Goal: Information Seeking & Learning: Compare options

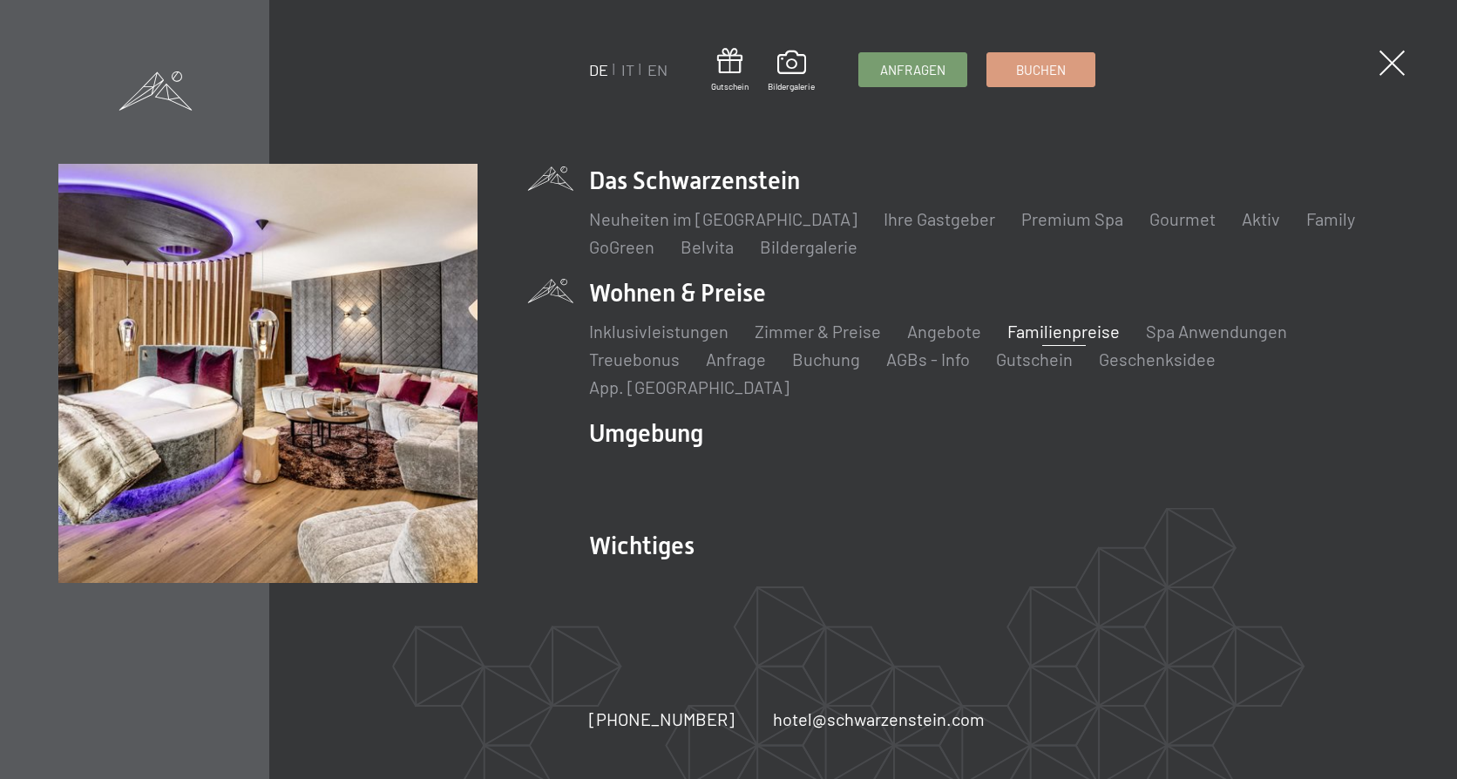
click at [1060, 342] on link "Familienpreise" at bounding box center [1063, 331] width 112 height 21
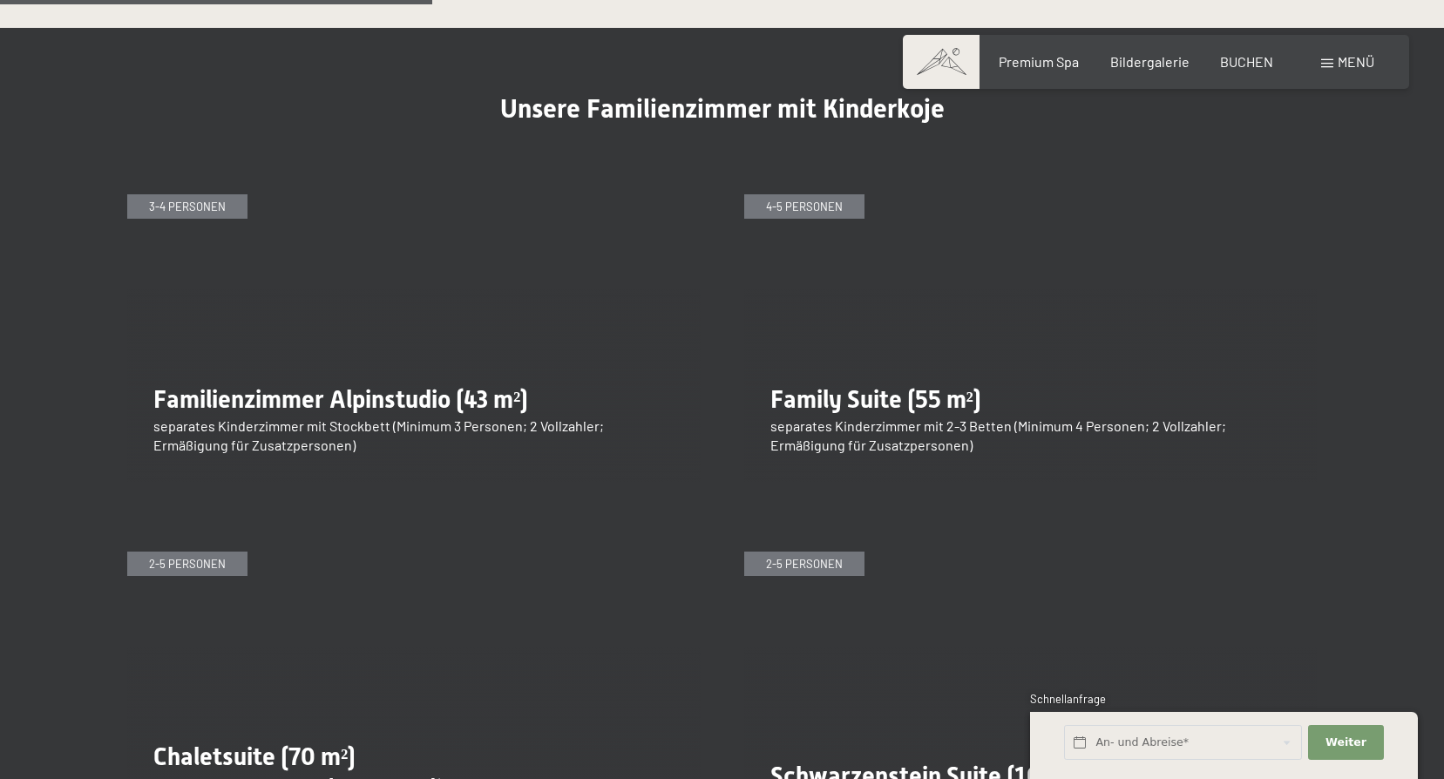
scroll to position [2178, 0]
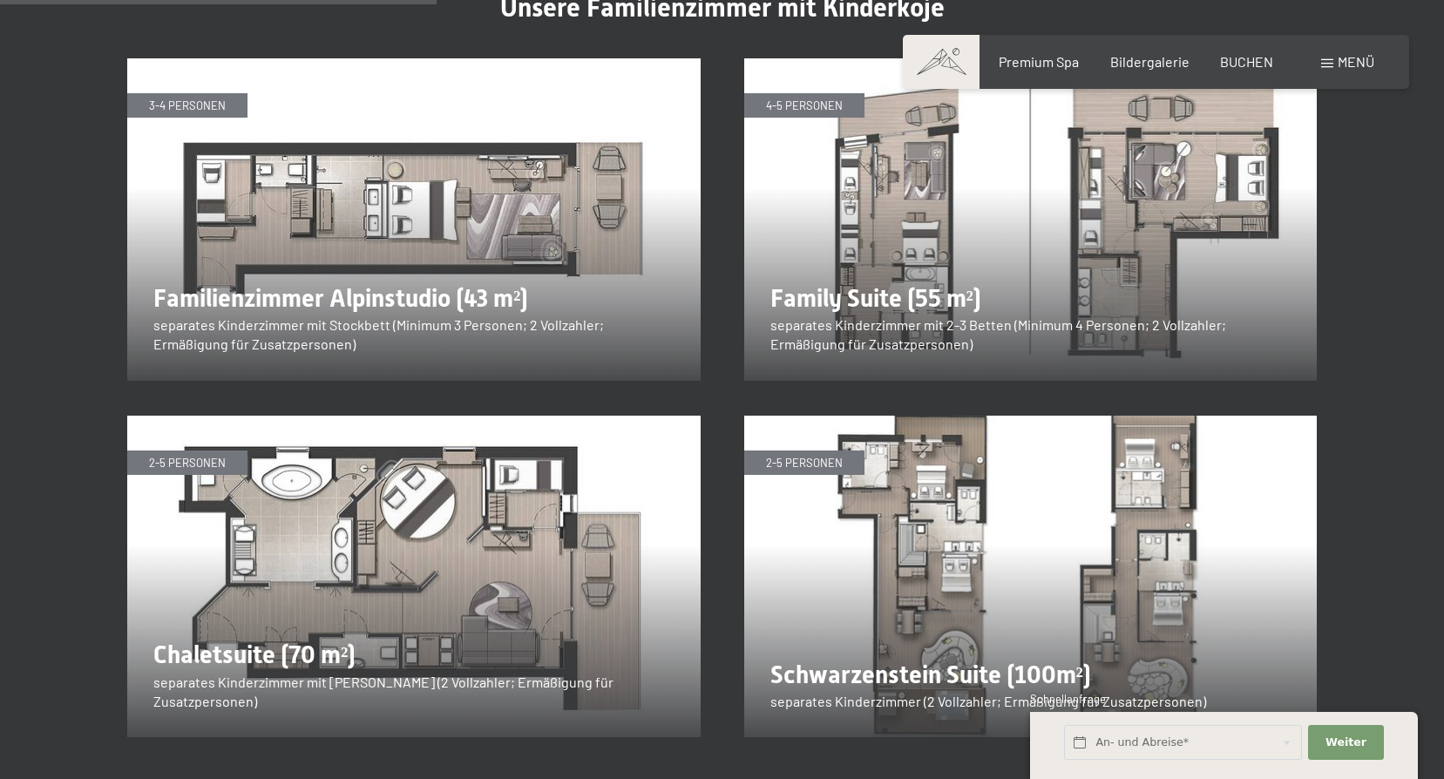
click at [567, 481] on img at bounding box center [413, 577] width 573 height 322
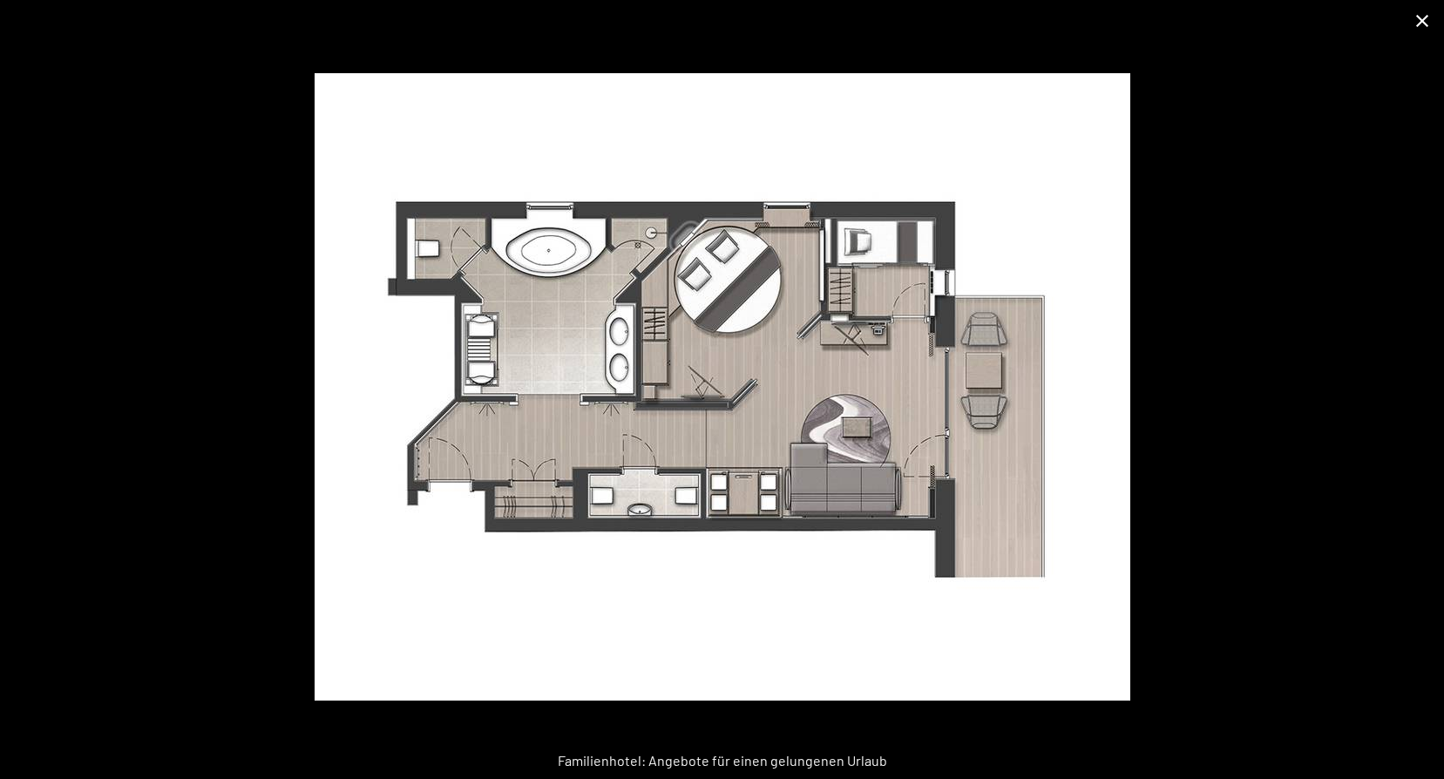
click at [1426, 15] on button "Close gallery" at bounding box center [1422, 20] width 44 height 41
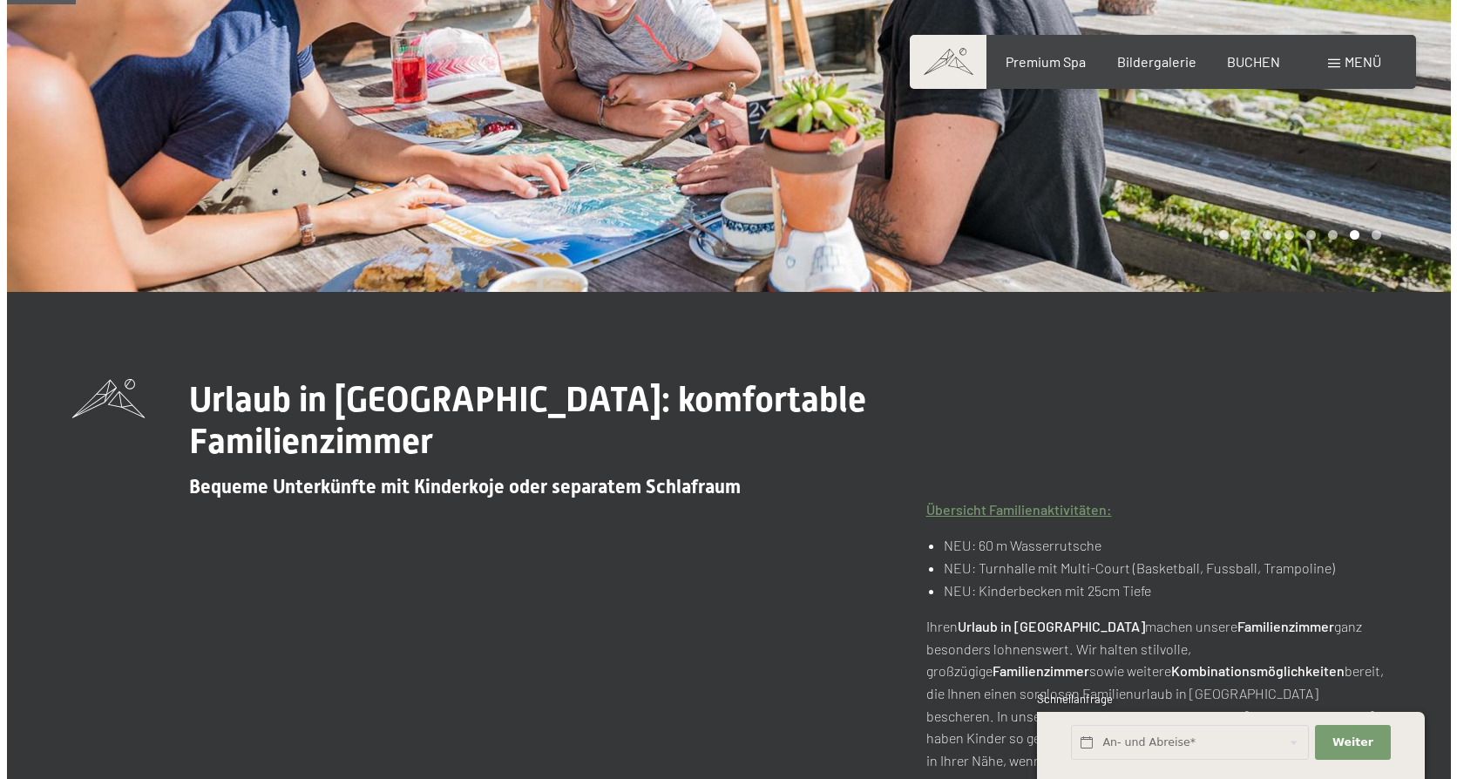
scroll to position [0, 0]
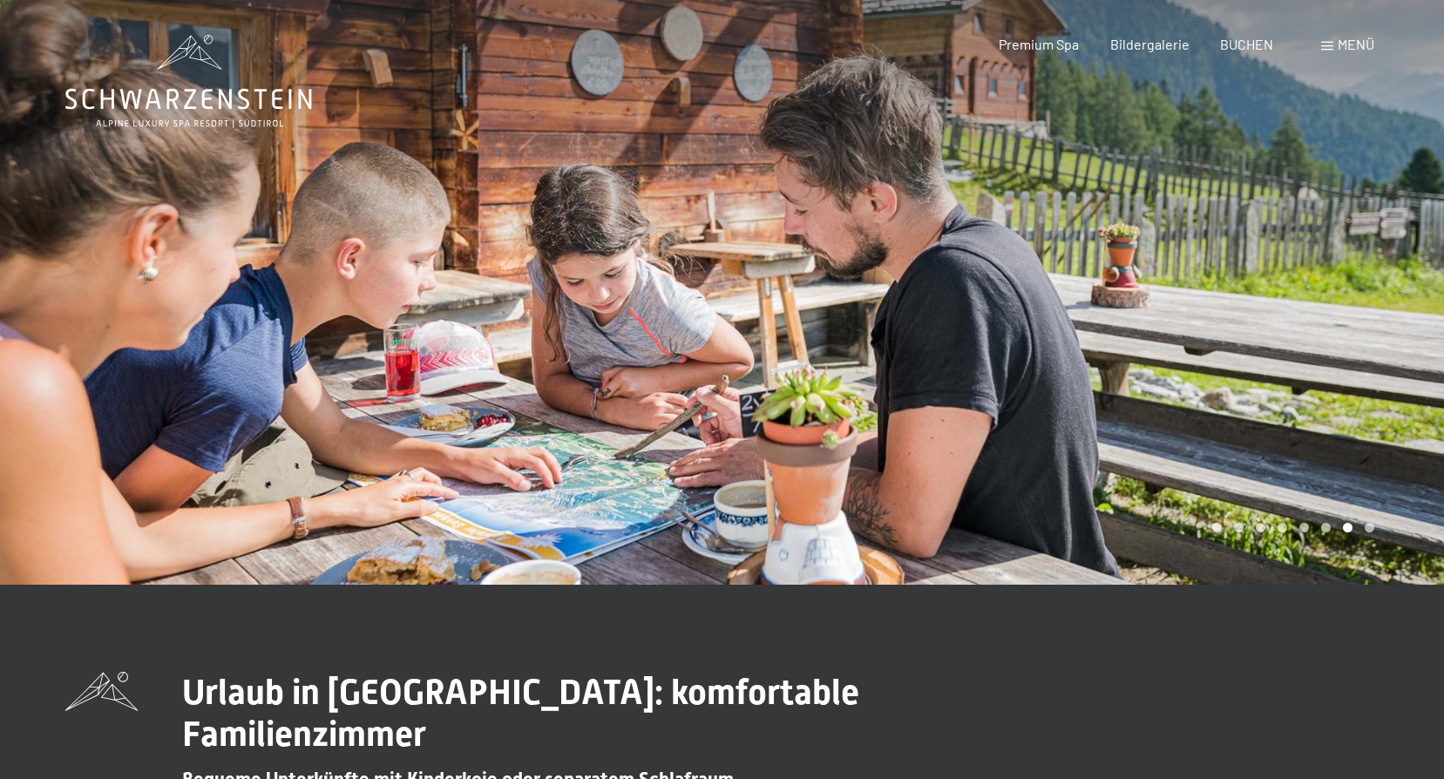
click at [1362, 44] on span "Menü" at bounding box center [1356, 44] width 37 height 17
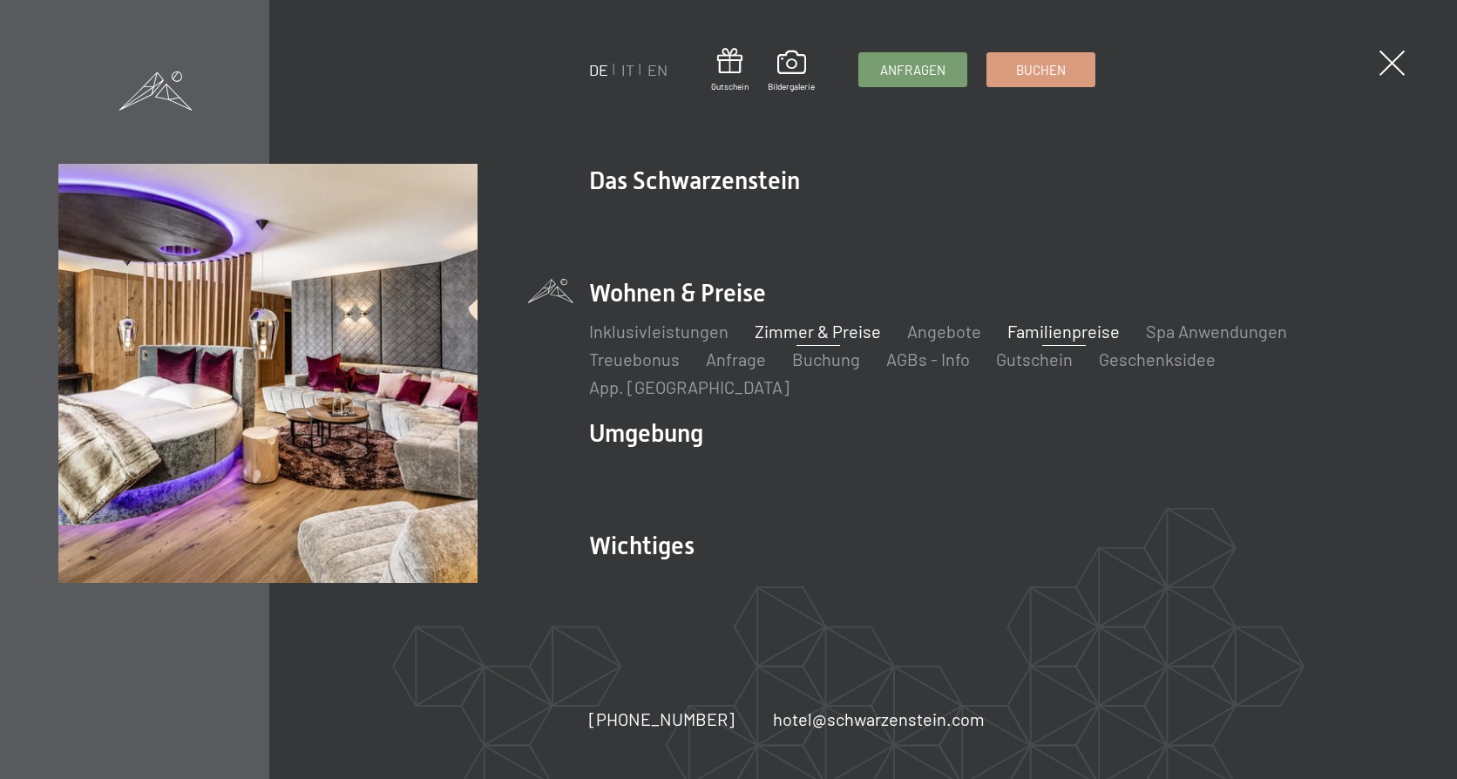
click at [770, 342] on link "Zimmer & Preise" at bounding box center [818, 331] width 126 height 21
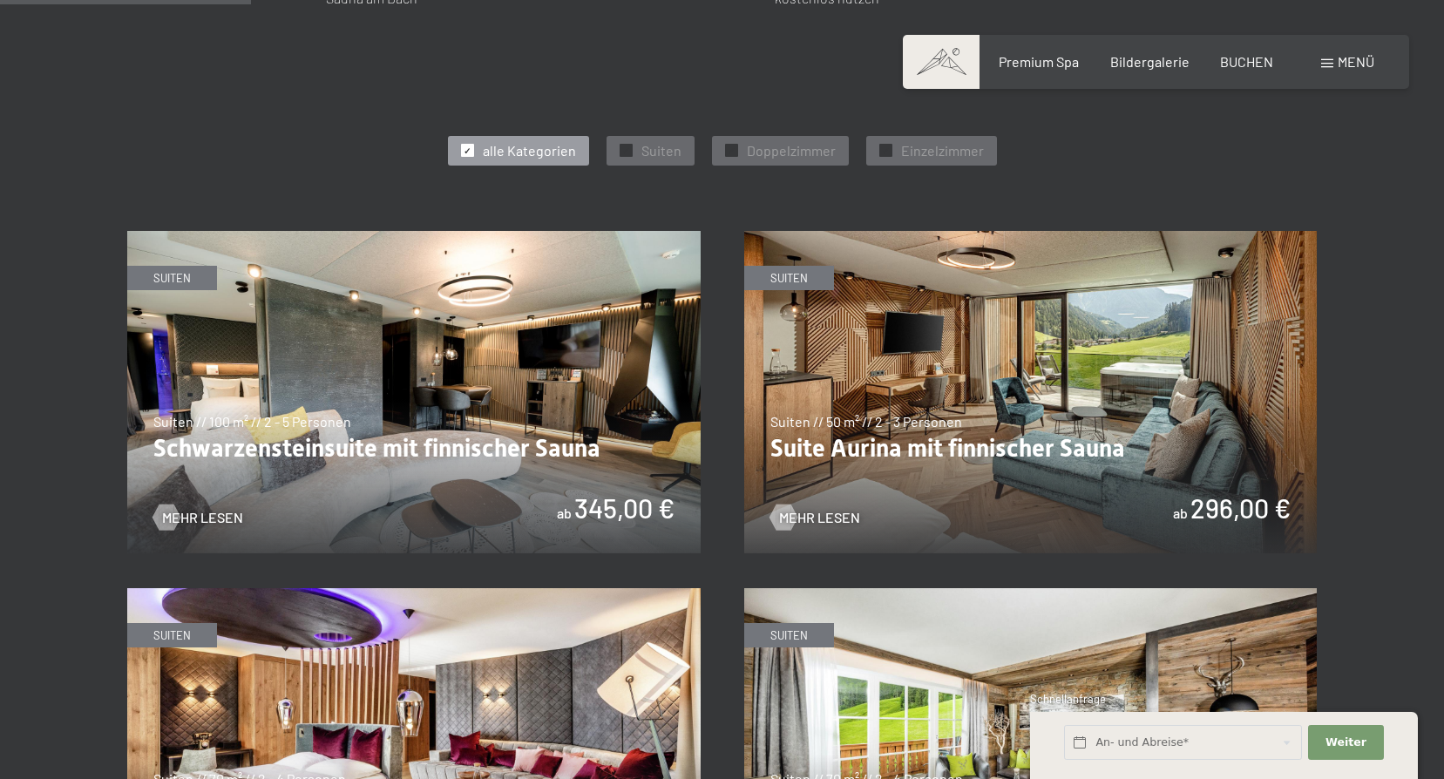
scroll to position [959, 0]
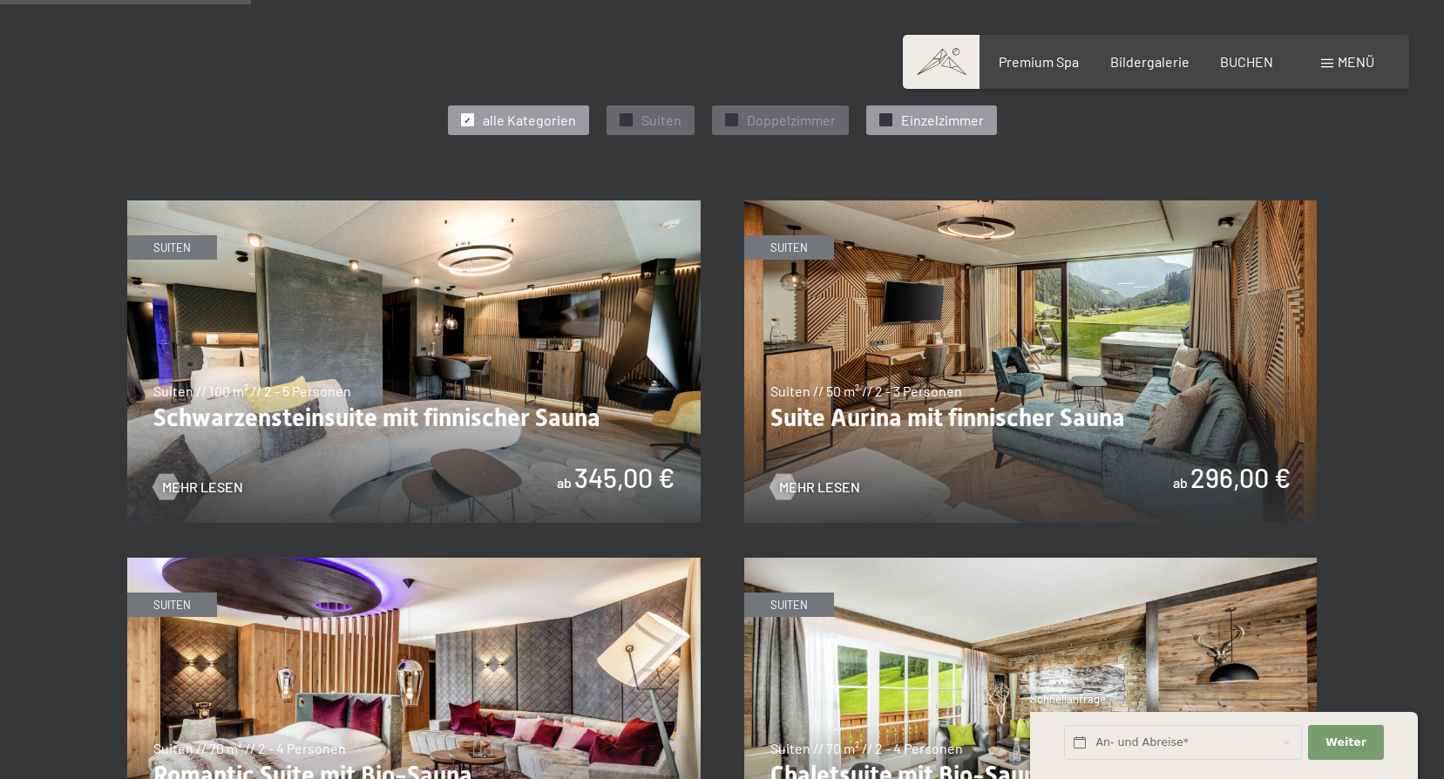
click at [918, 116] on span "Einzelzimmer" at bounding box center [942, 120] width 83 height 19
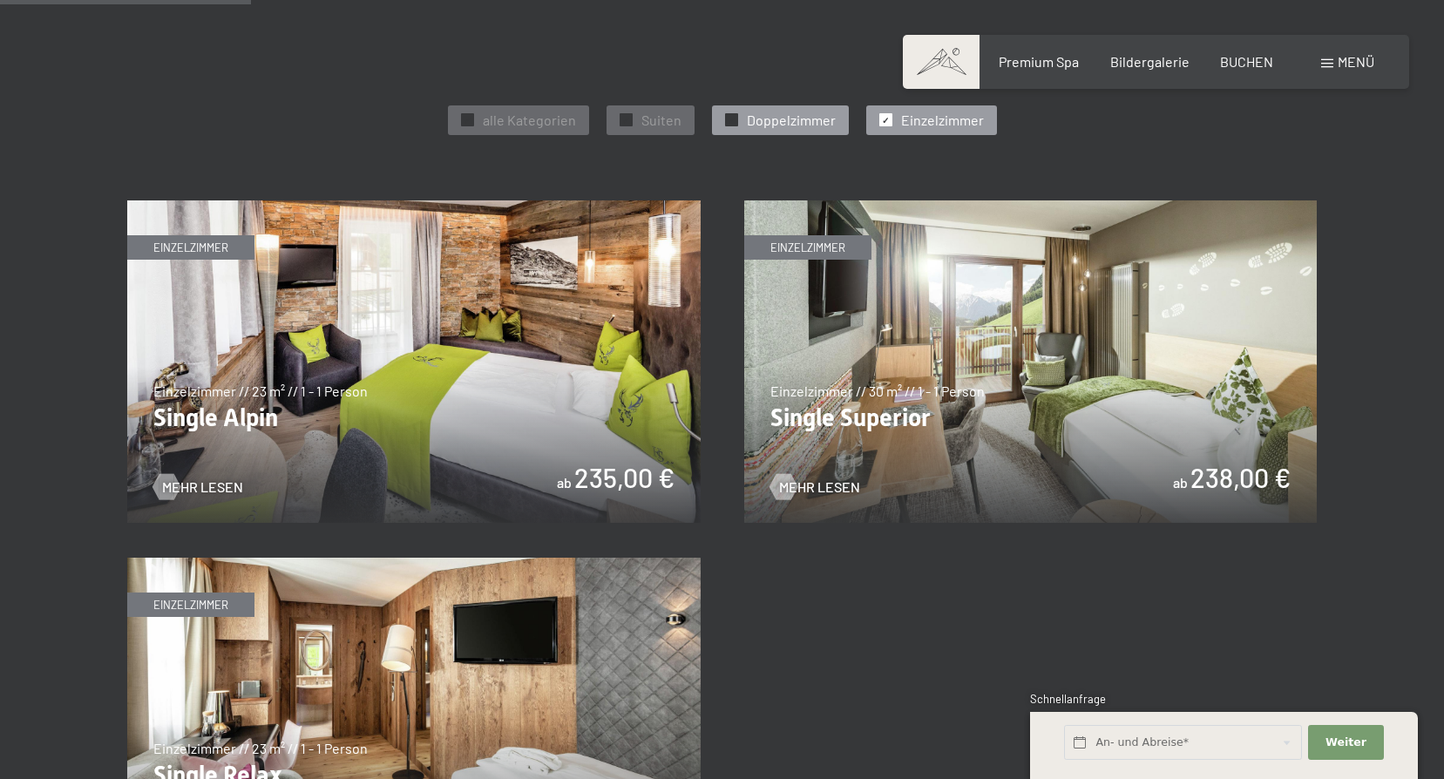
click at [818, 120] on span "Doppelzimmer" at bounding box center [791, 120] width 89 height 19
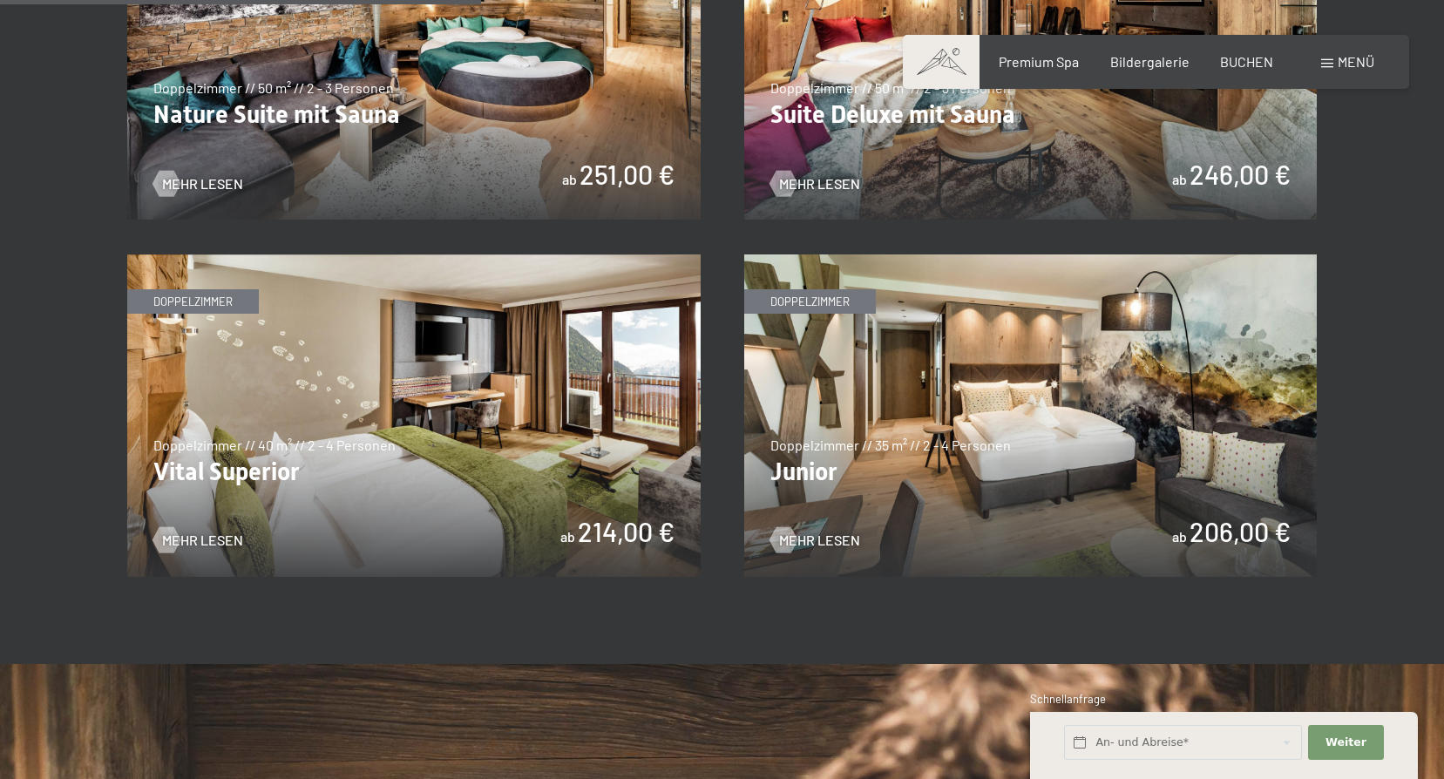
scroll to position [1307, 0]
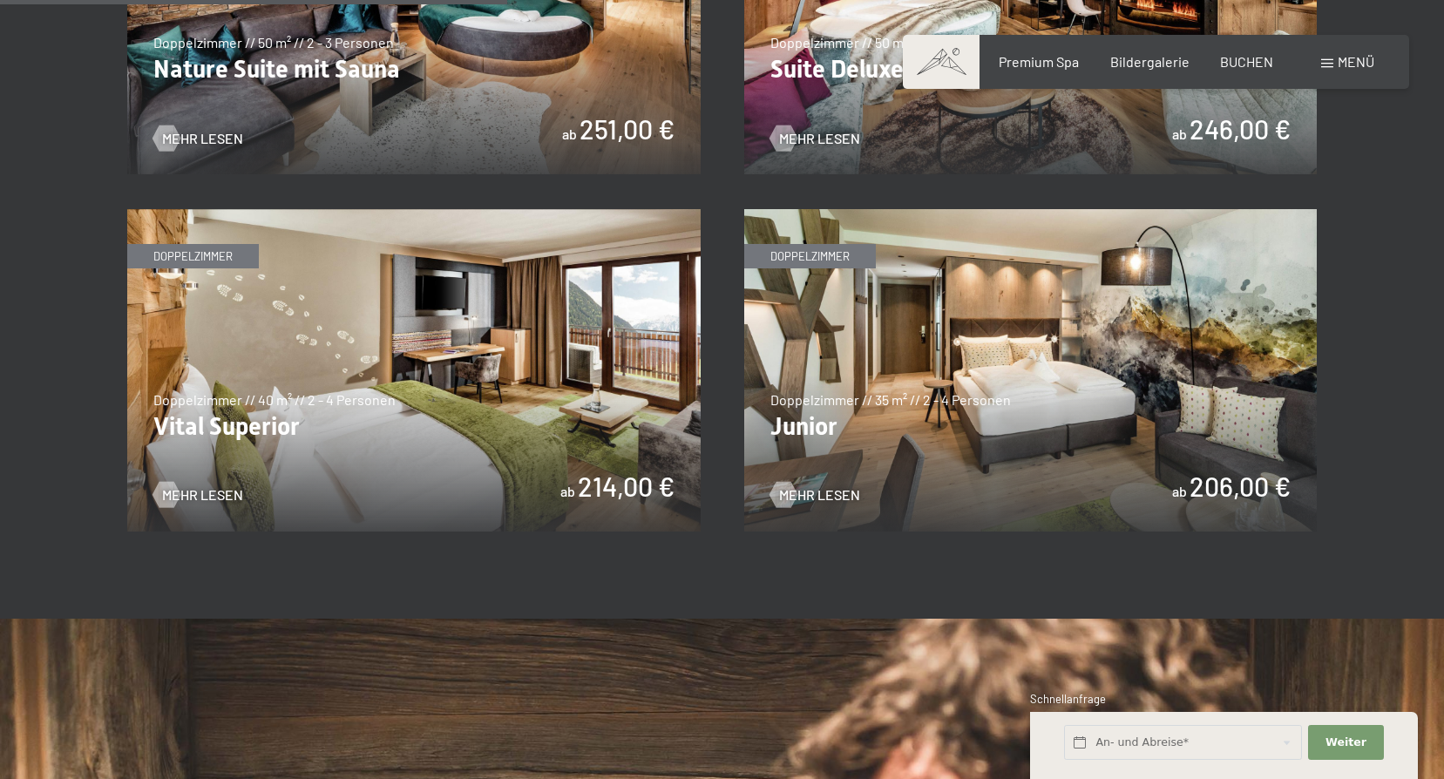
click at [1055, 359] on img at bounding box center [1030, 370] width 573 height 322
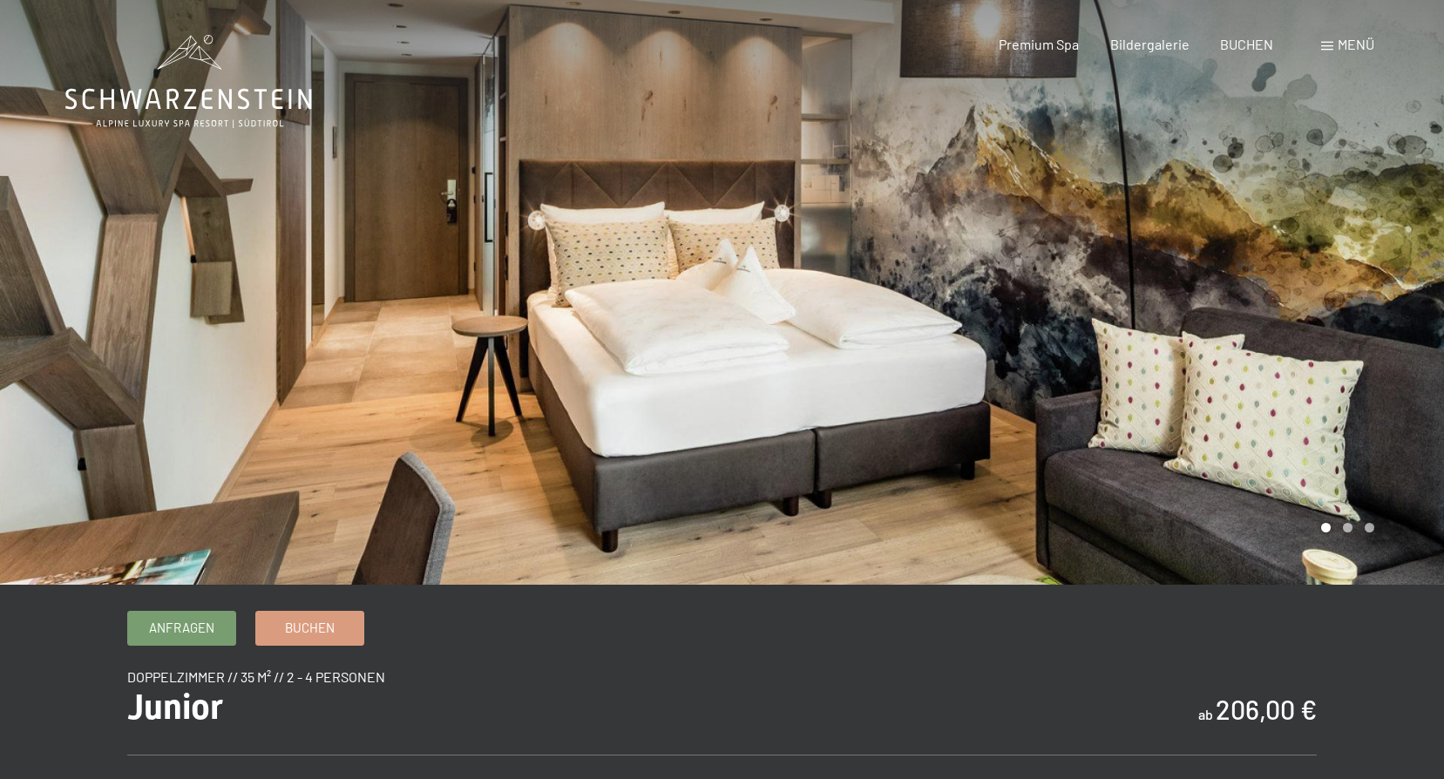
click at [1353, 524] on div at bounding box center [1083, 292] width 722 height 585
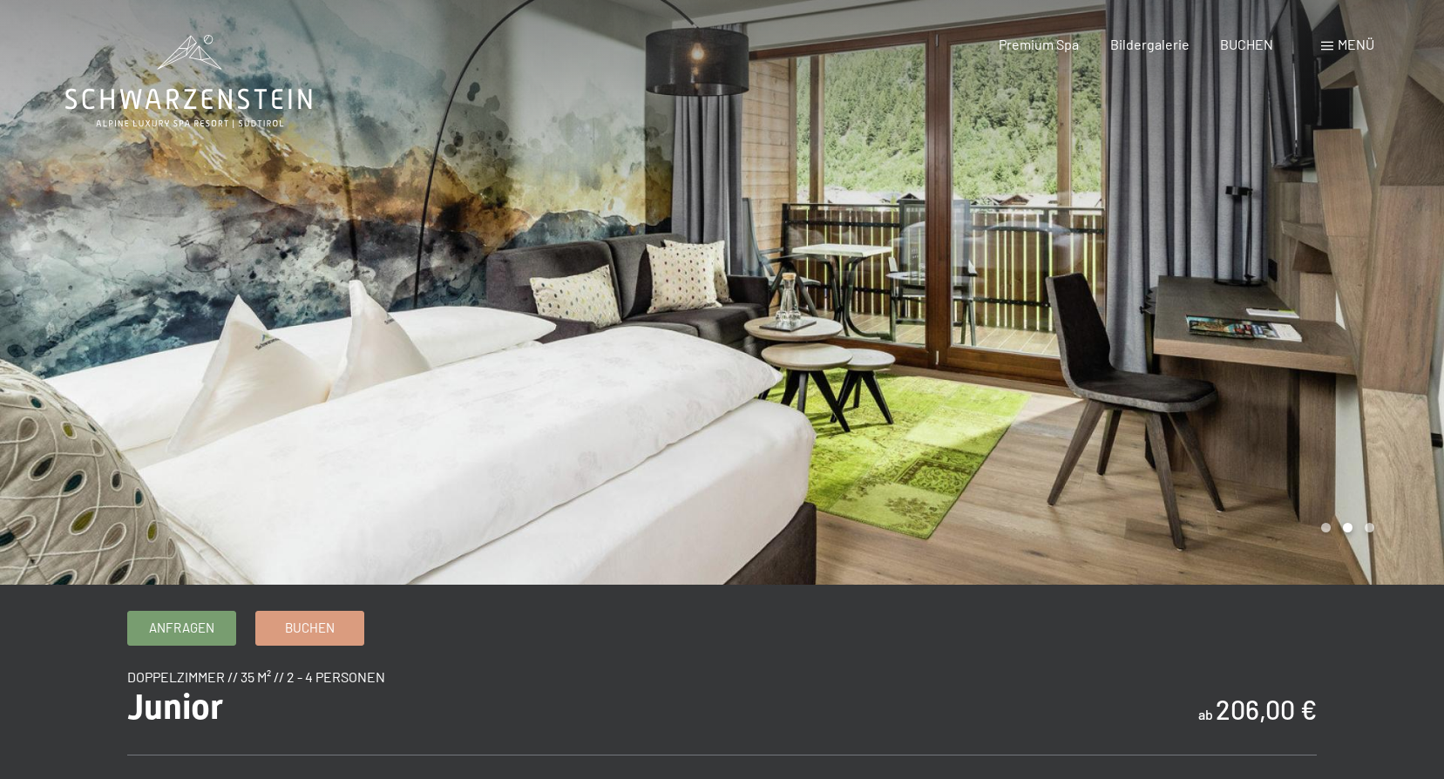
click at [1347, 524] on div at bounding box center [1083, 292] width 722 height 585
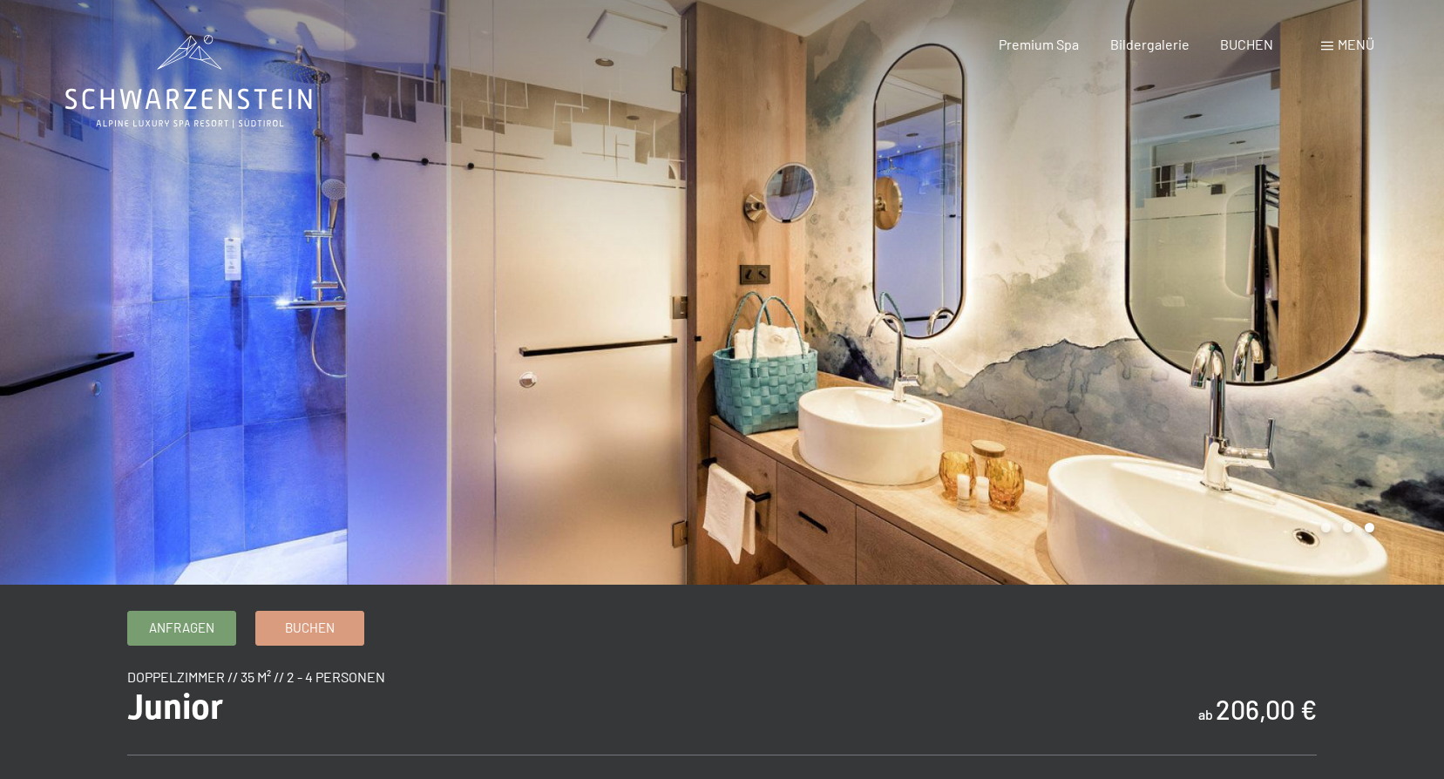
click at [1339, 519] on div at bounding box center [1083, 292] width 722 height 585
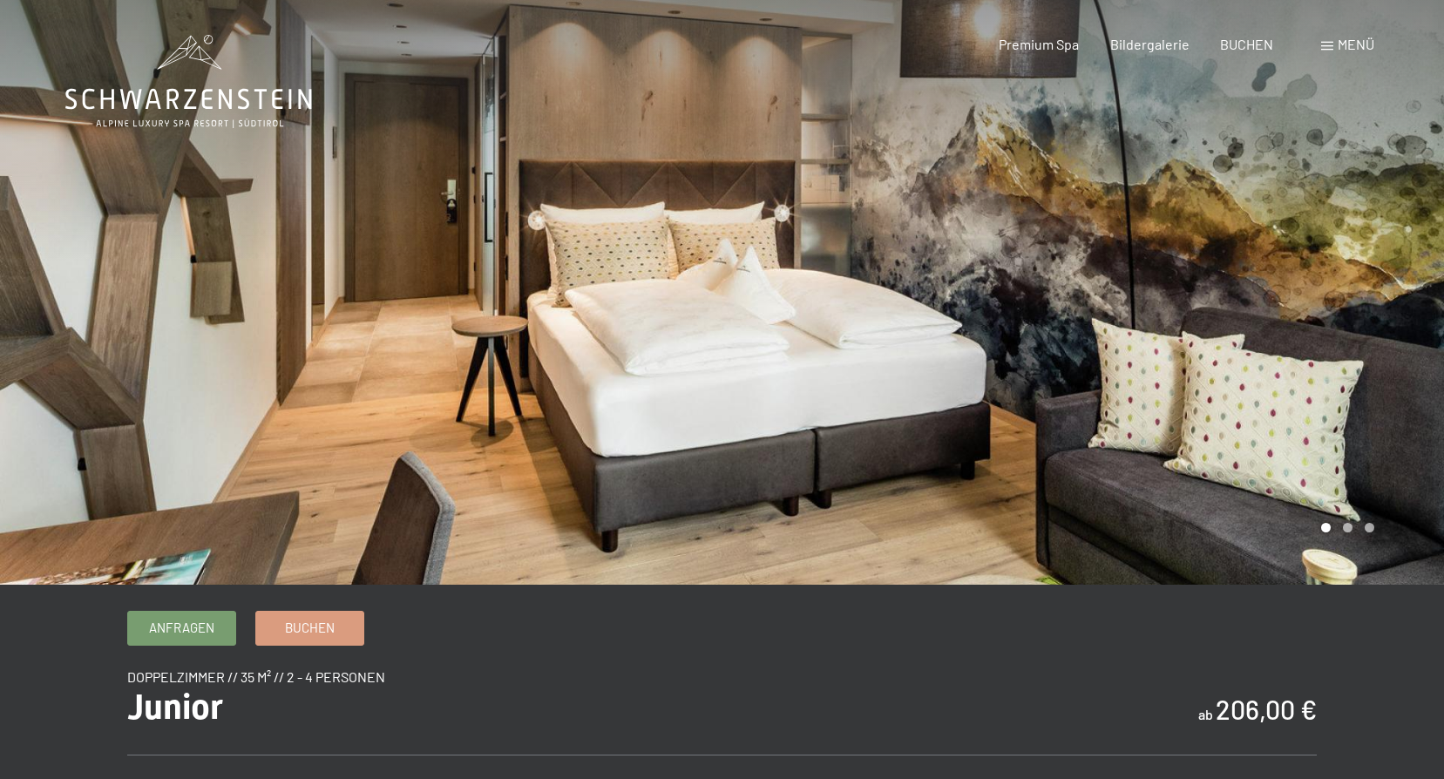
click at [1342, 44] on span "Menü" at bounding box center [1356, 44] width 37 height 17
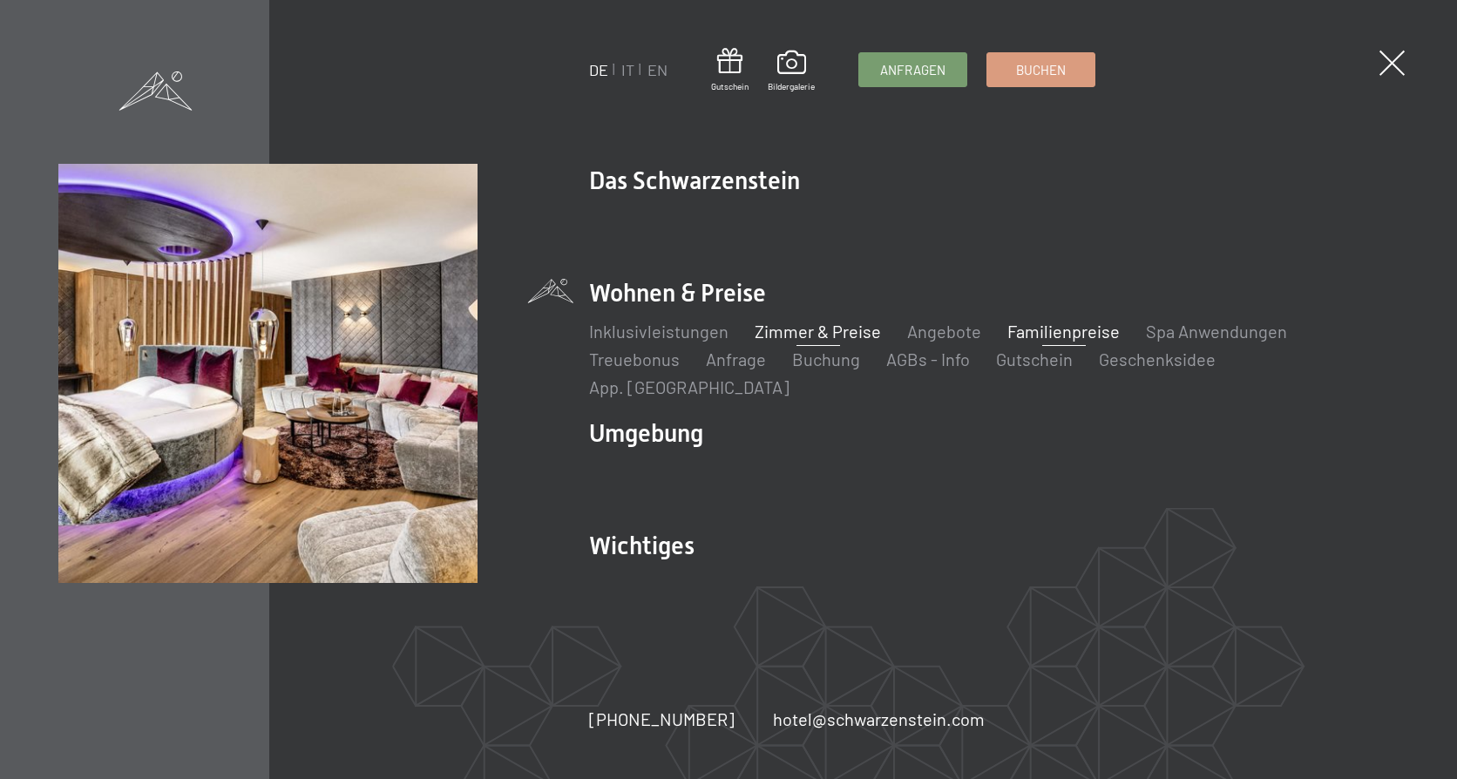
click at [1024, 341] on link "Familienpreise" at bounding box center [1063, 331] width 112 height 21
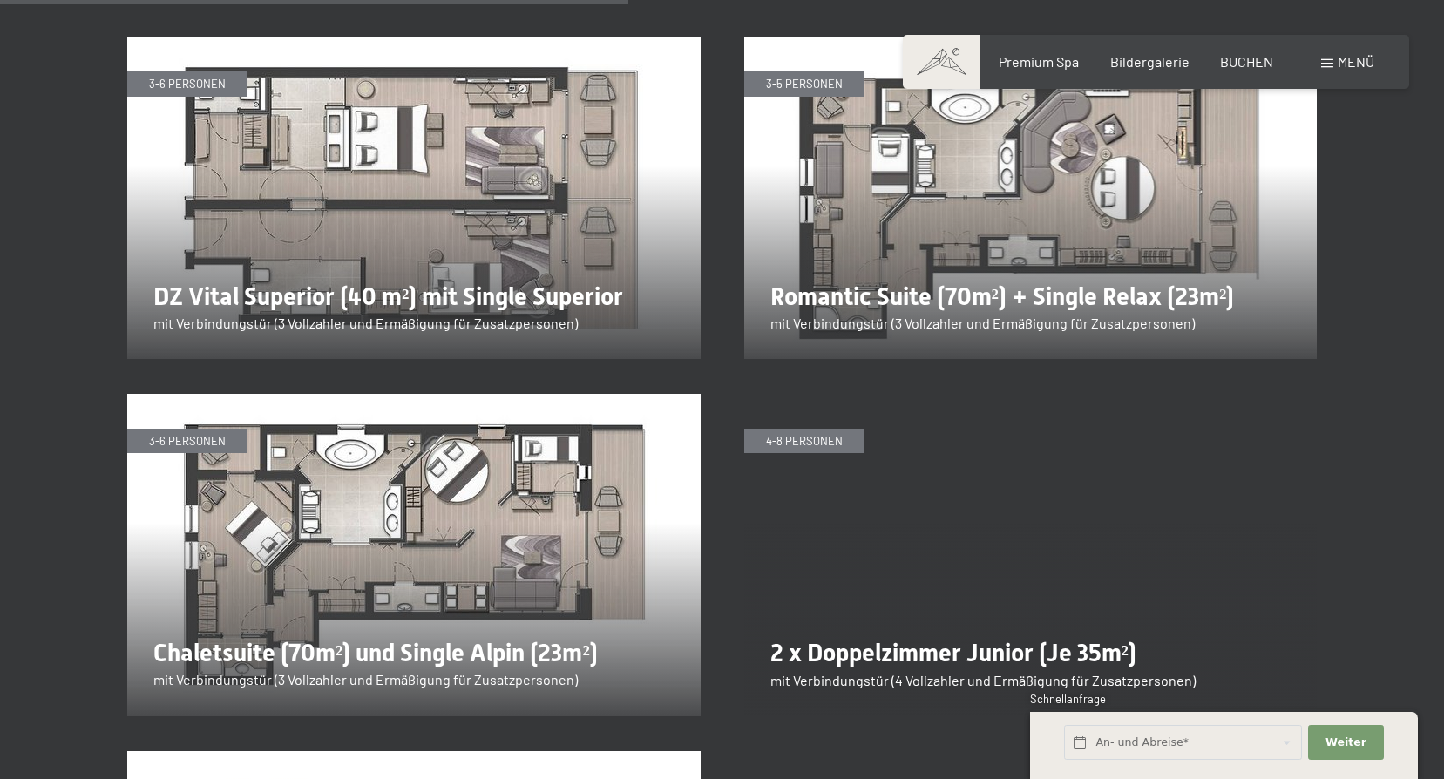
scroll to position [3050, 0]
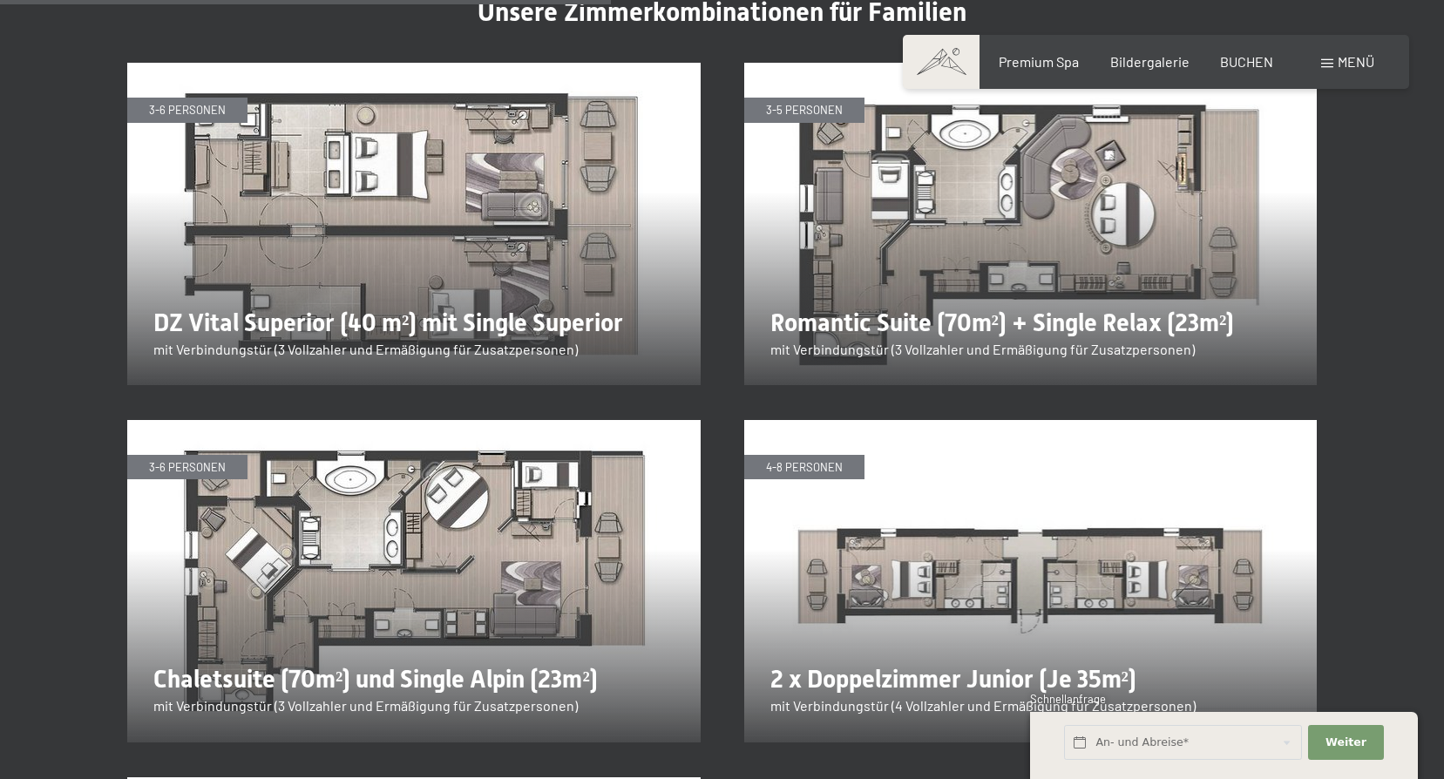
click at [451, 100] on img at bounding box center [413, 224] width 573 height 322
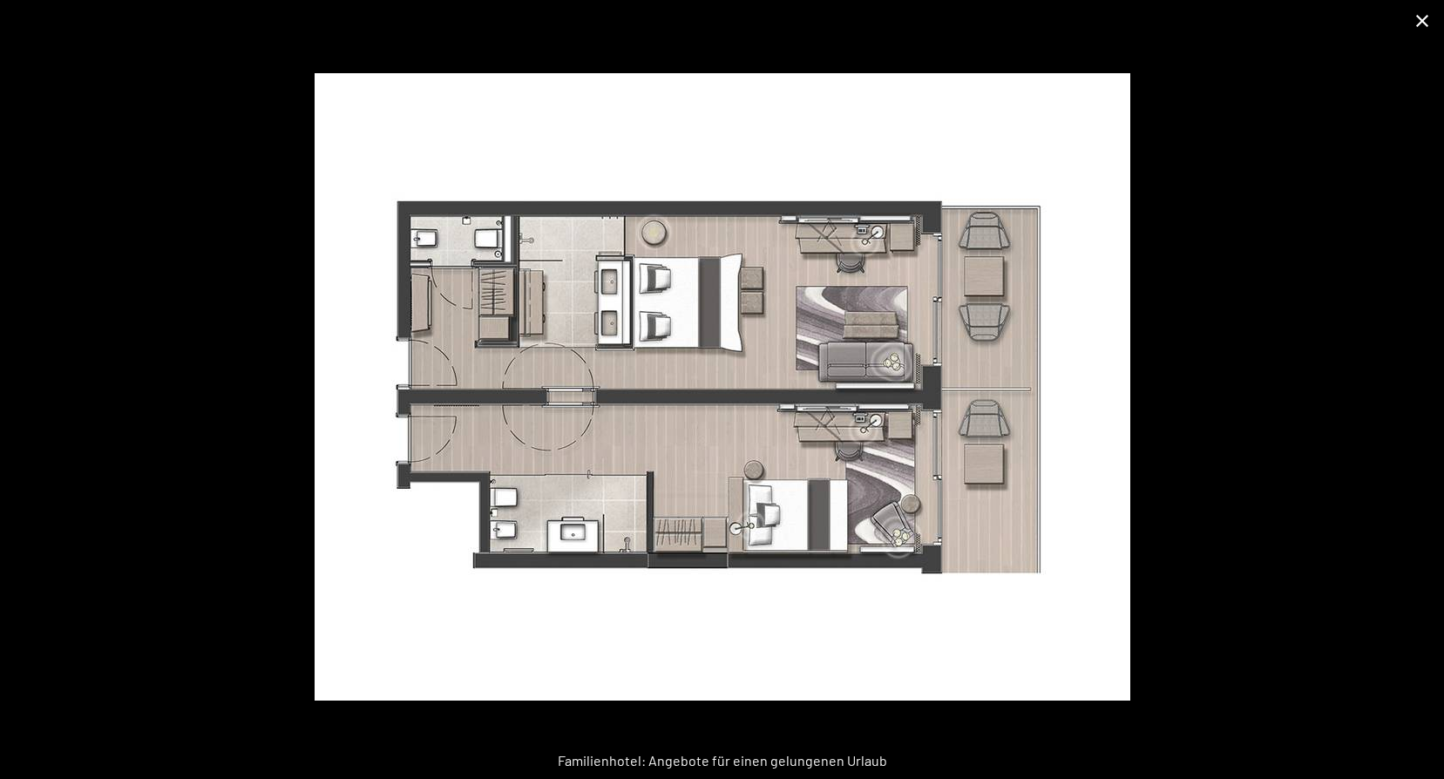
click at [1422, 15] on button "Close gallery" at bounding box center [1422, 20] width 44 height 41
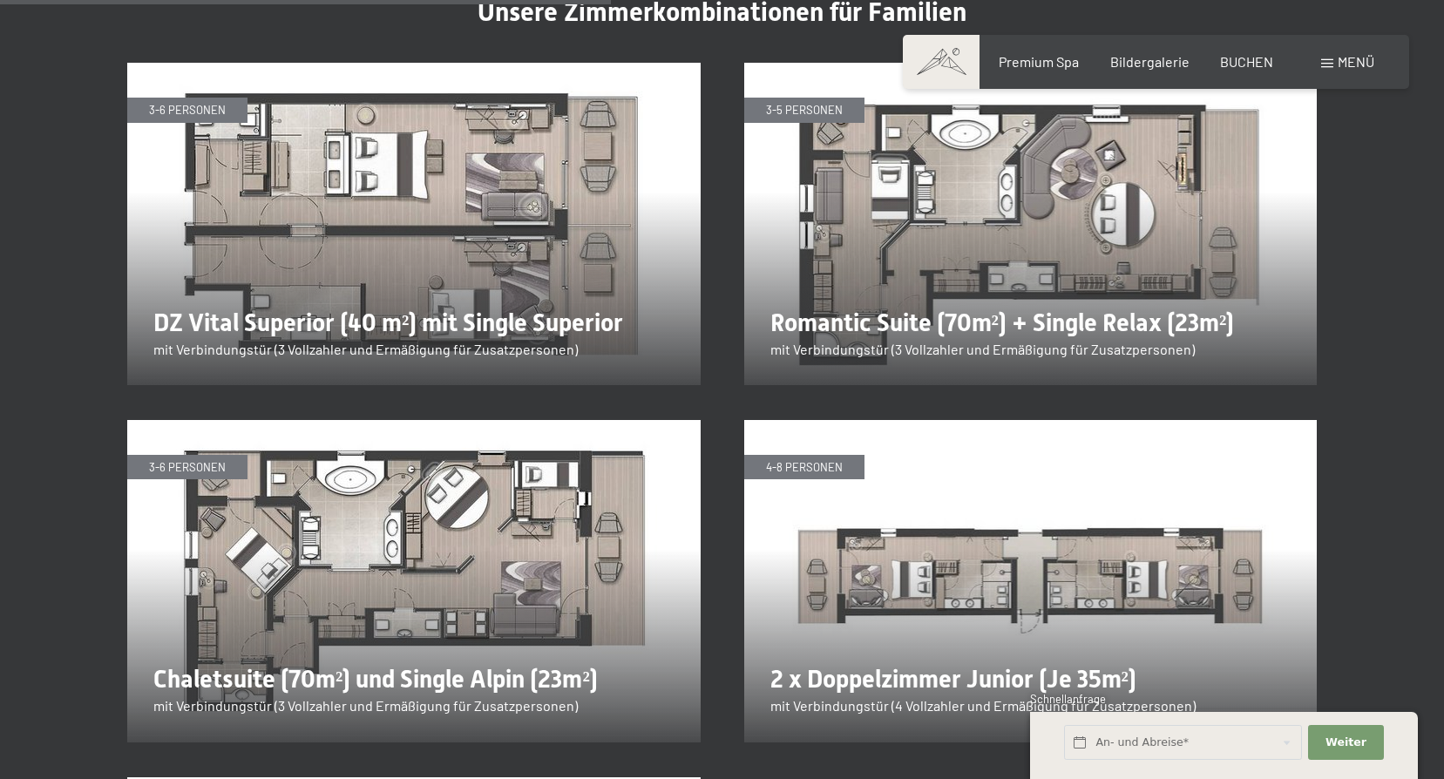
click at [402, 517] on img at bounding box center [413, 581] width 573 height 322
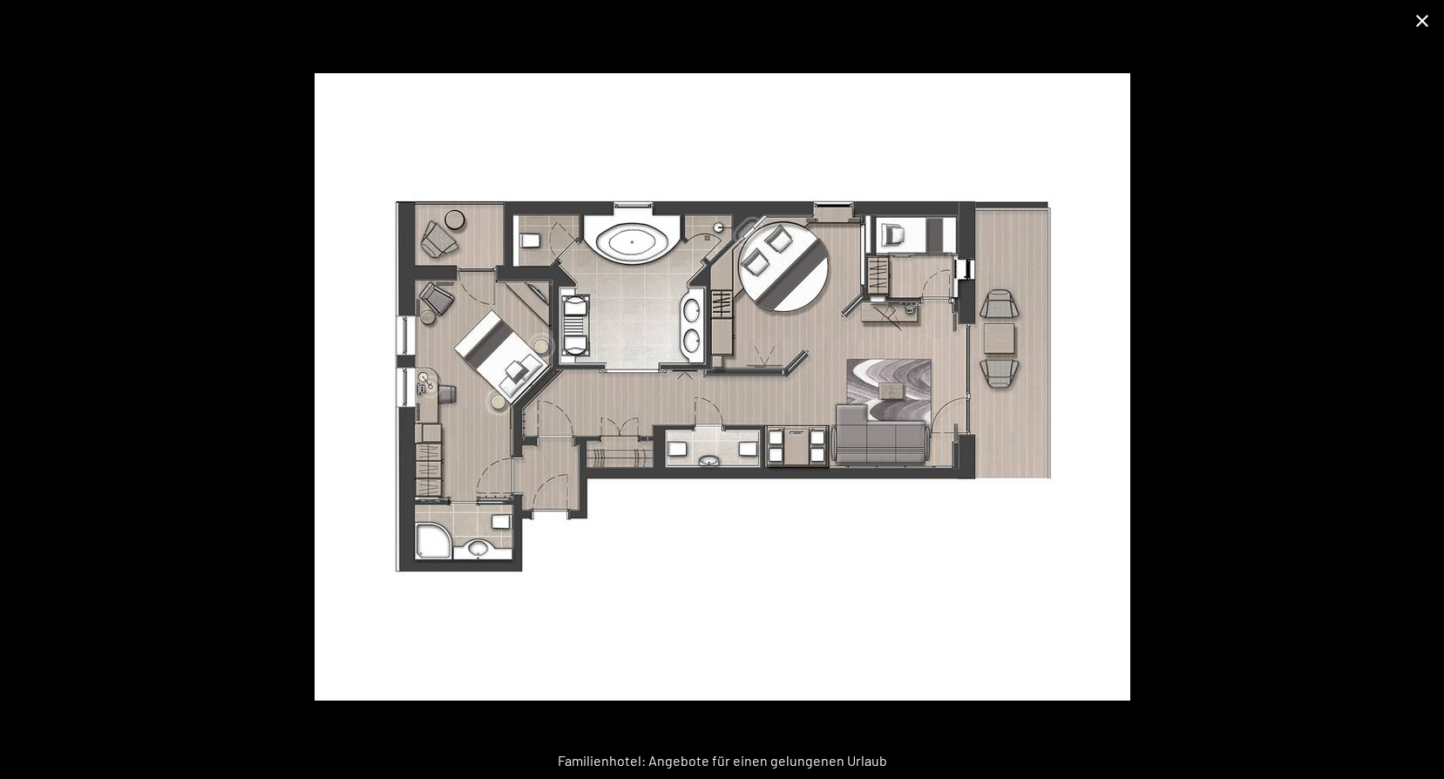
click at [1421, 14] on button "Close gallery" at bounding box center [1422, 20] width 44 height 41
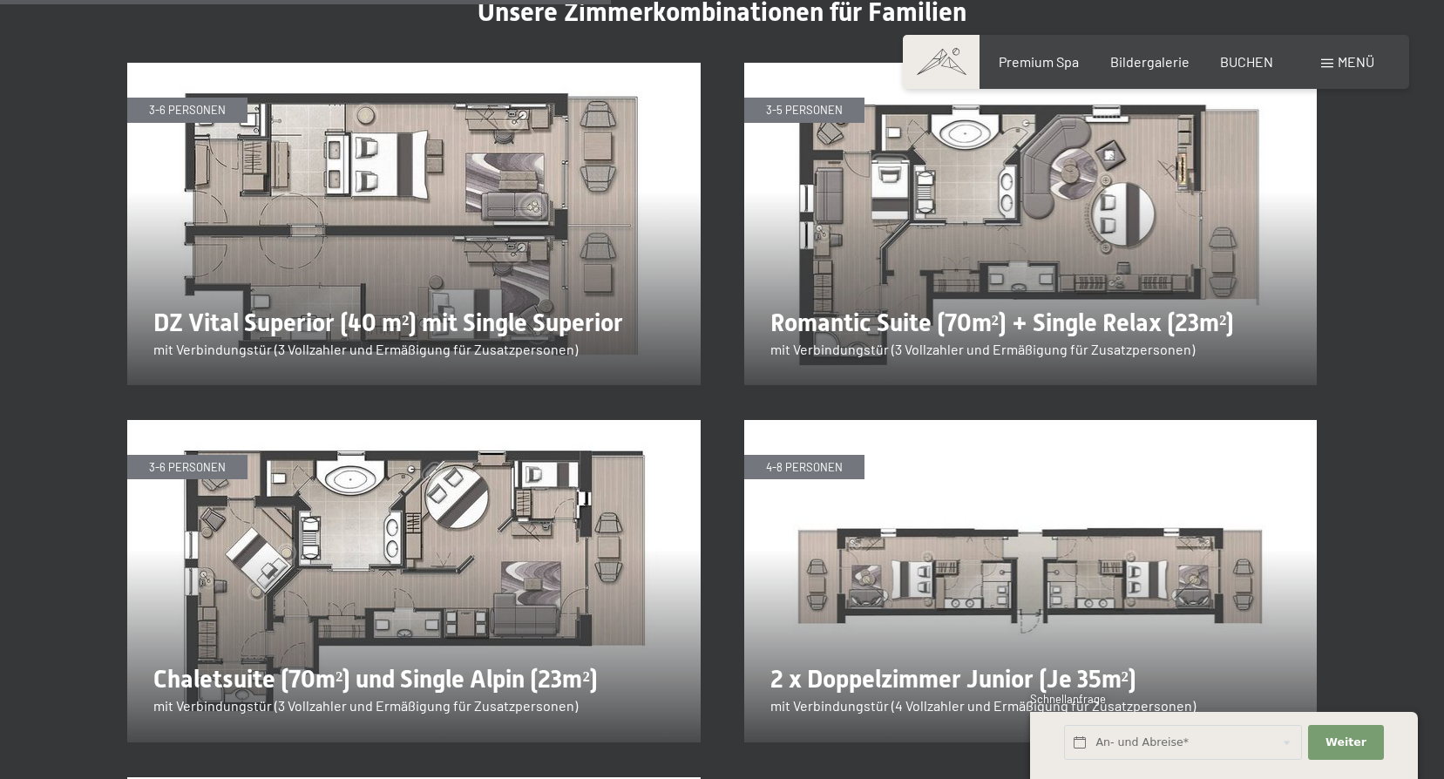
click at [411, 505] on img at bounding box center [413, 581] width 573 height 322
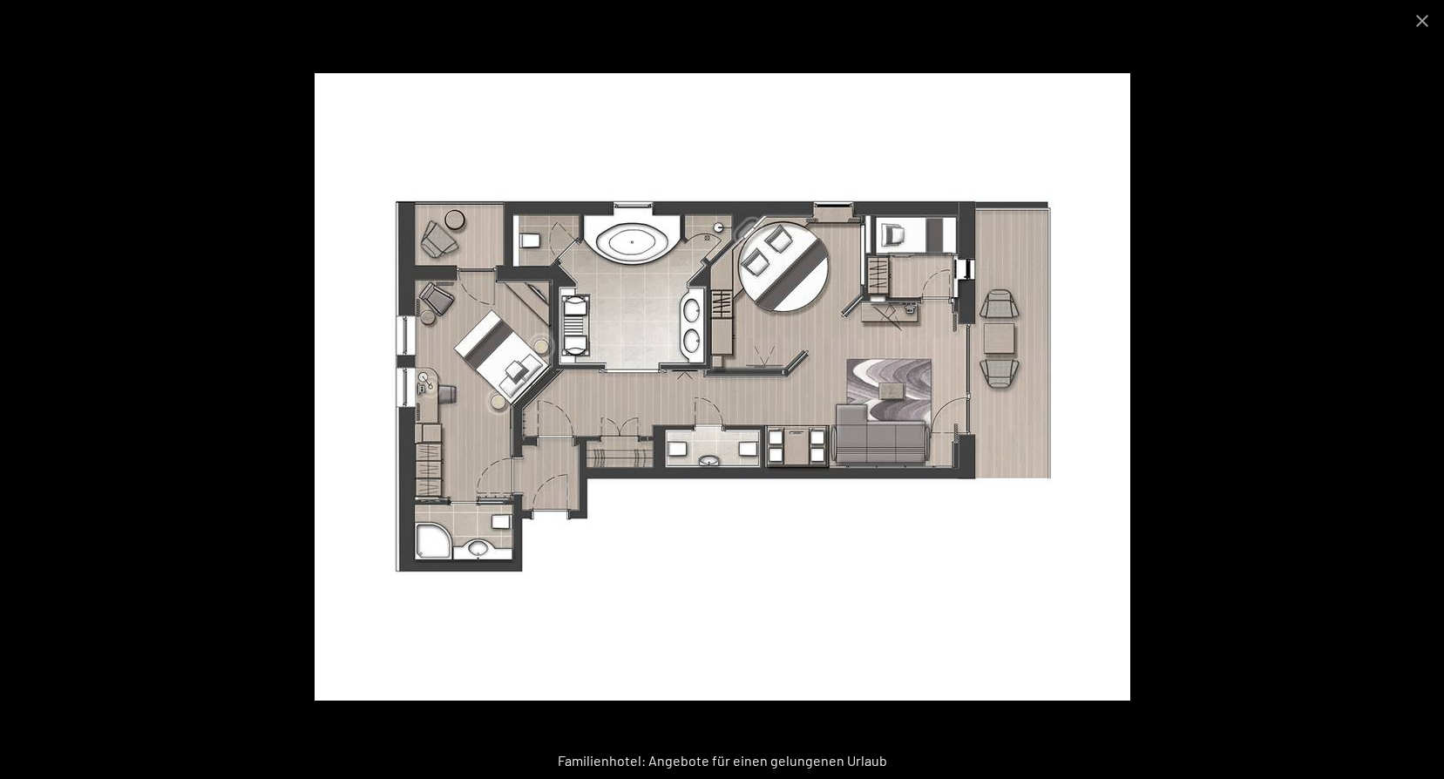
scroll to position [3573, 0]
click at [693, 761] on div "Familienhotel: Angebote für einen gelungenen Urlaub" at bounding box center [722, 760] width 1444 height 37
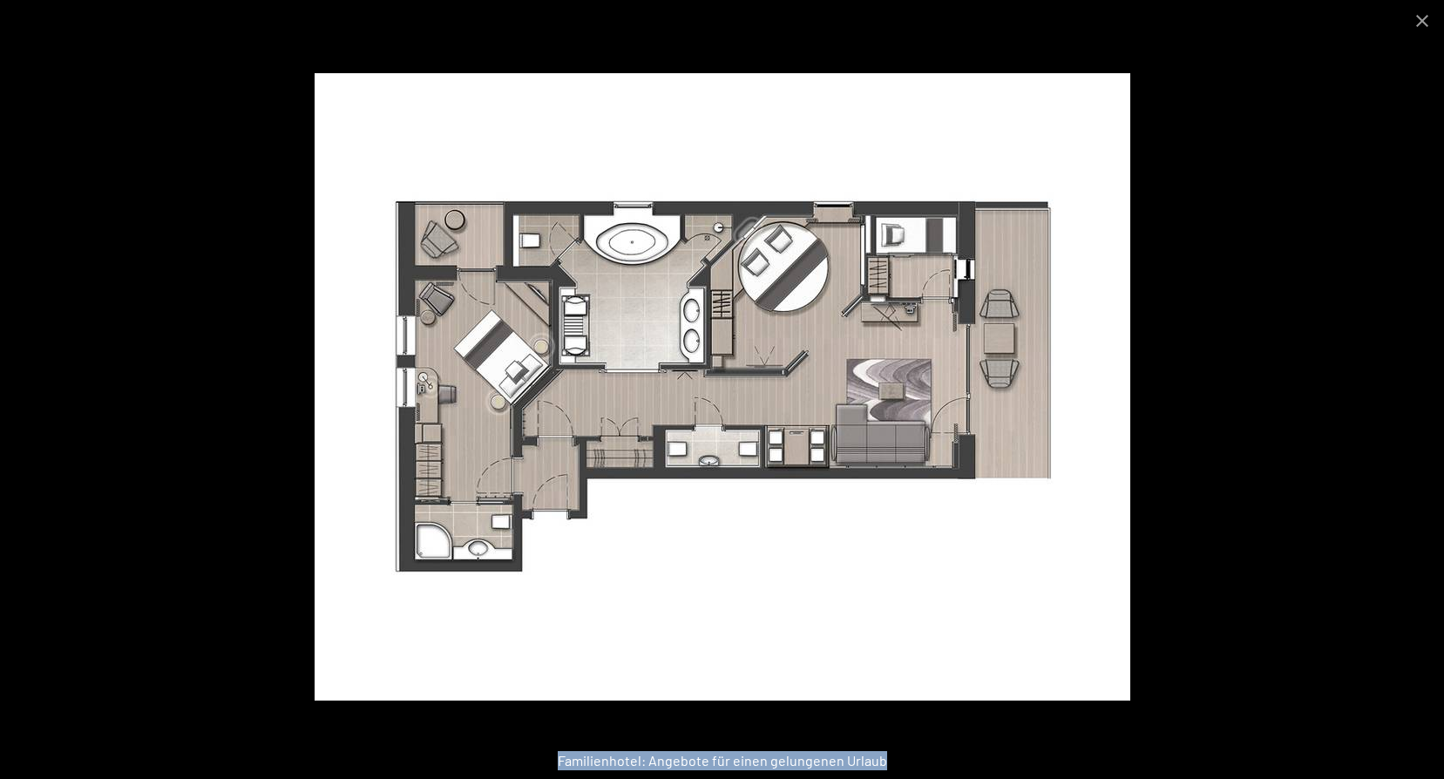
click at [693, 761] on div "Familienhotel: Angebote für einen gelungenen Urlaub" at bounding box center [722, 760] width 1444 height 37
click at [1424, 18] on button "Close gallery" at bounding box center [1422, 20] width 44 height 41
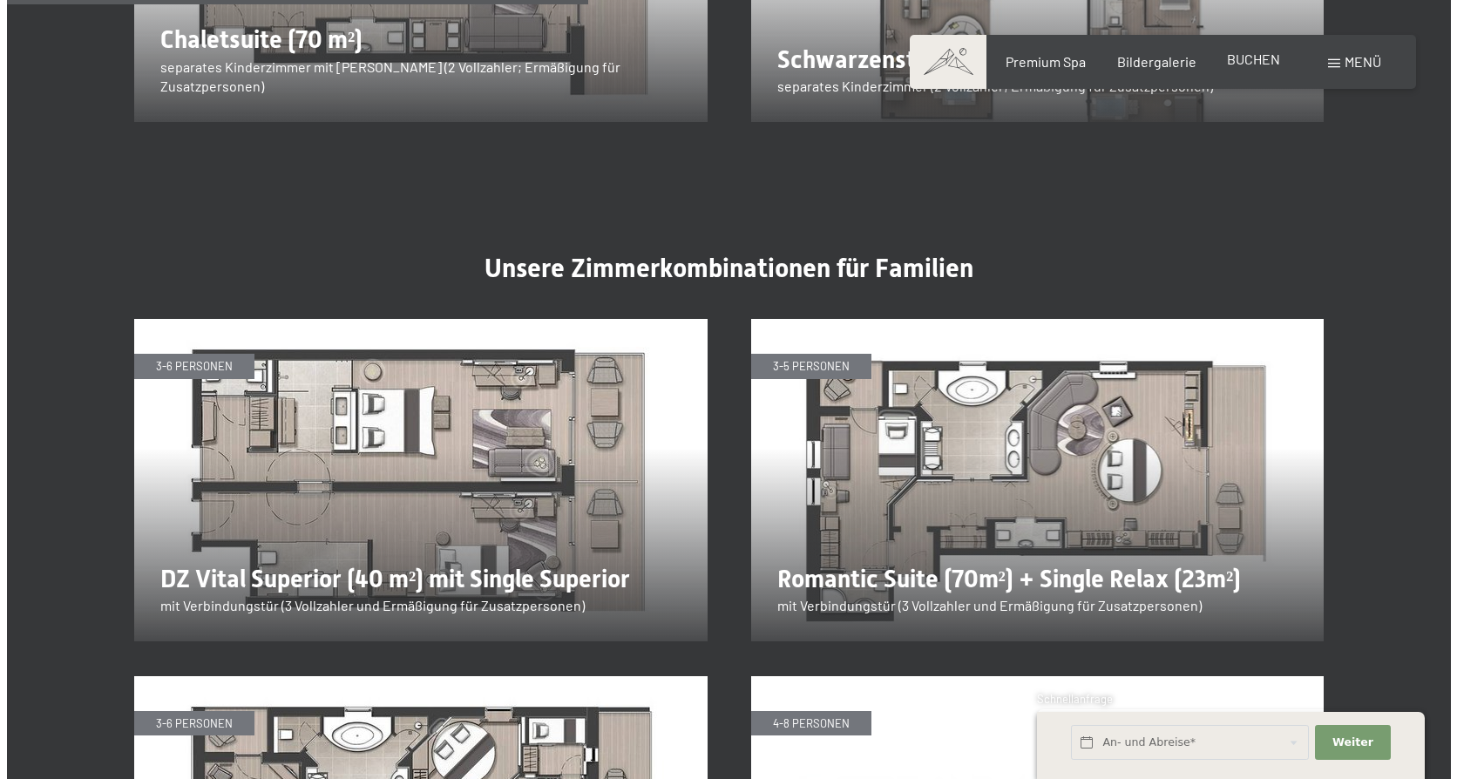
scroll to position [2788, 0]
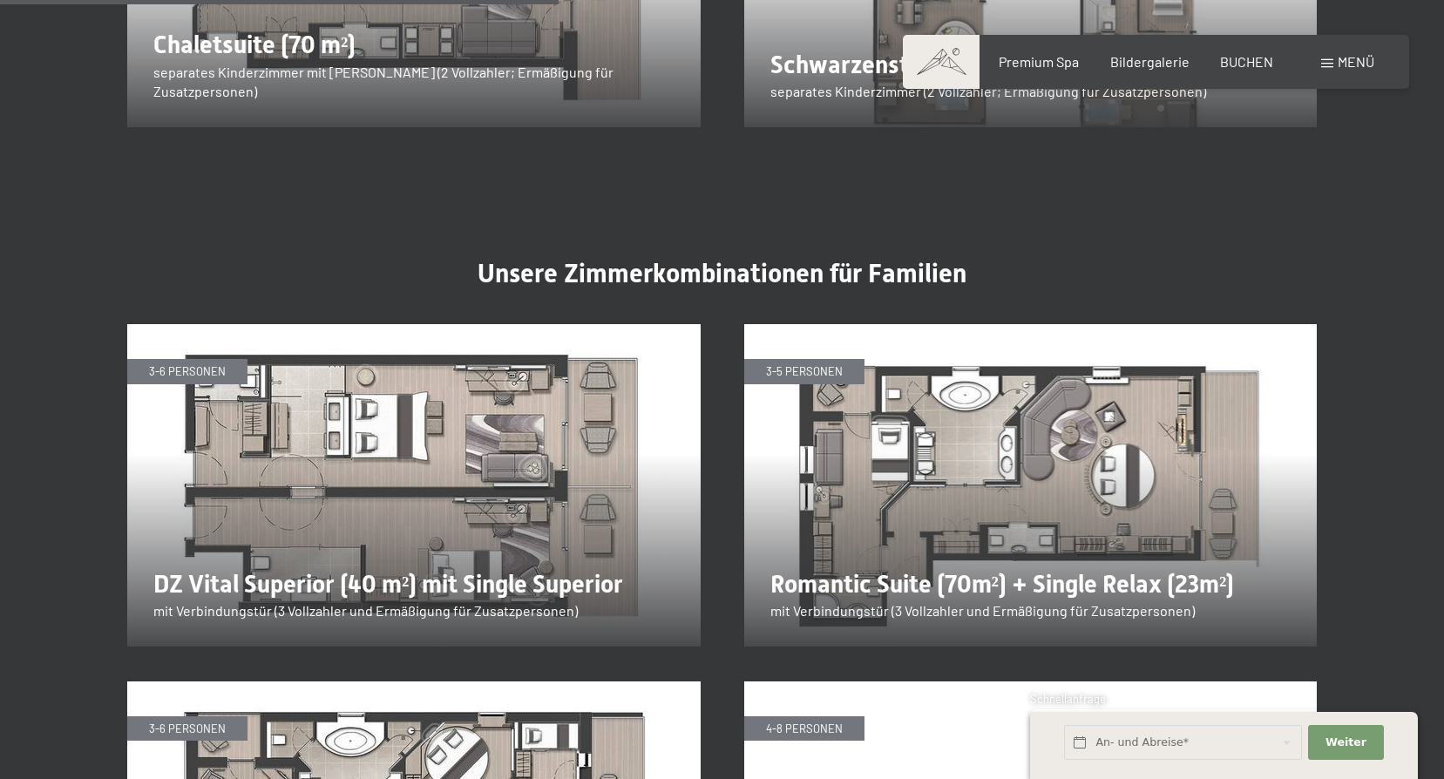
click at [1338, 61] on span "Menü" at bounding box center [1356, 61] width 37 height 17
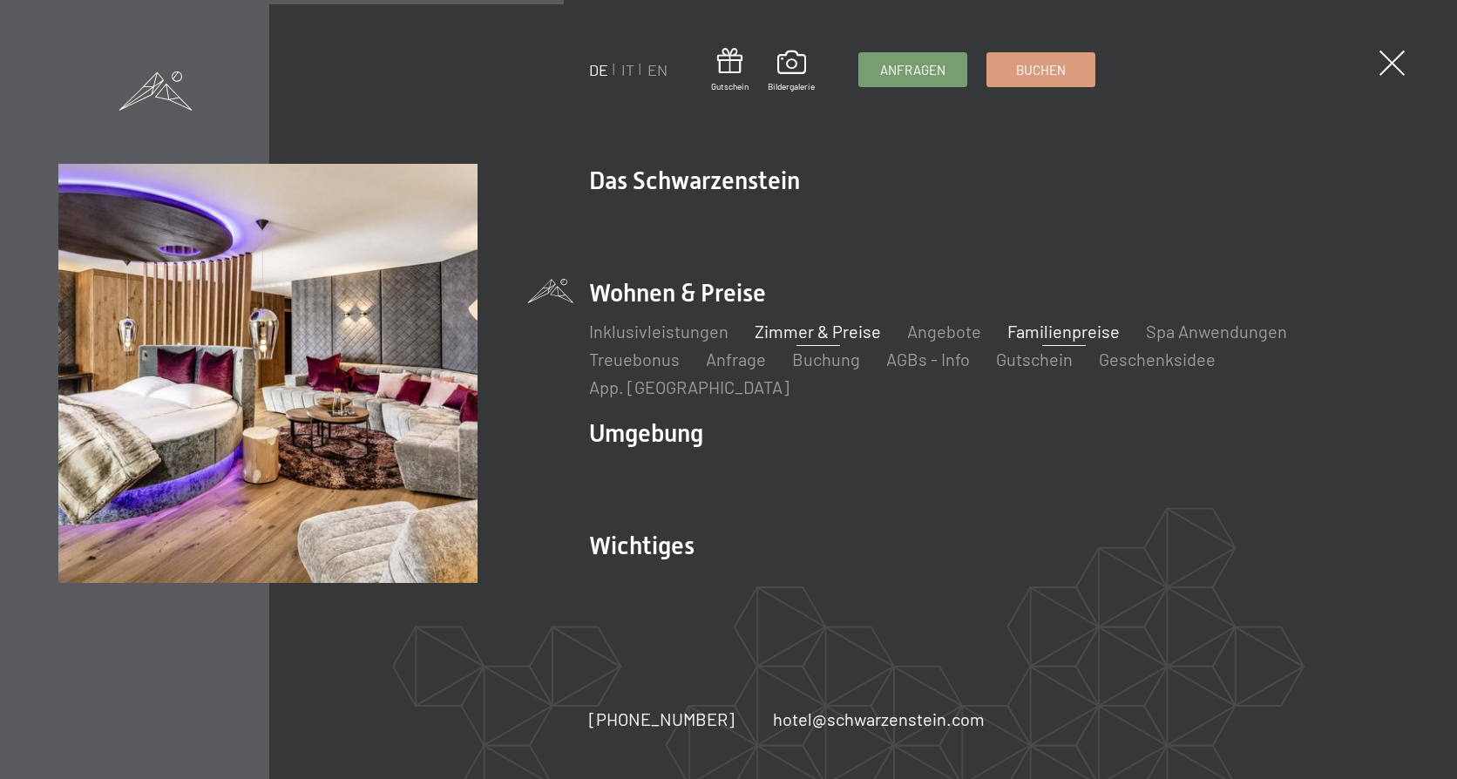
click at [777, 342] on link "Zimmer & Preise" at bounding box center [818, 331] width 126 height 21
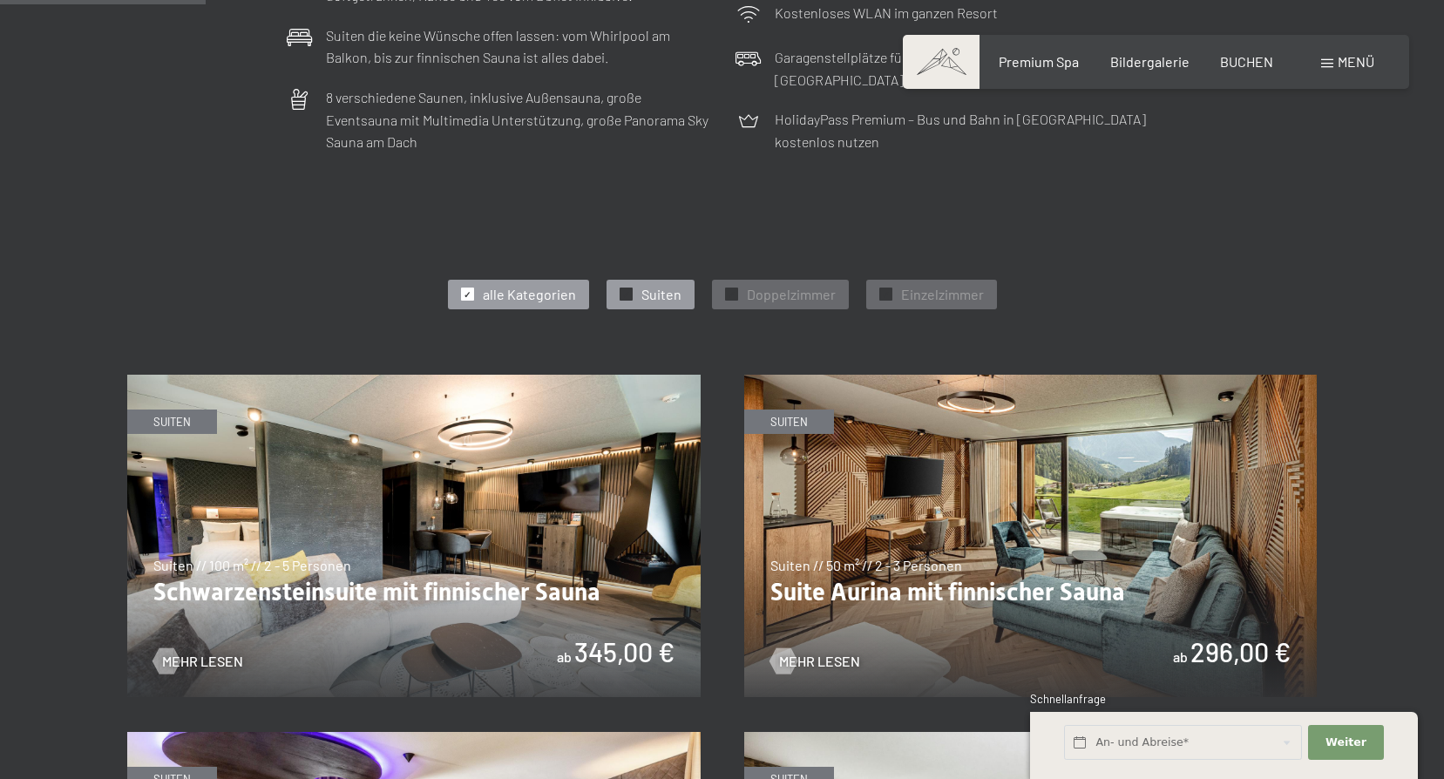
click at [644, 294] on span "Suiten" at bounding box center [661, 294] width 40 height 19
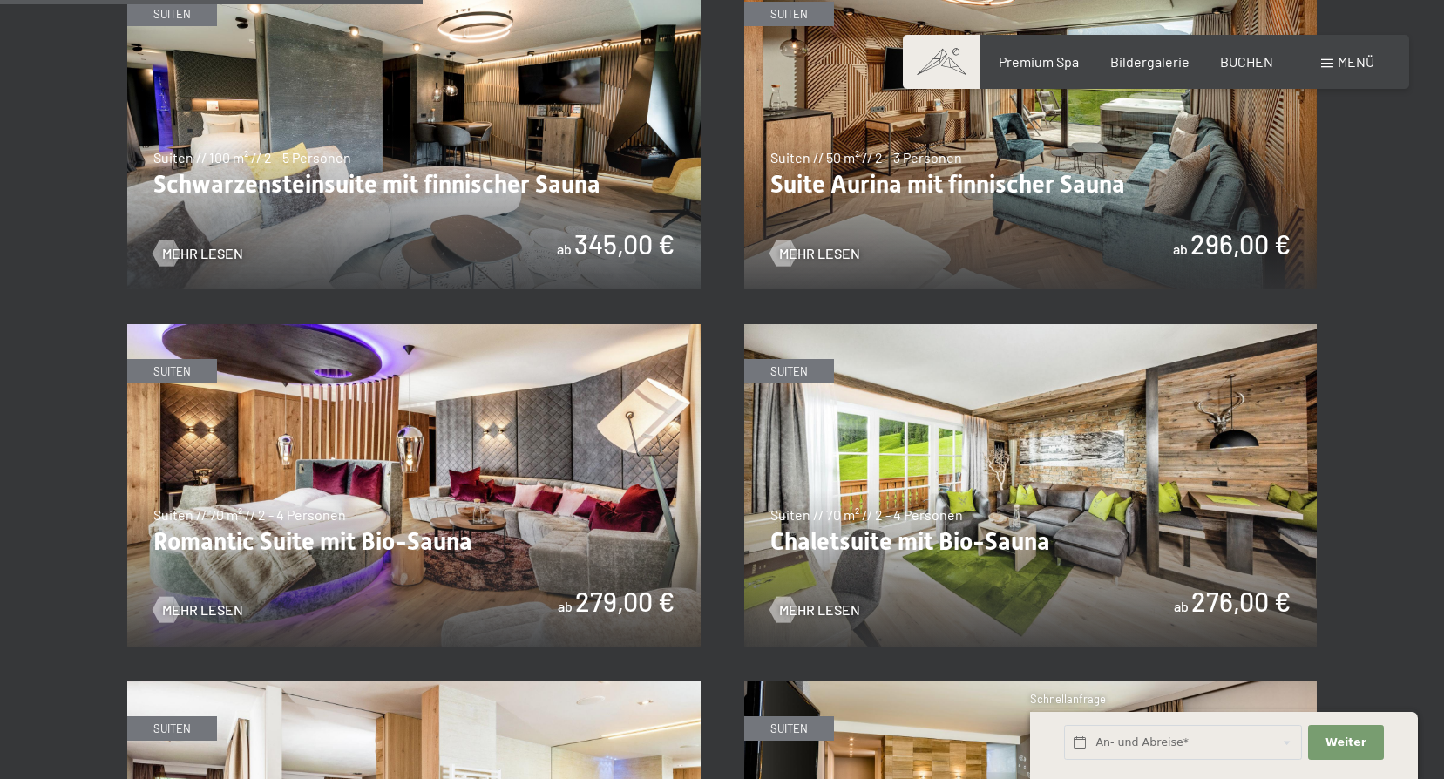
scroll to position [1220, 0]
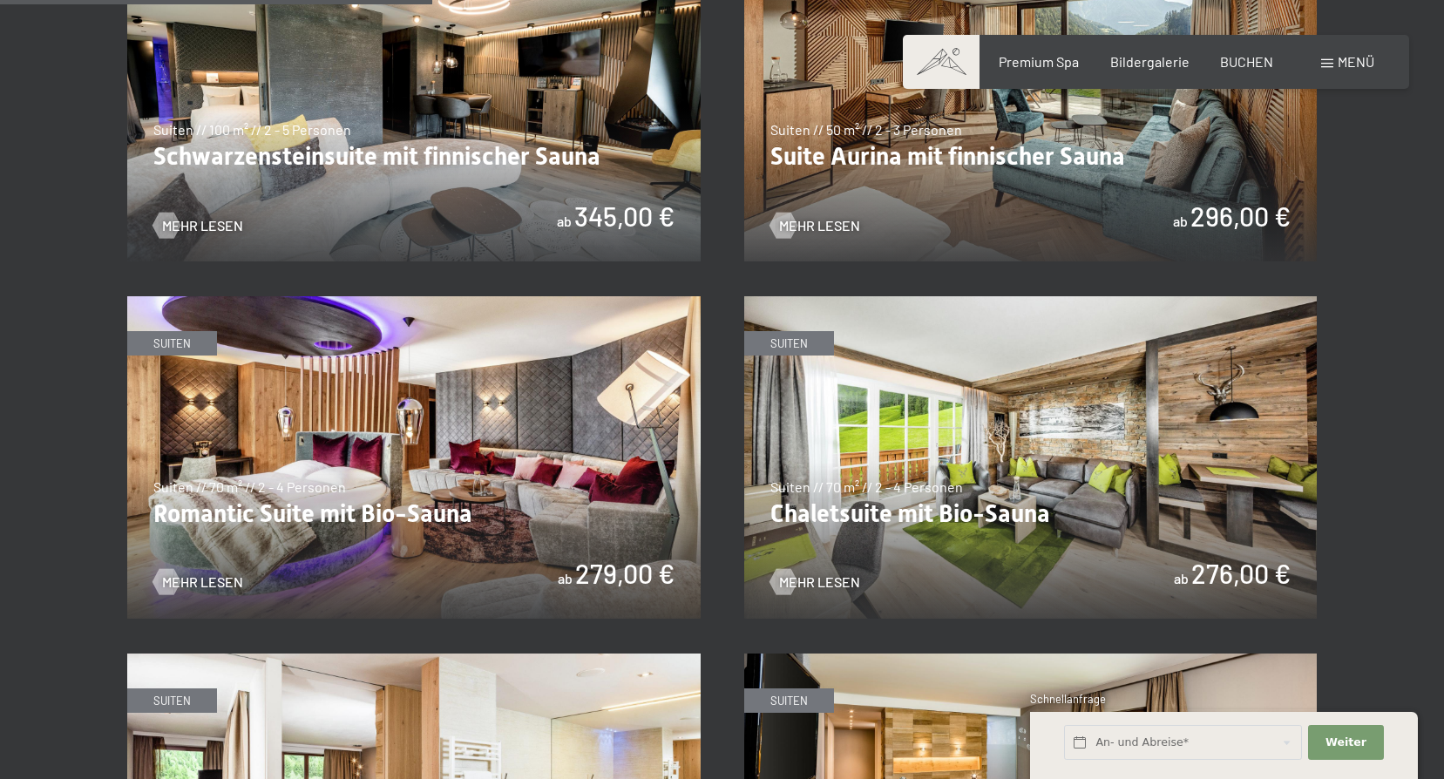
click at [349, 480] on img at bounding box center [413, 457] width 573 height 322
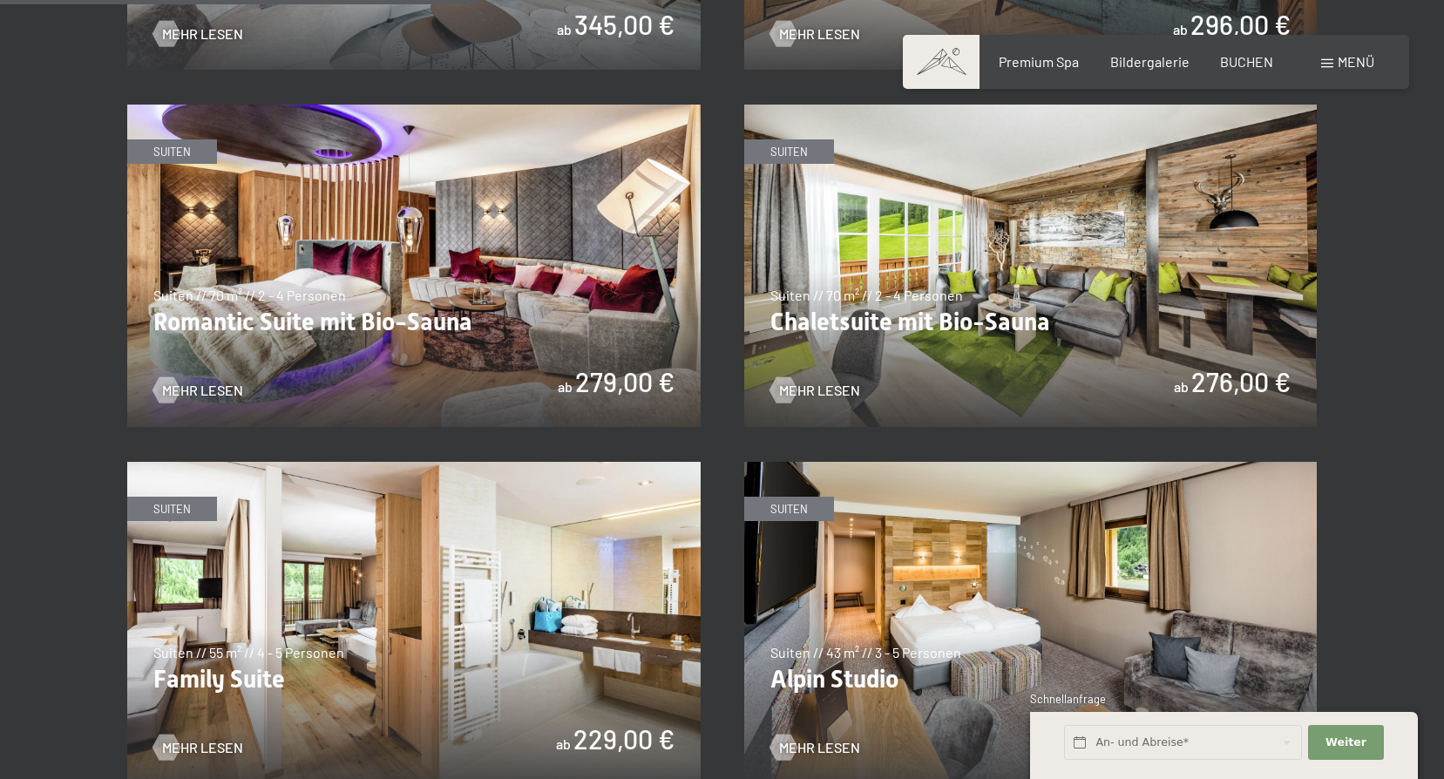
scroll to position [1307, 0]
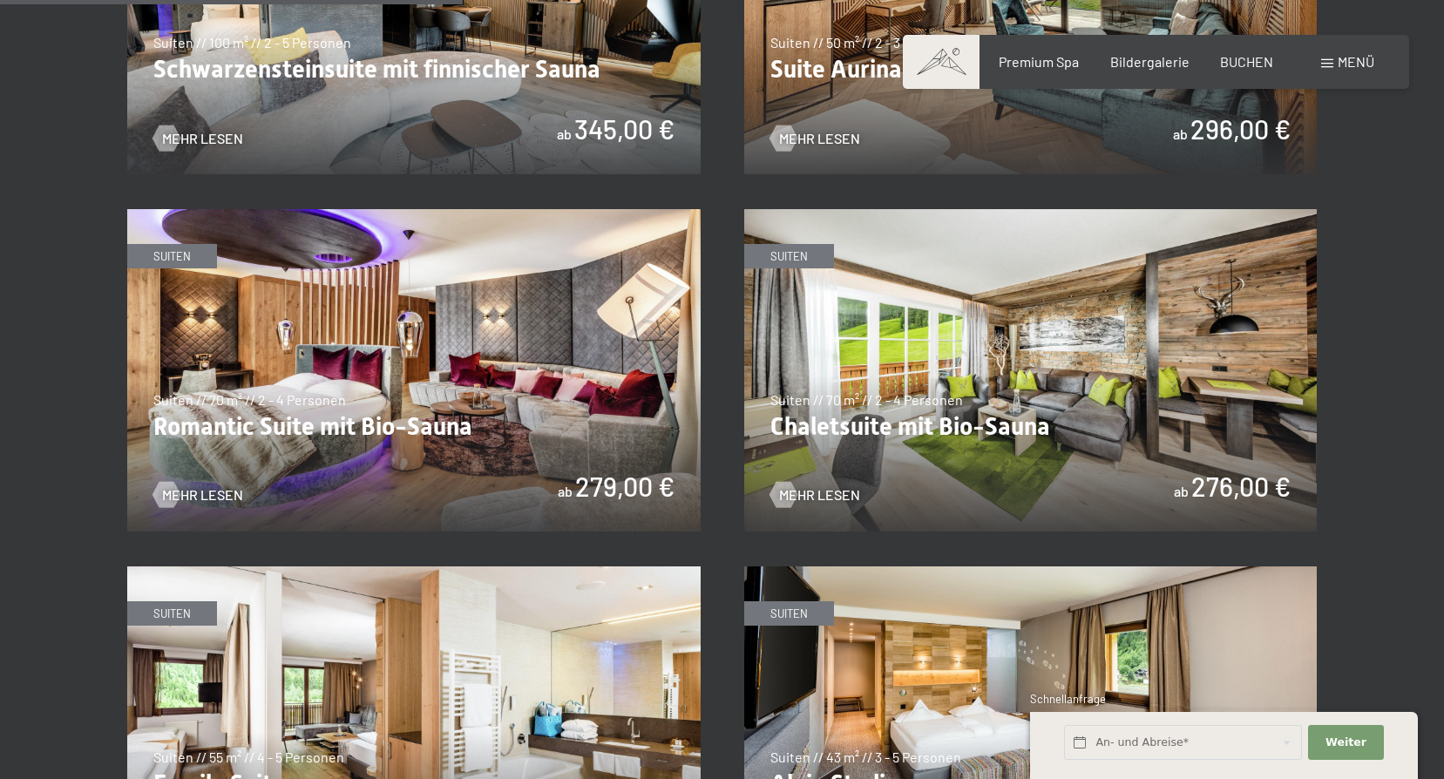
click at [1061, 412] on img at bounding box center [1030, 370] width 573 height 322
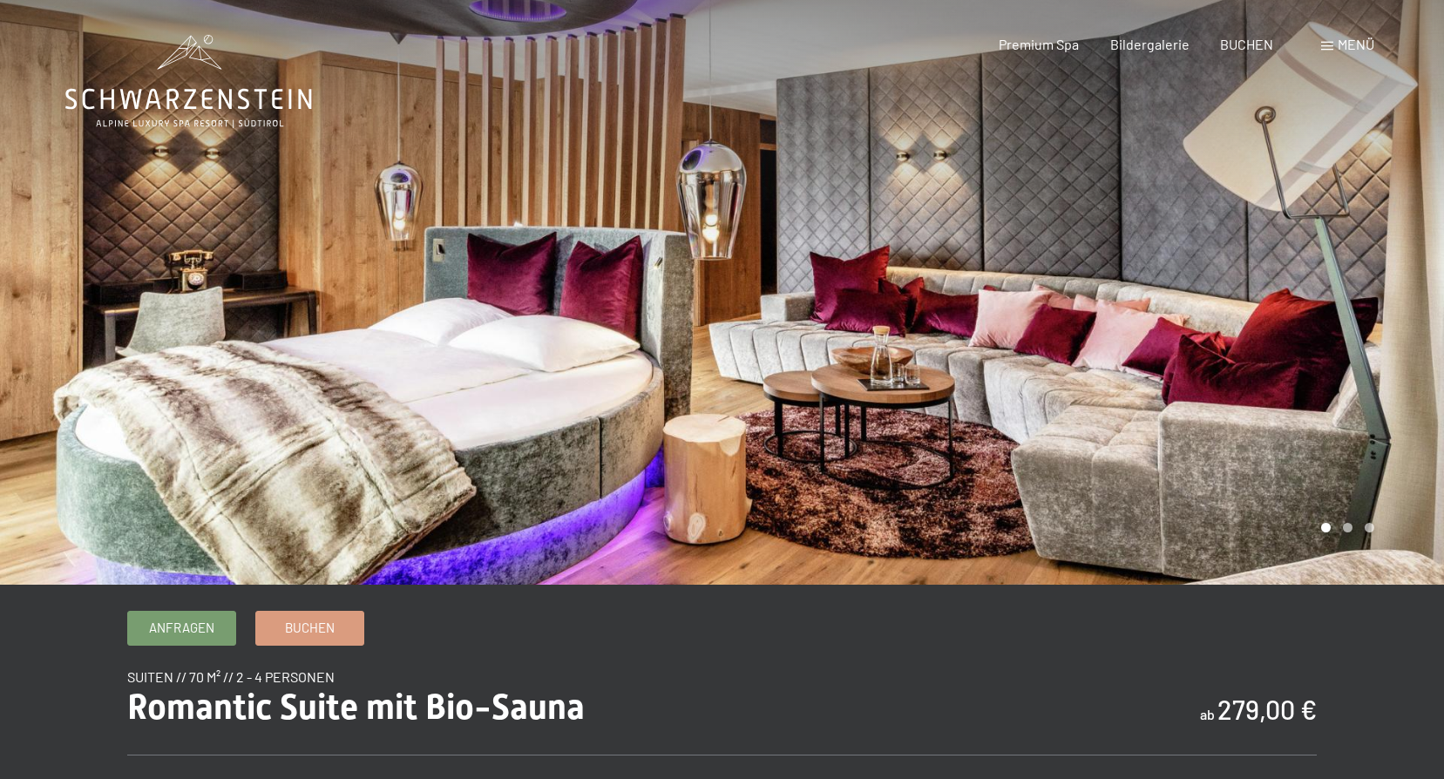
click at [1340, 479] on div at bounding box center [1083, 292] width 722 height 585
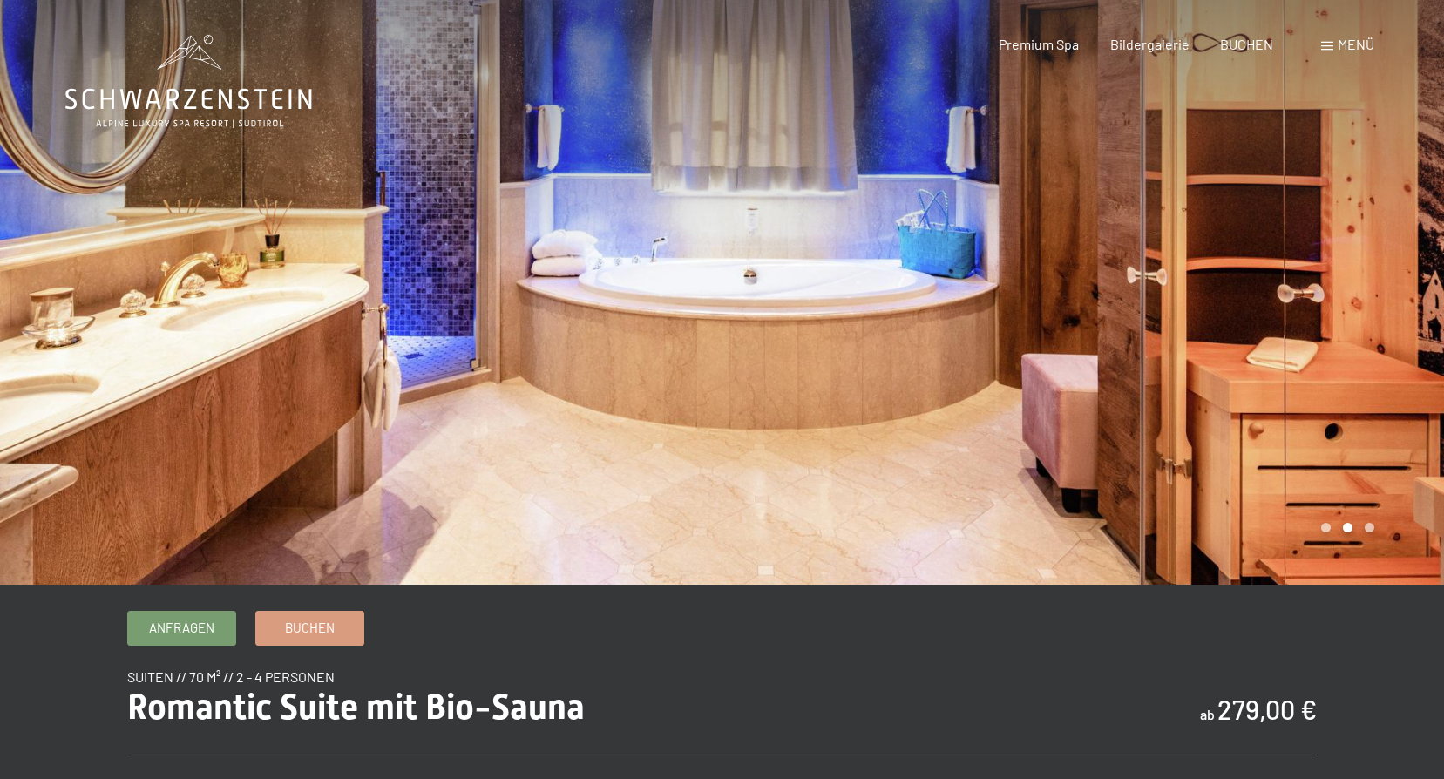
click at [1339, 464] on div at bounding box center [1083, 292] width 722 height 585
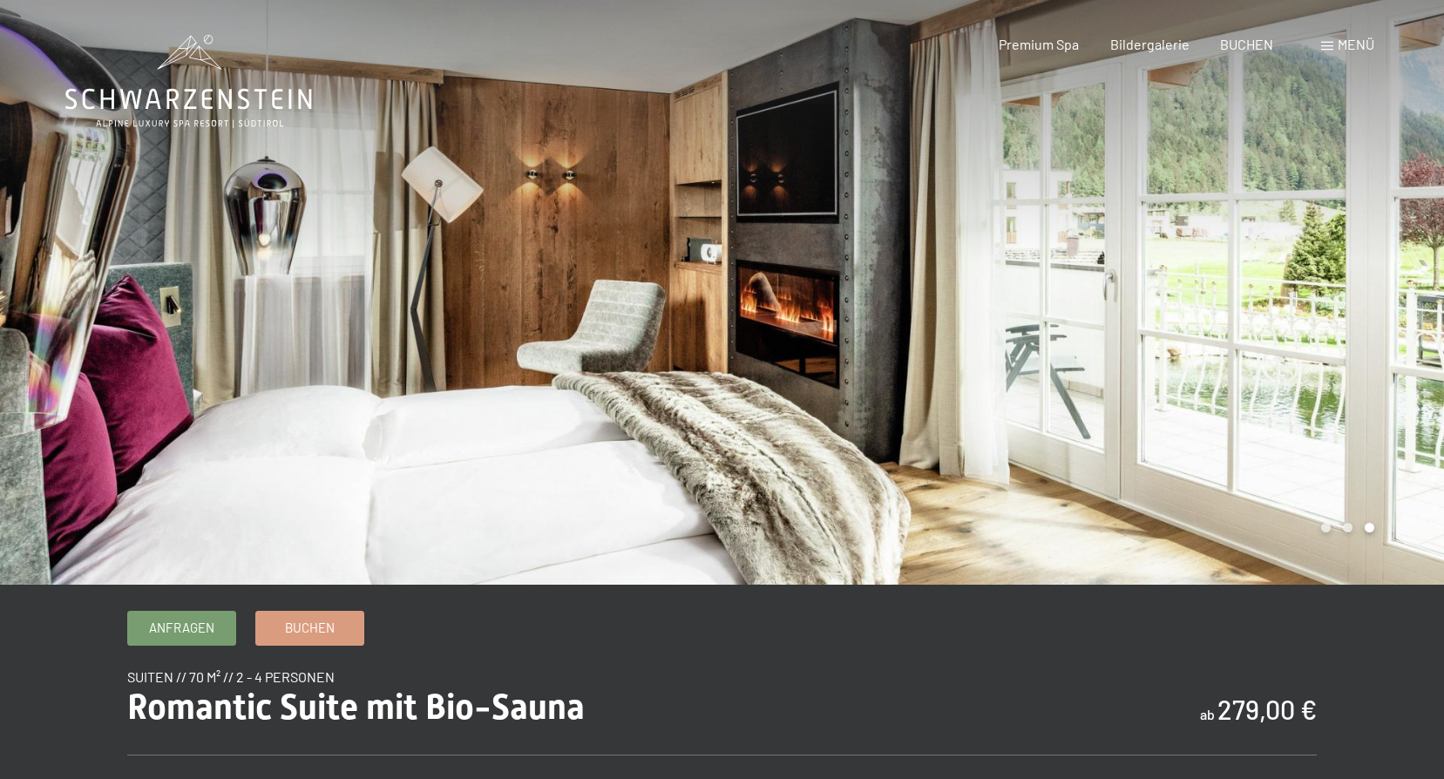
click at [1339, 464] on div at bounding box center [1083, 292] width 722 height 585
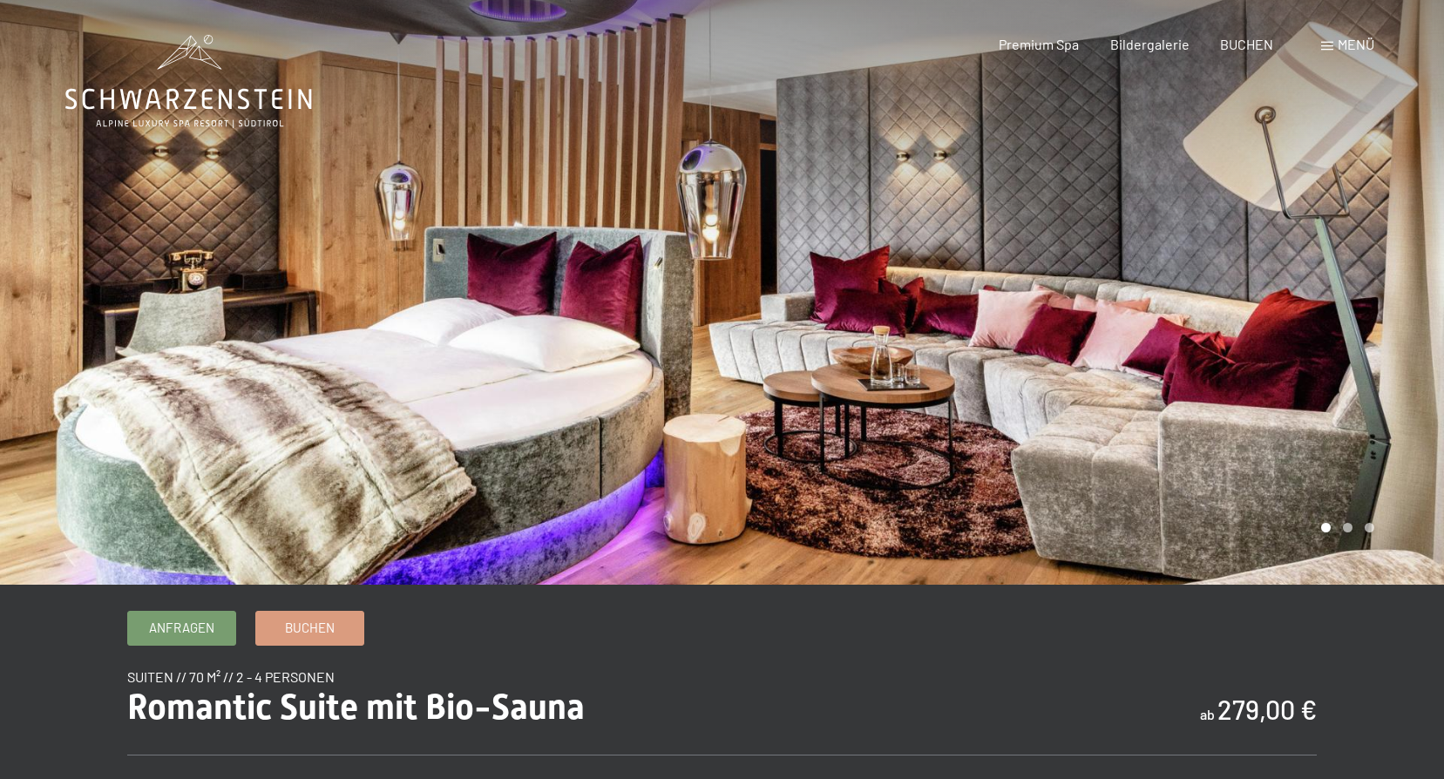
click at [1339, 464] on div at bounding box center [1083, 292] width 722 height 585
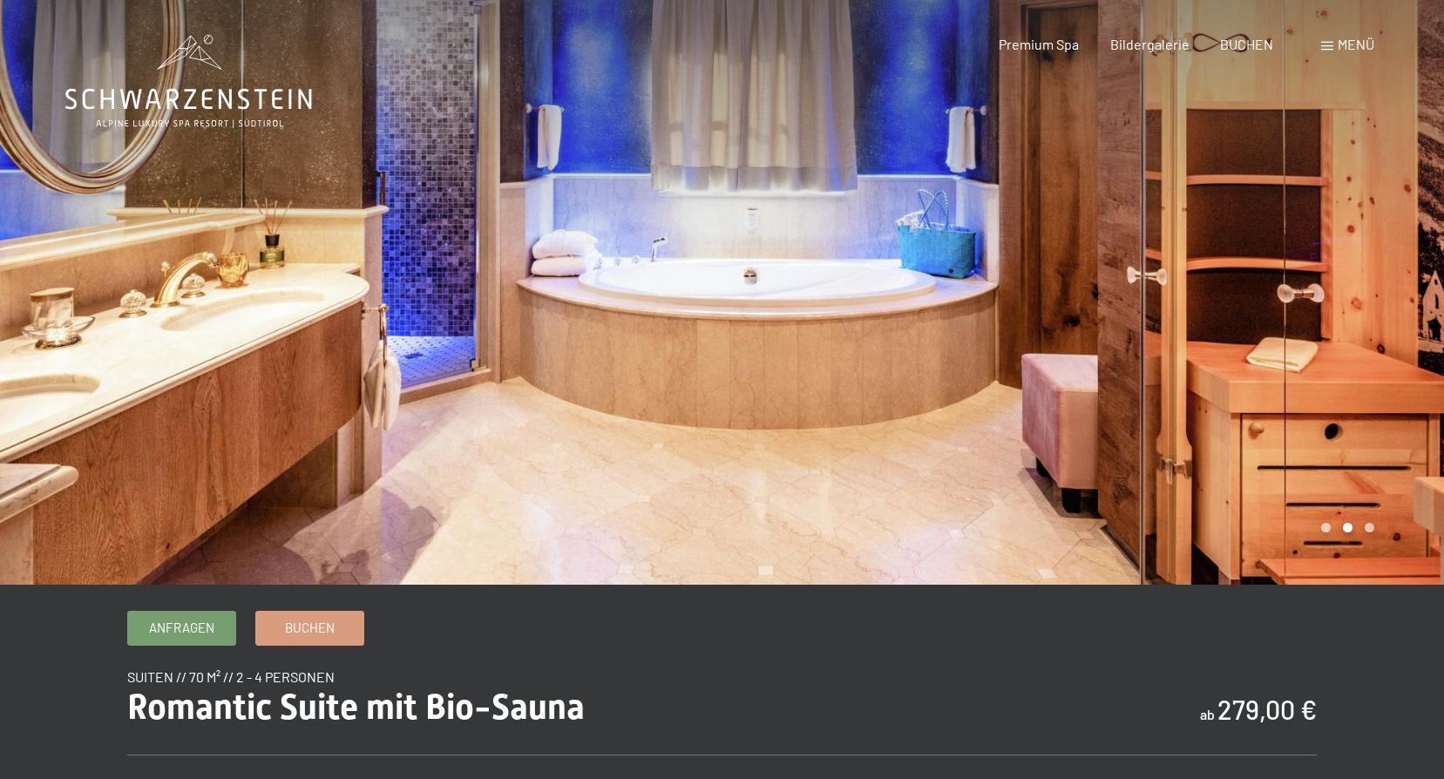
click at [1339, 464] on div at bounding box center [1083, 292] width 722 height 585
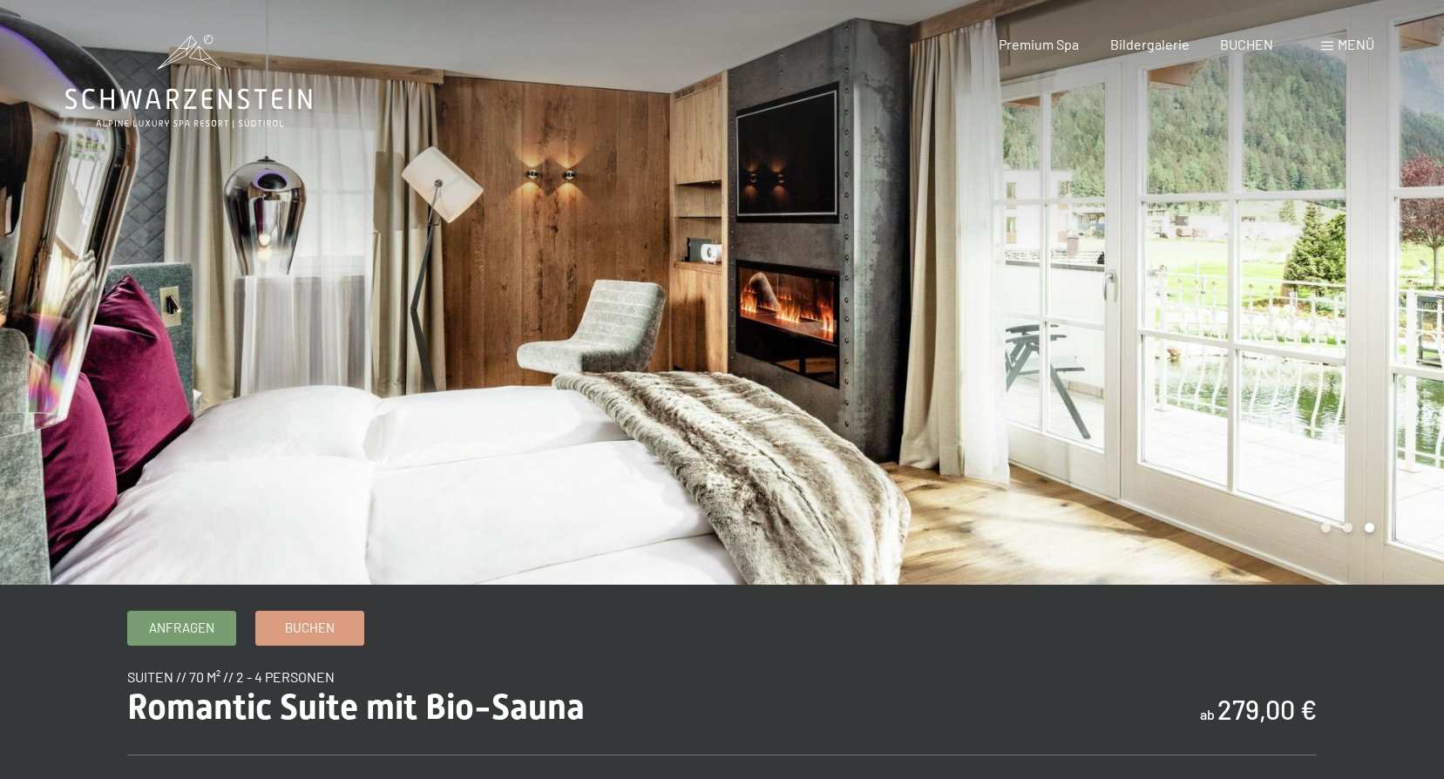
click at [1339, 464] on div at bounding box center [1083, 292] width 722 height 585
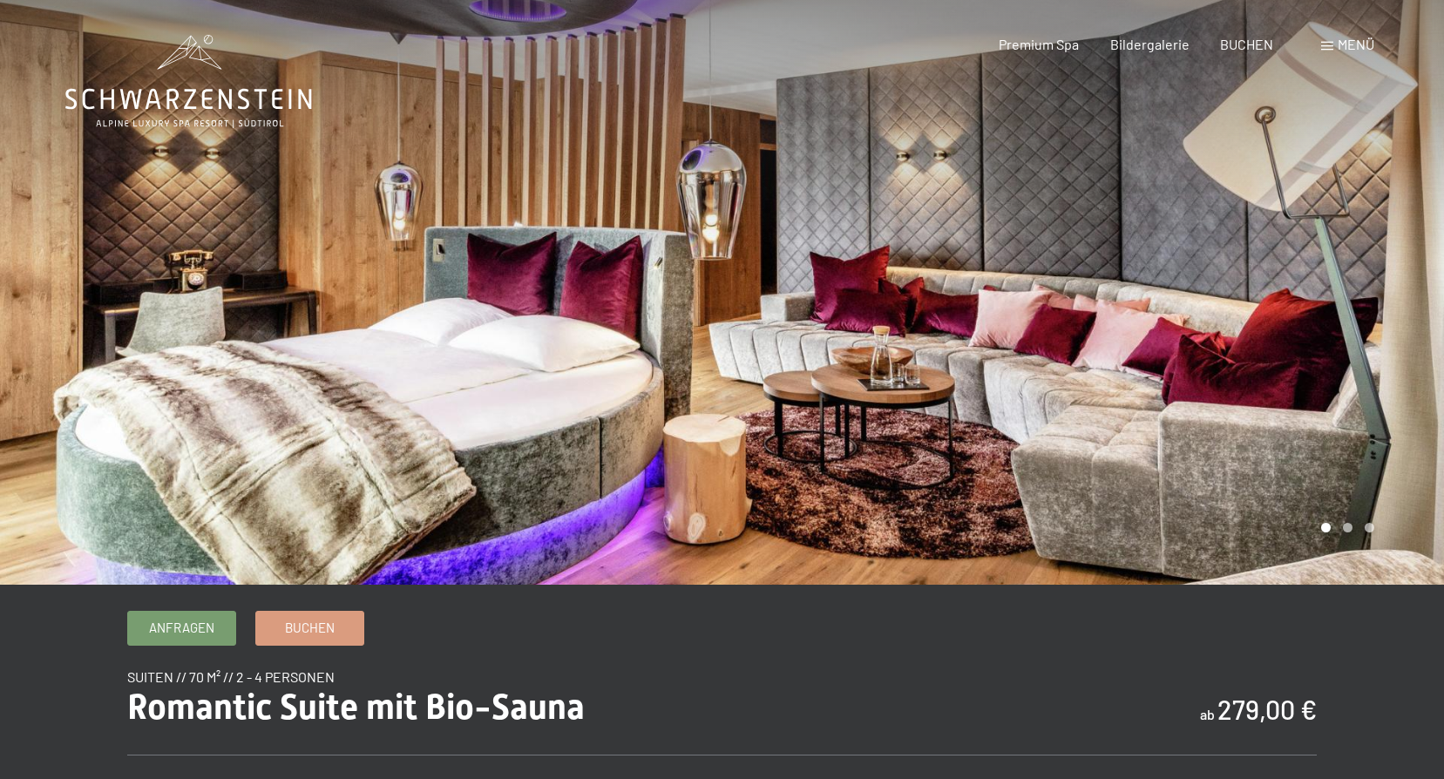
click at [1339, 464] on div at bounding box center [1083, 292] width 722 height 585
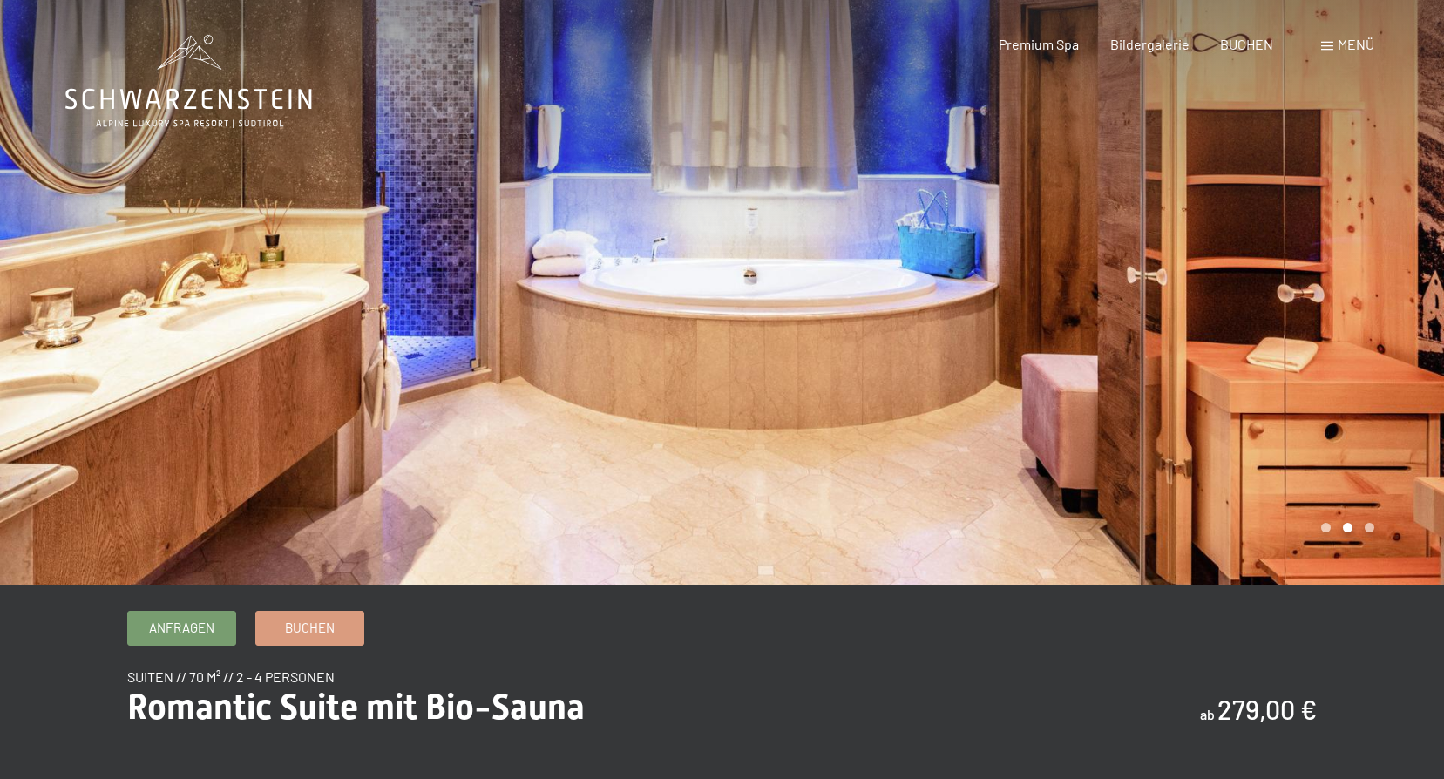
click at [1339, 464] on div at bounding box center [1083, 292] width 722 height 585
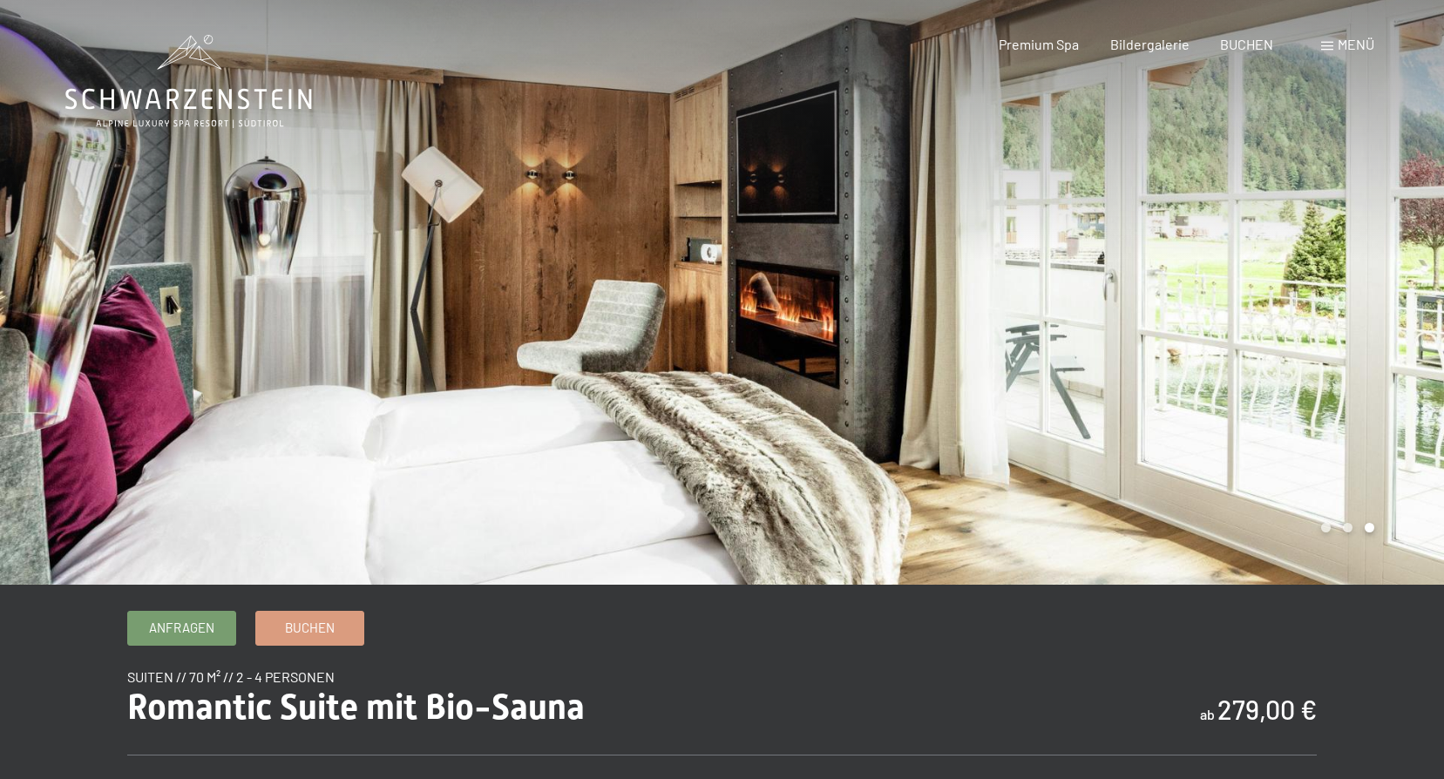
click at [1339, 464] on div at bounding box center [1083, 292] width 722 height 585
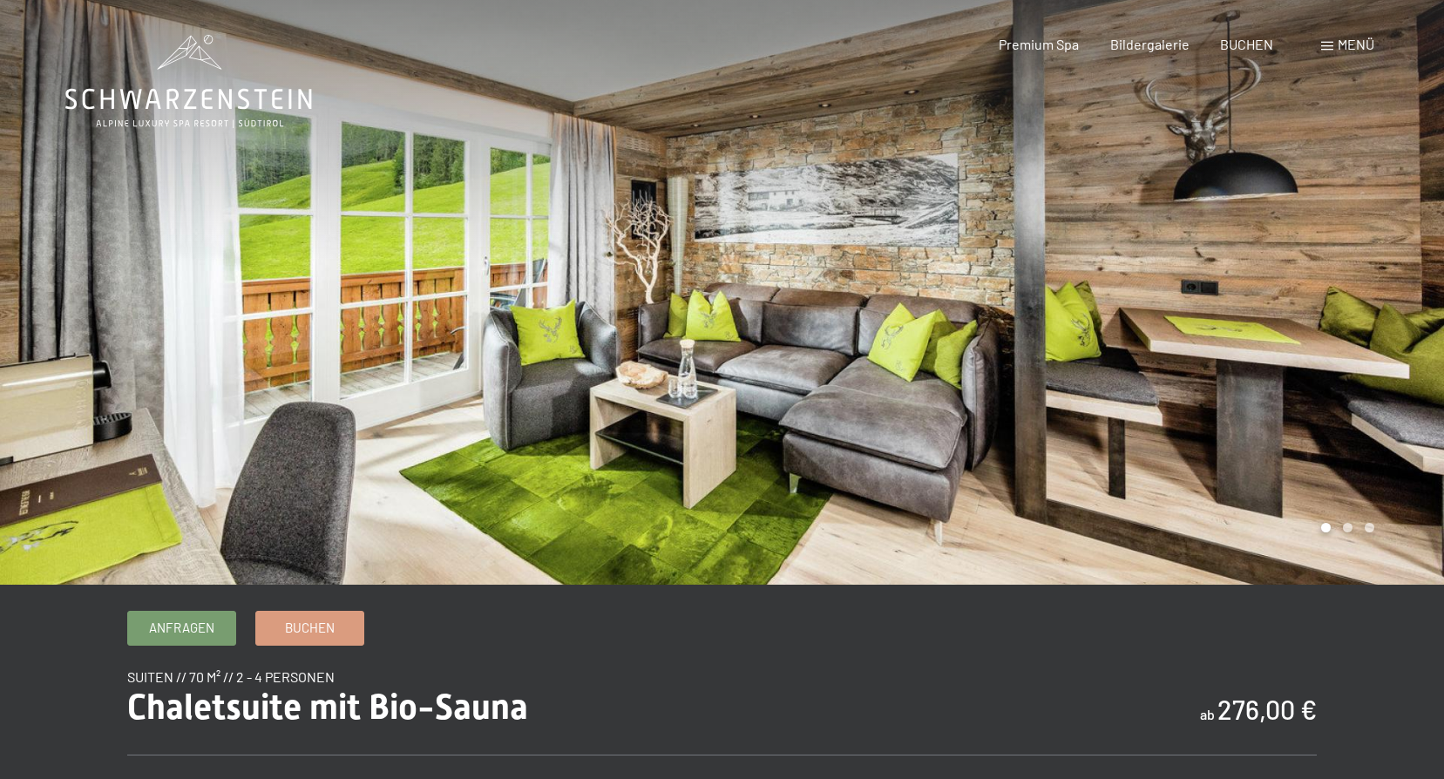
click at [1367, 476] on div at bounding box center [1083, 292] width 722 height 585
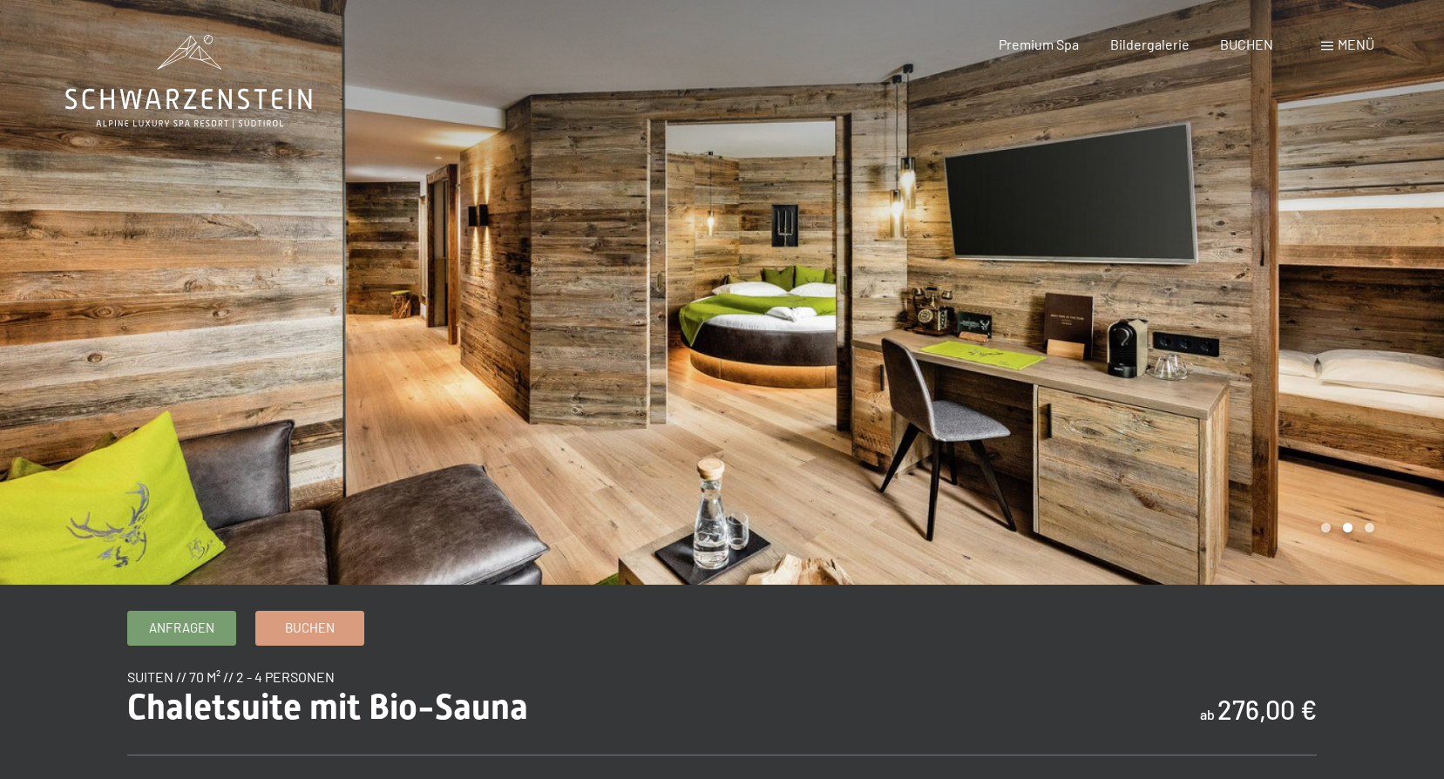
click at [1365, 476] on div at bounding box center [1083, 292] width 722 height 585
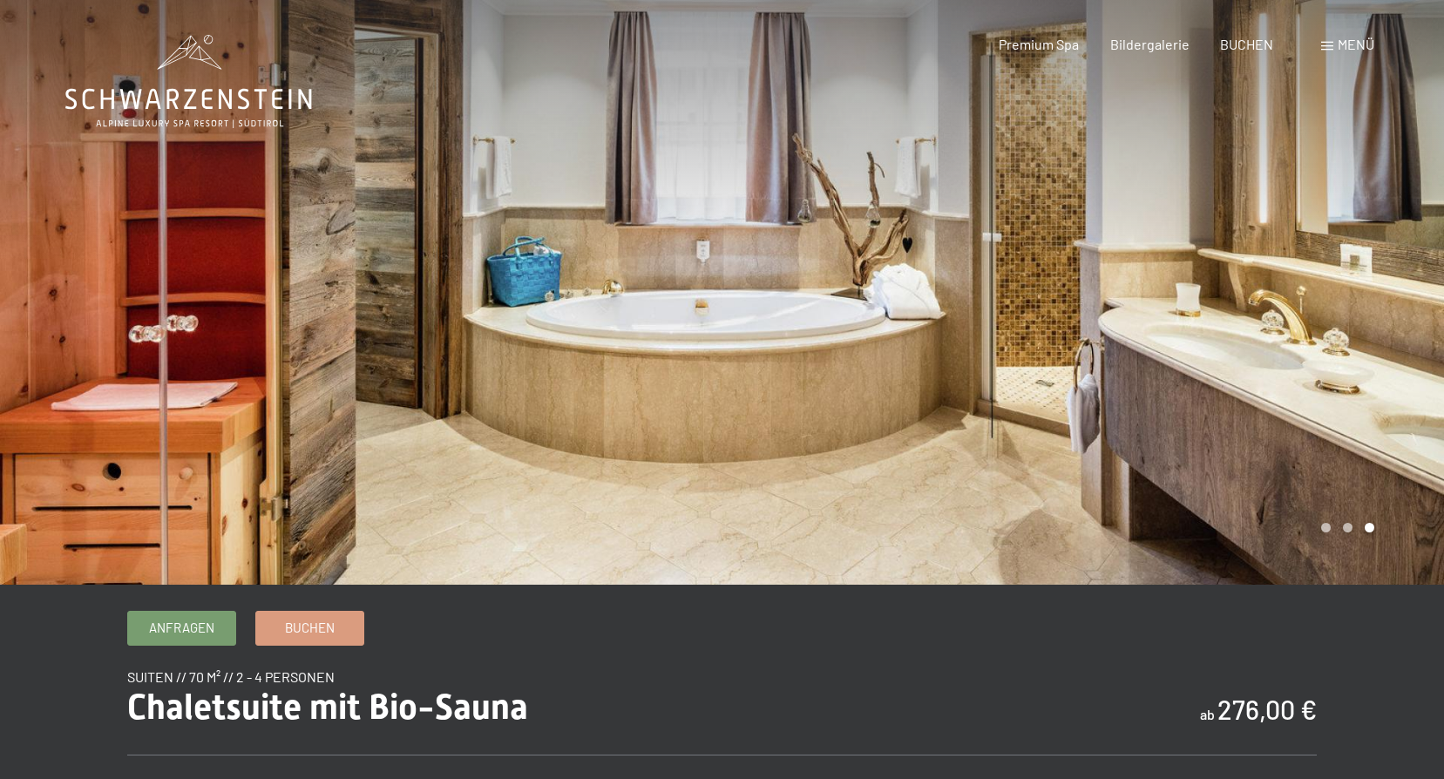
click at [1365, 476] on div at bounding box center [1083, 292] width 722 height 585
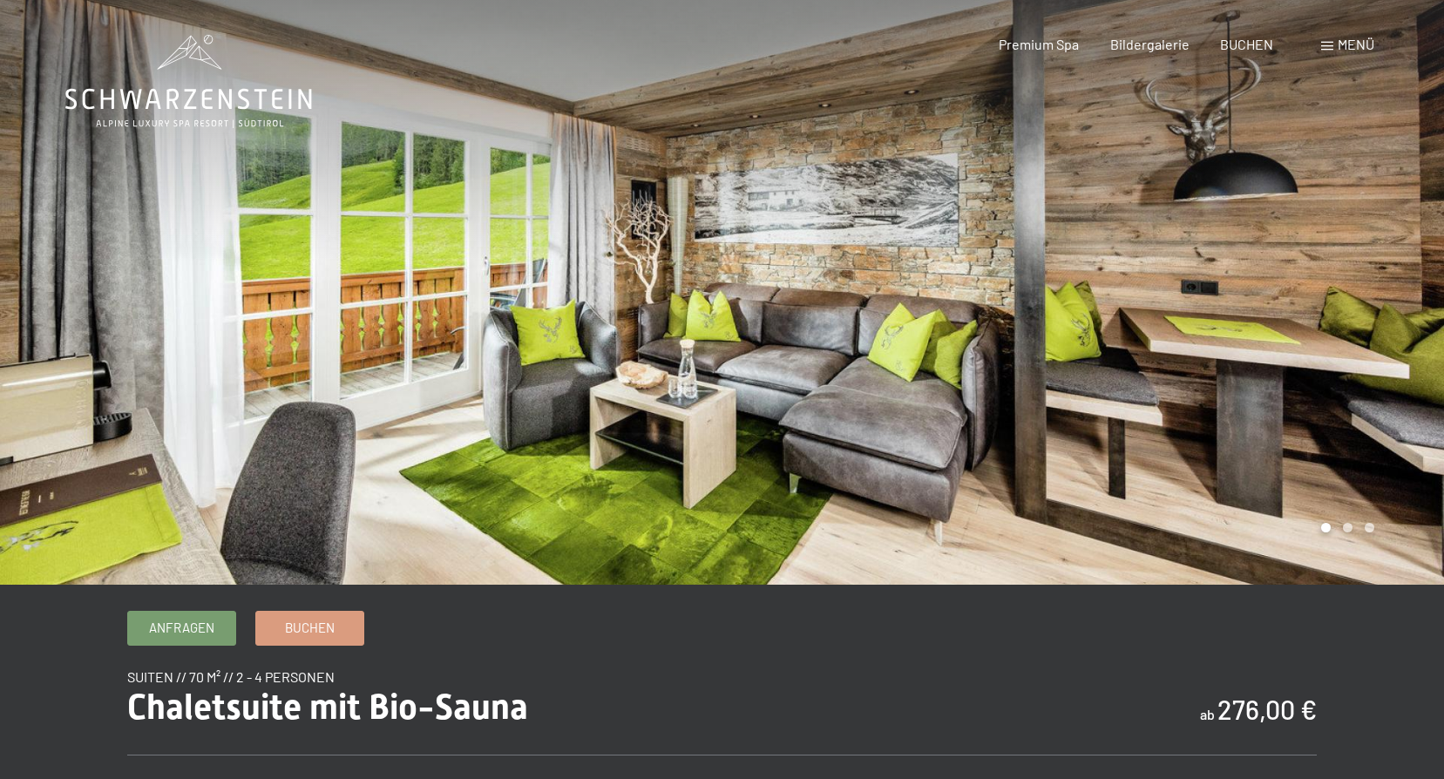
click at [894, 231] on div at bounding box center [1083, 292] width 722 height 585
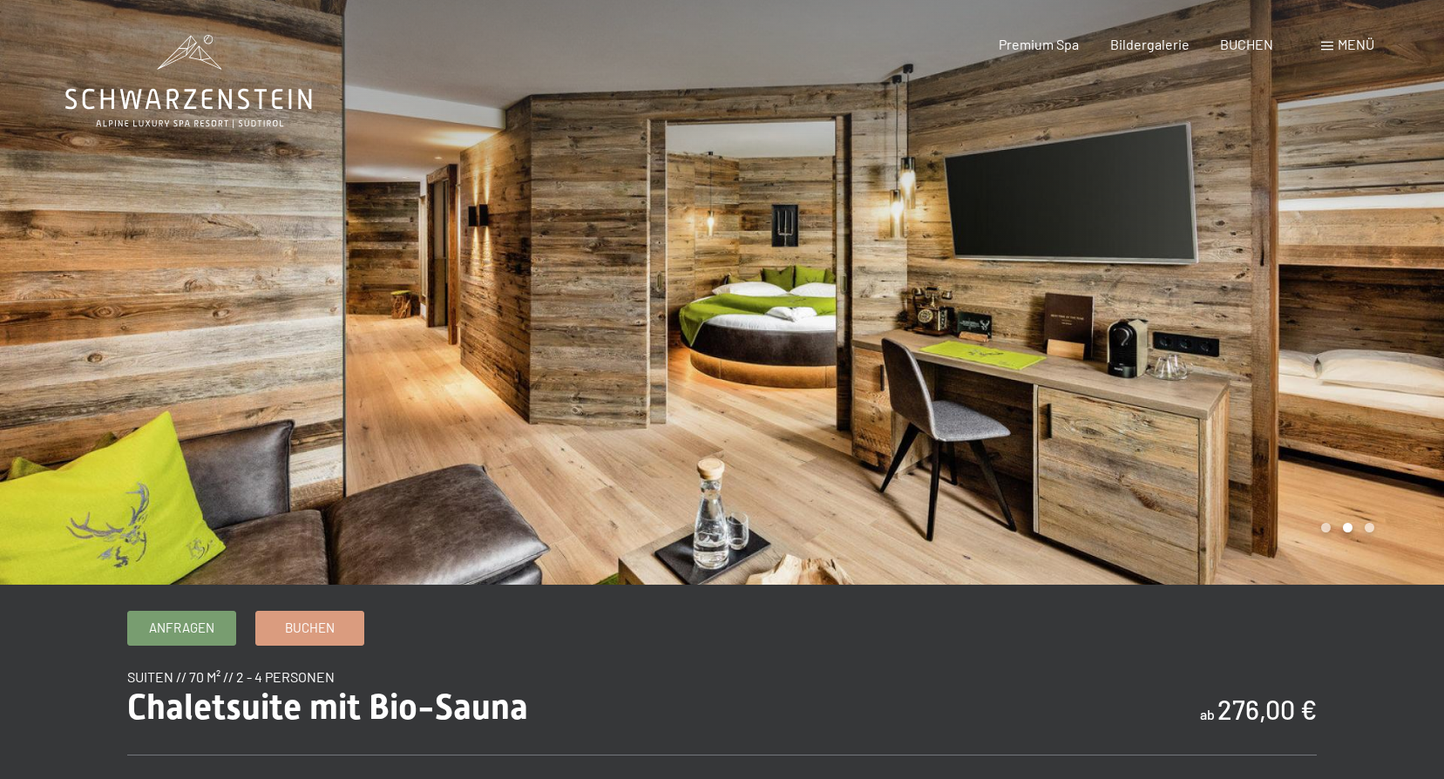
click at [881, 318] on div at bounding box center [1083, 292] width 722 height 585
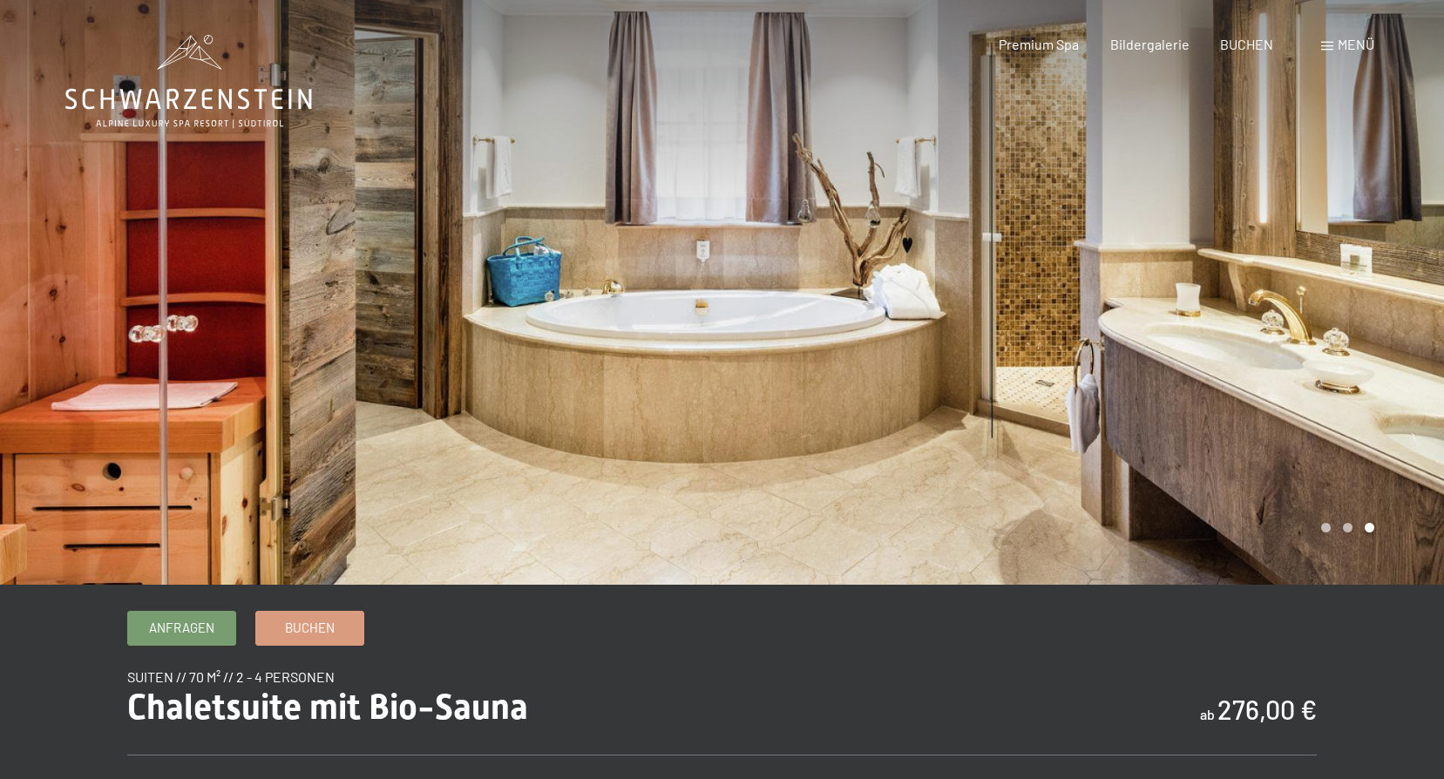
click at [881, 318] on div at bounding box center [1083, 292] width 722 height 585
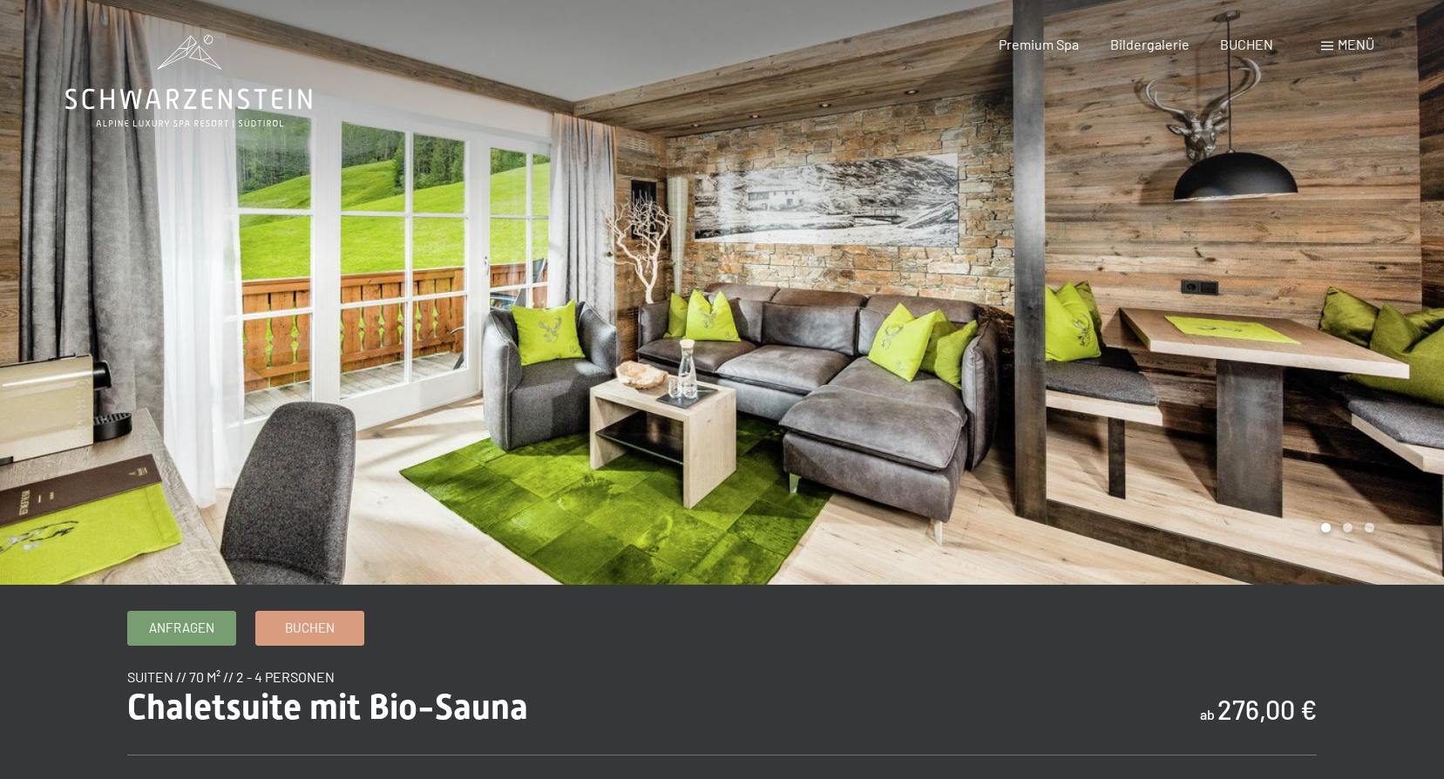
click at [881, 318] on div at bounding box center [1083, 292] width 722 height 585
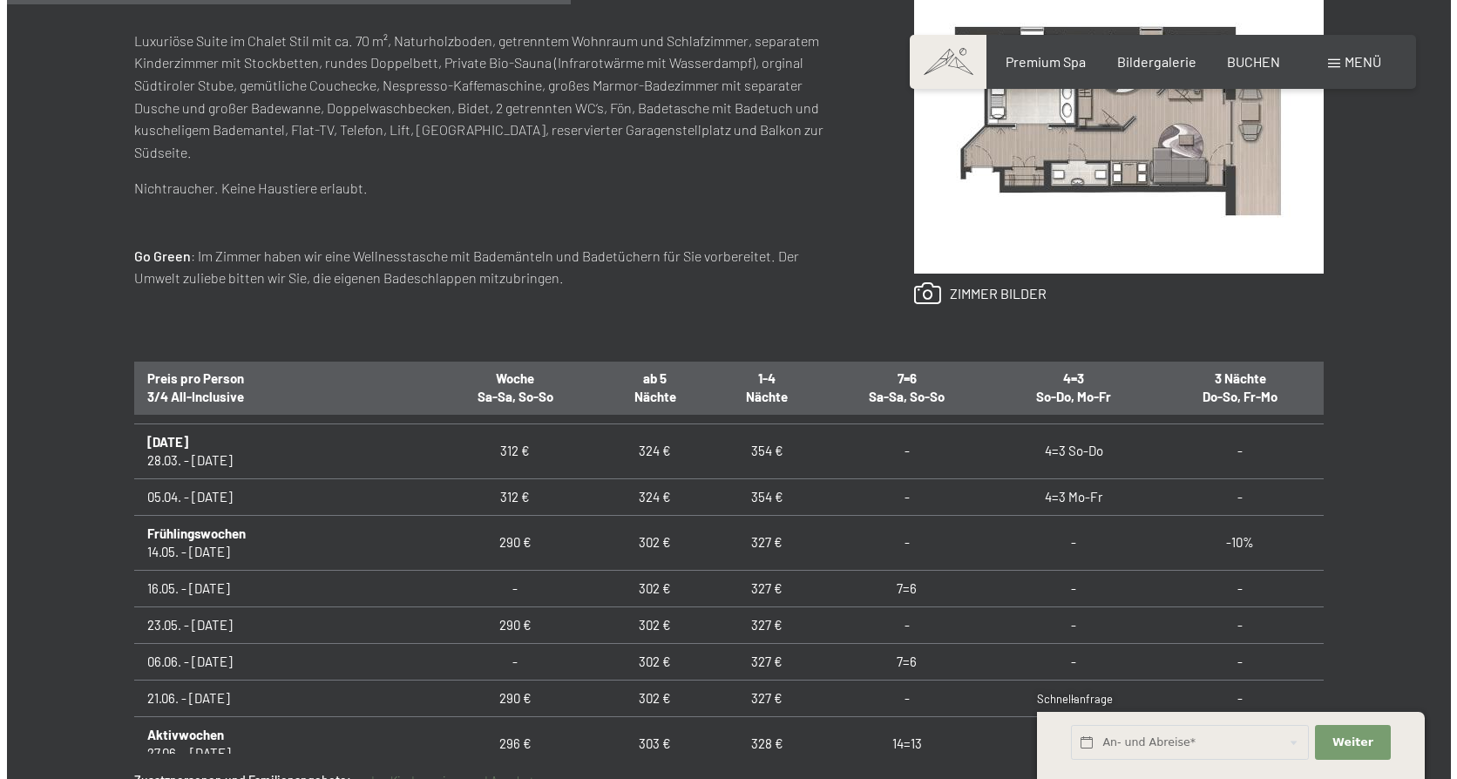
scroll to position [784, 0]
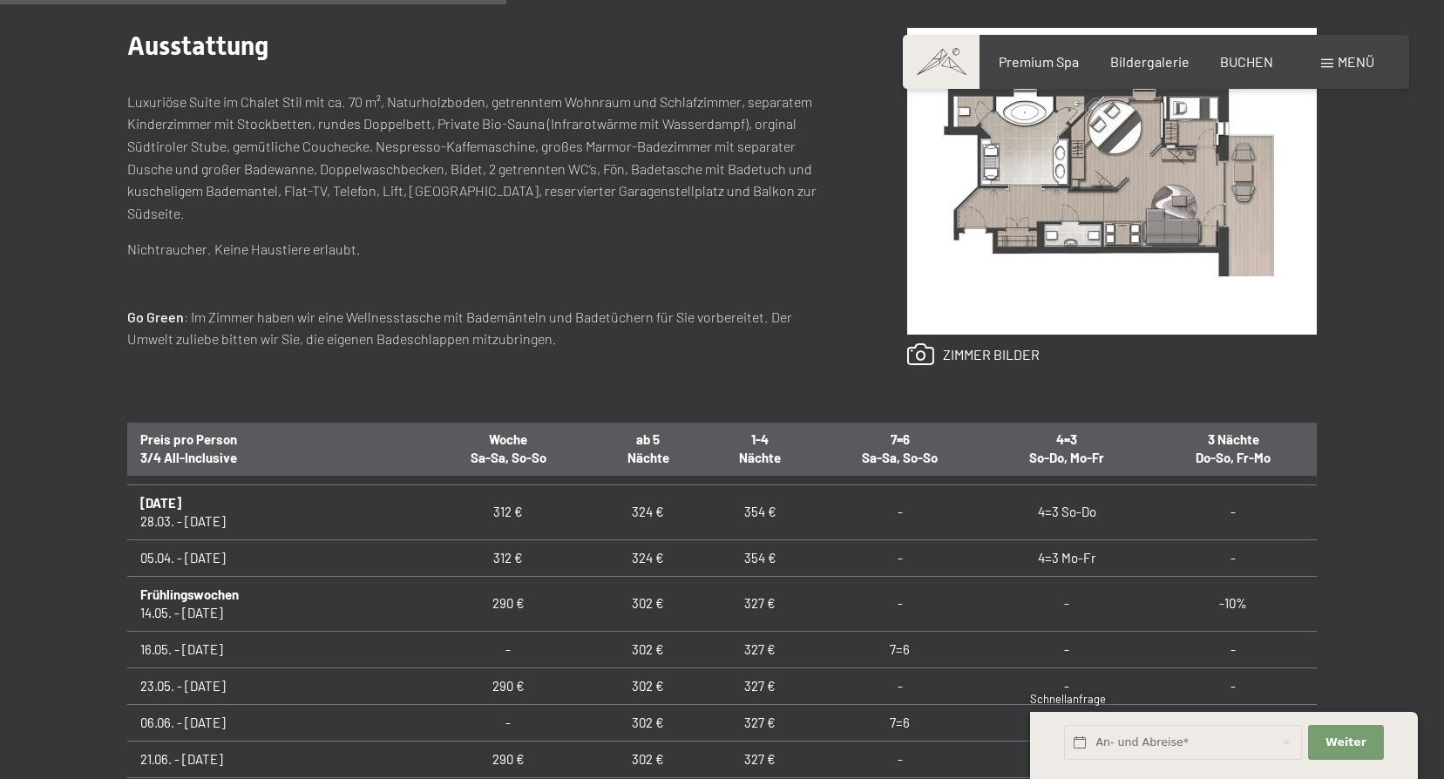
click at [1353, 58] on span "Menü" at bounding box center [1356, 61] width 37 height 17
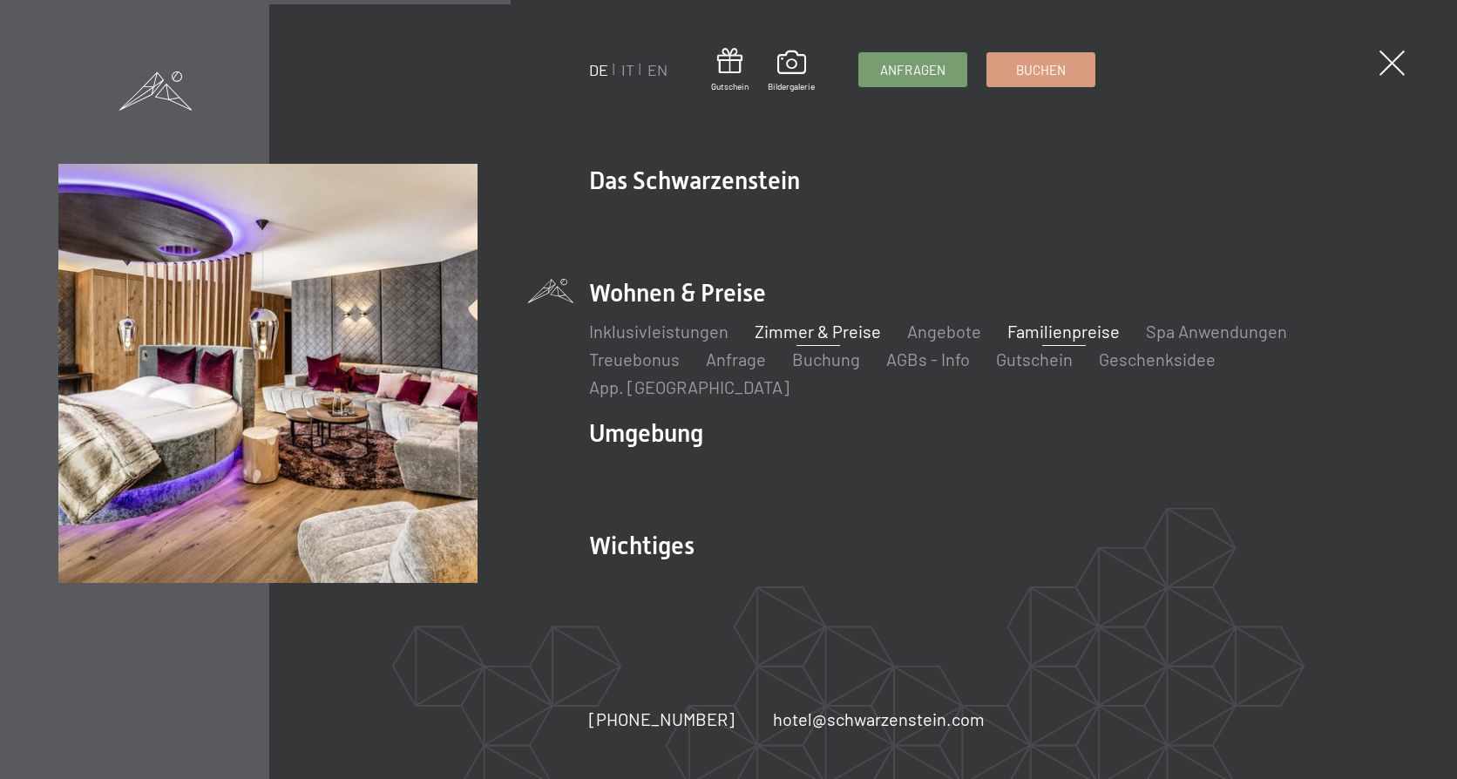
click at [1029, 342] on link "Familienpreise" at bounding box center [1063, 331] width 112 height 21
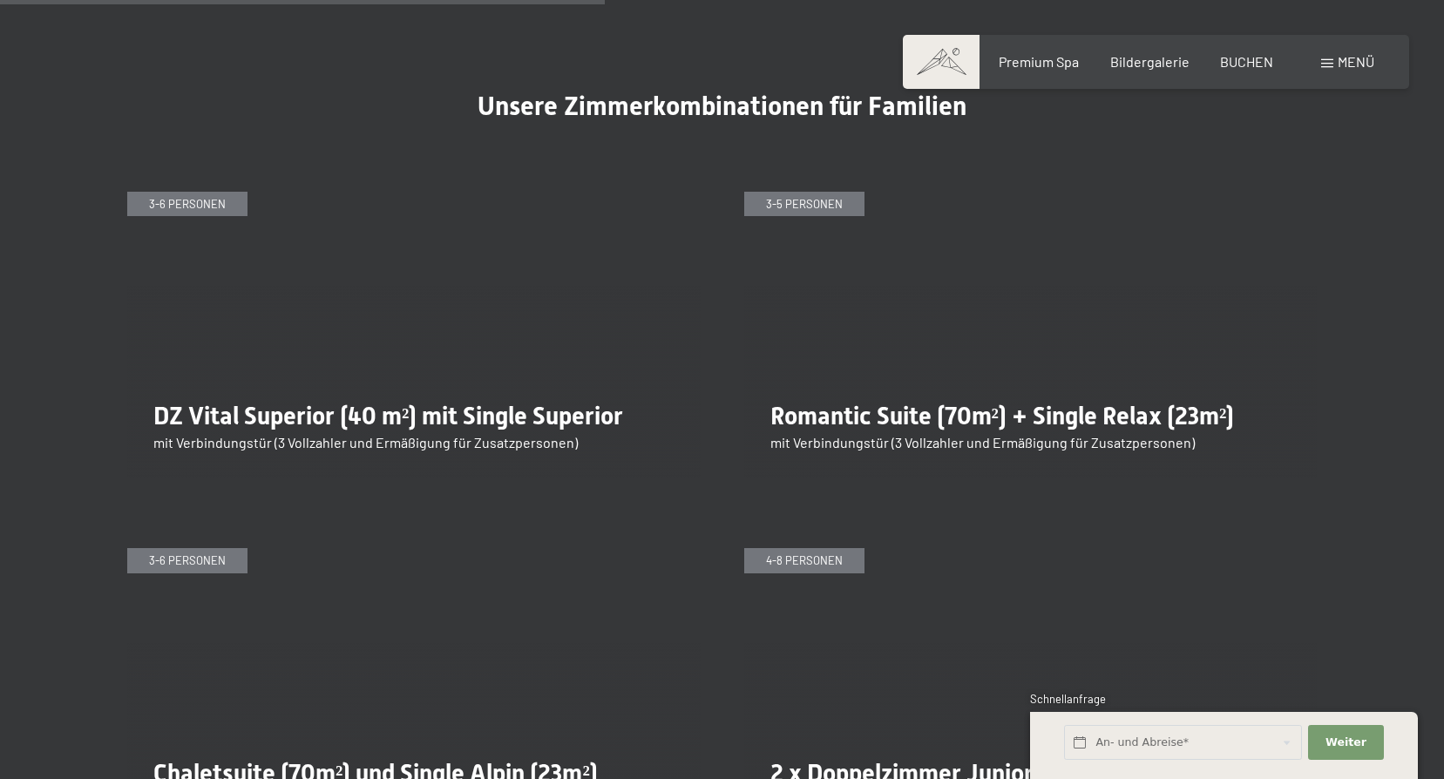
scroll to position [3050, 0]
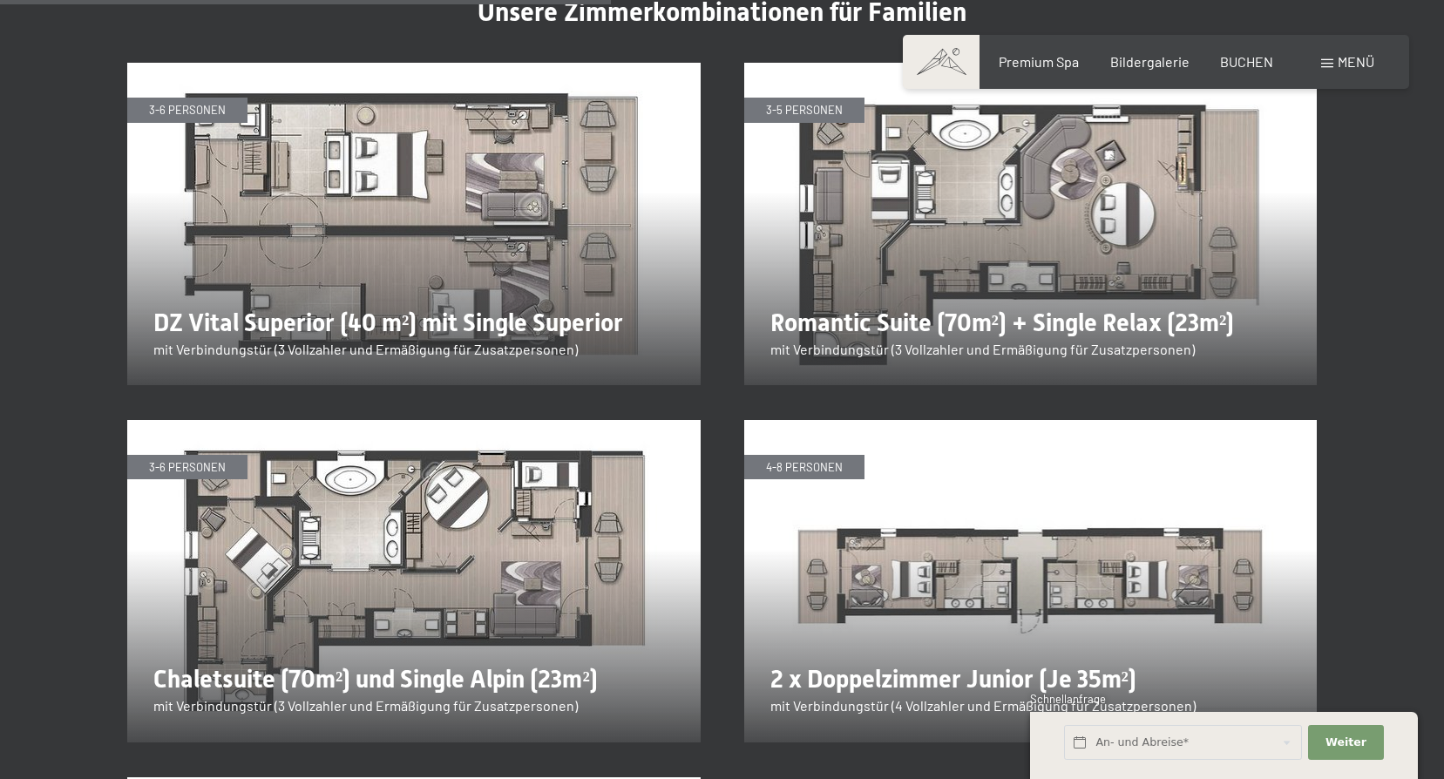
click at [498, 487] on img at bounding box center [413, 581] width 573 height 322
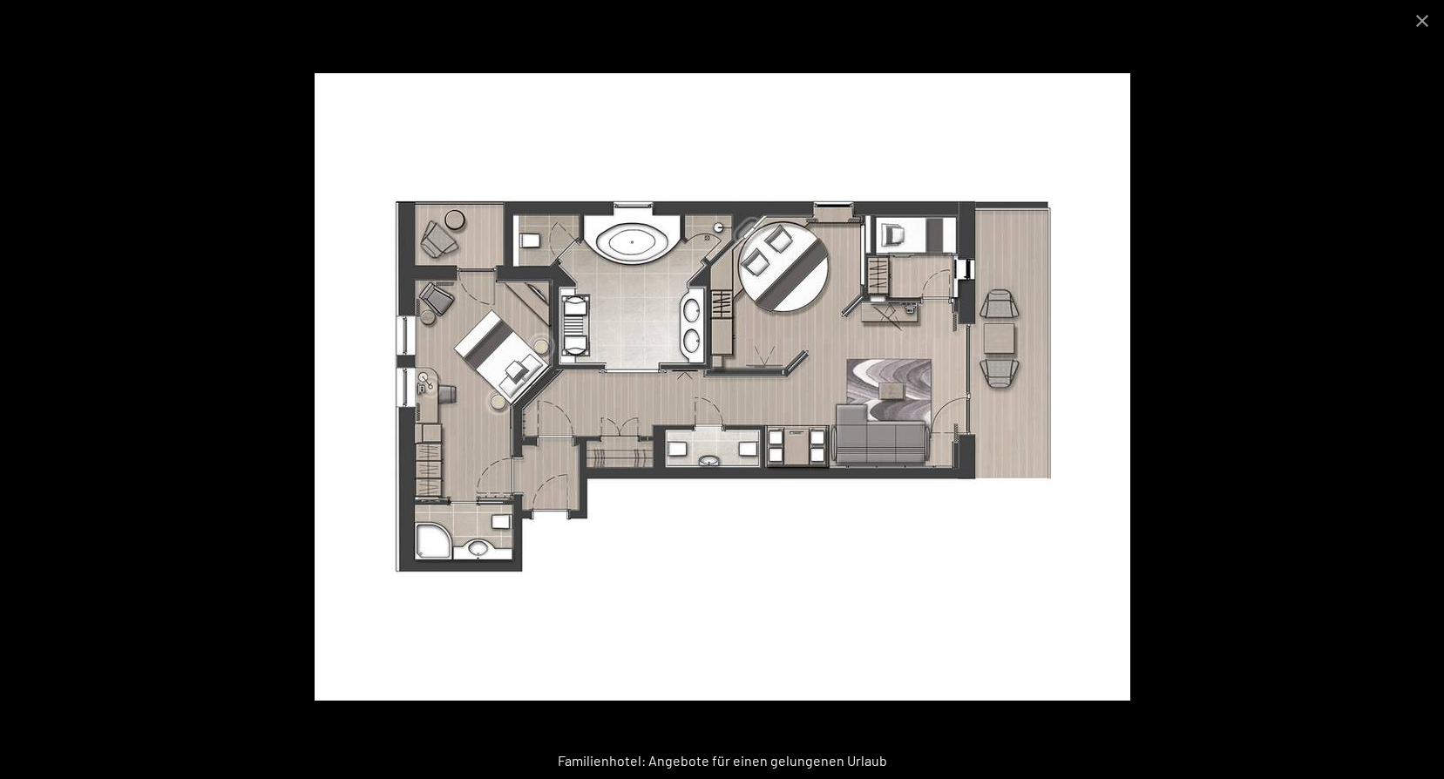
click at [903, 331] on img at bounding box center [723, 386] width 816 height 627
click at [1415, 22] on button "Close gallery" at bounding box center [1422, 20] width 44 height 41
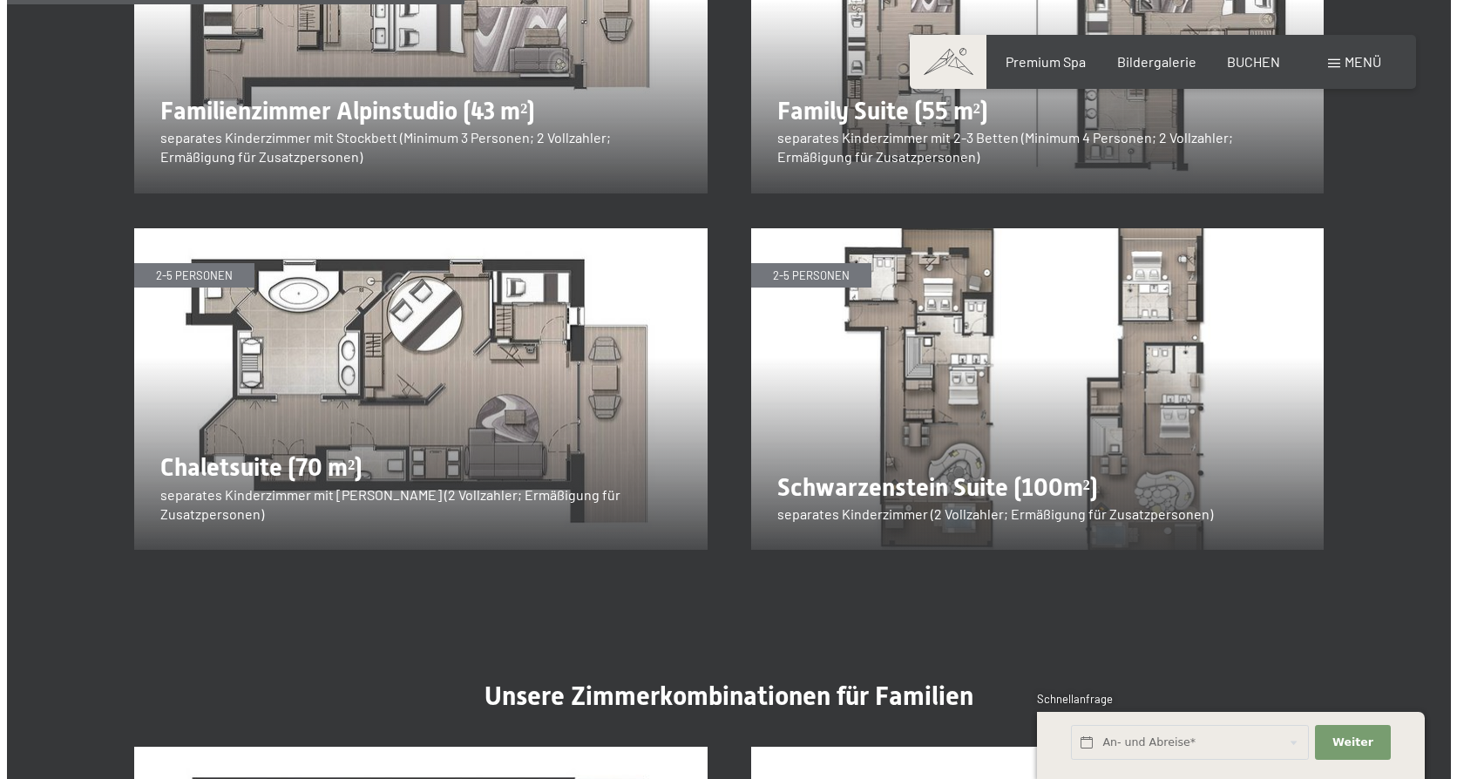
scroll to position [2266, 0]
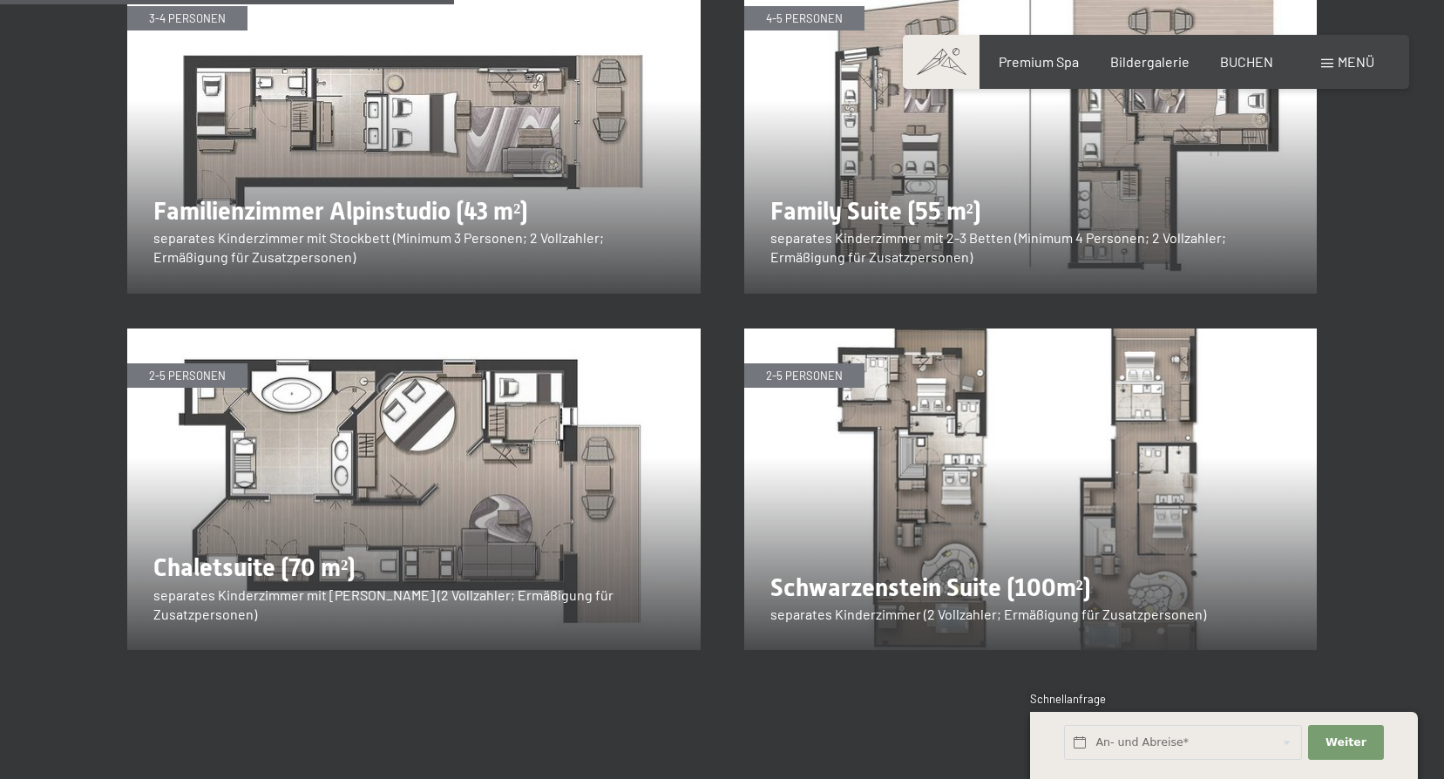
click at [1341, 55] on span "Menü" at bounding box center [1356, 61] width 37 height 17
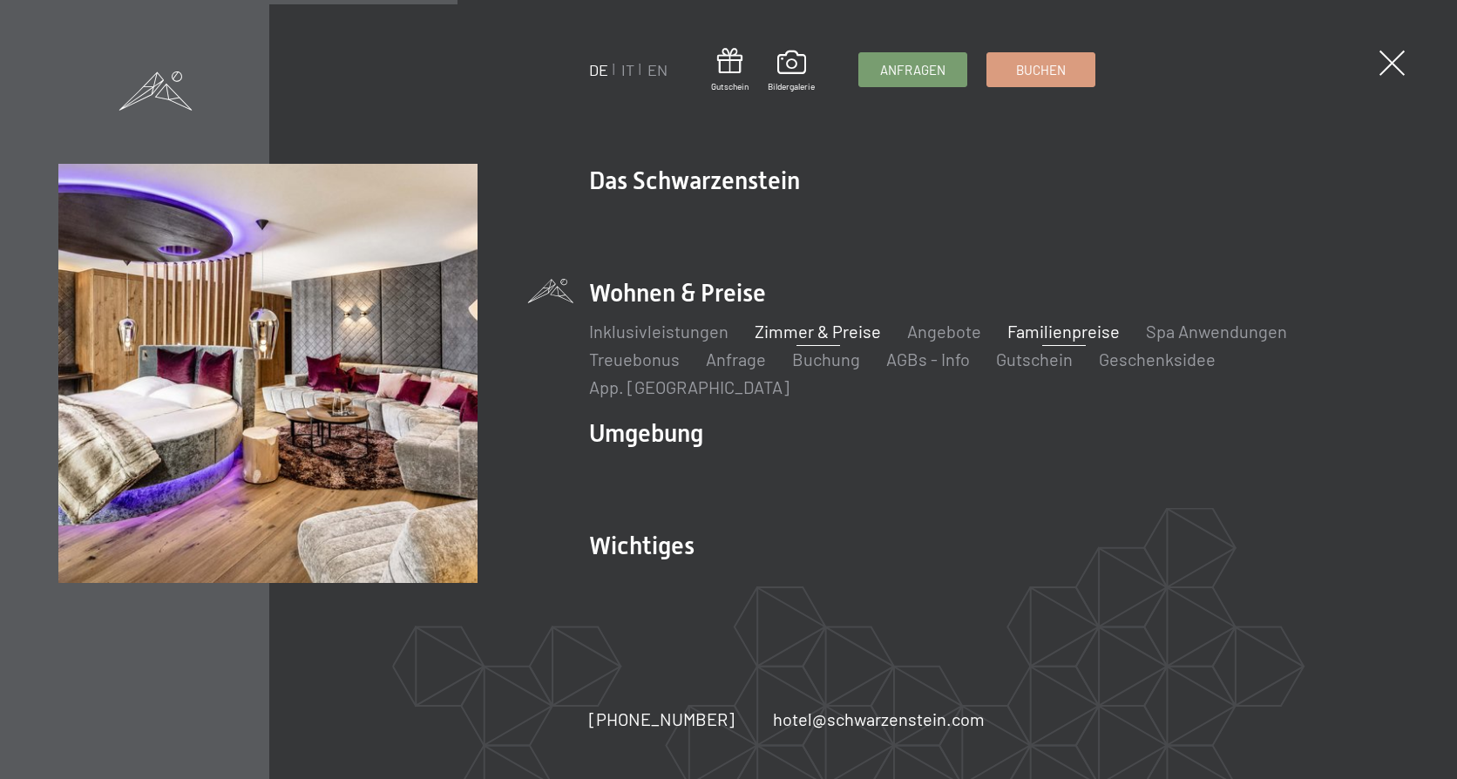
click at [790, 342] on link "Zimmer & Preise" at bounding box center [818, 331] width 126 height 21
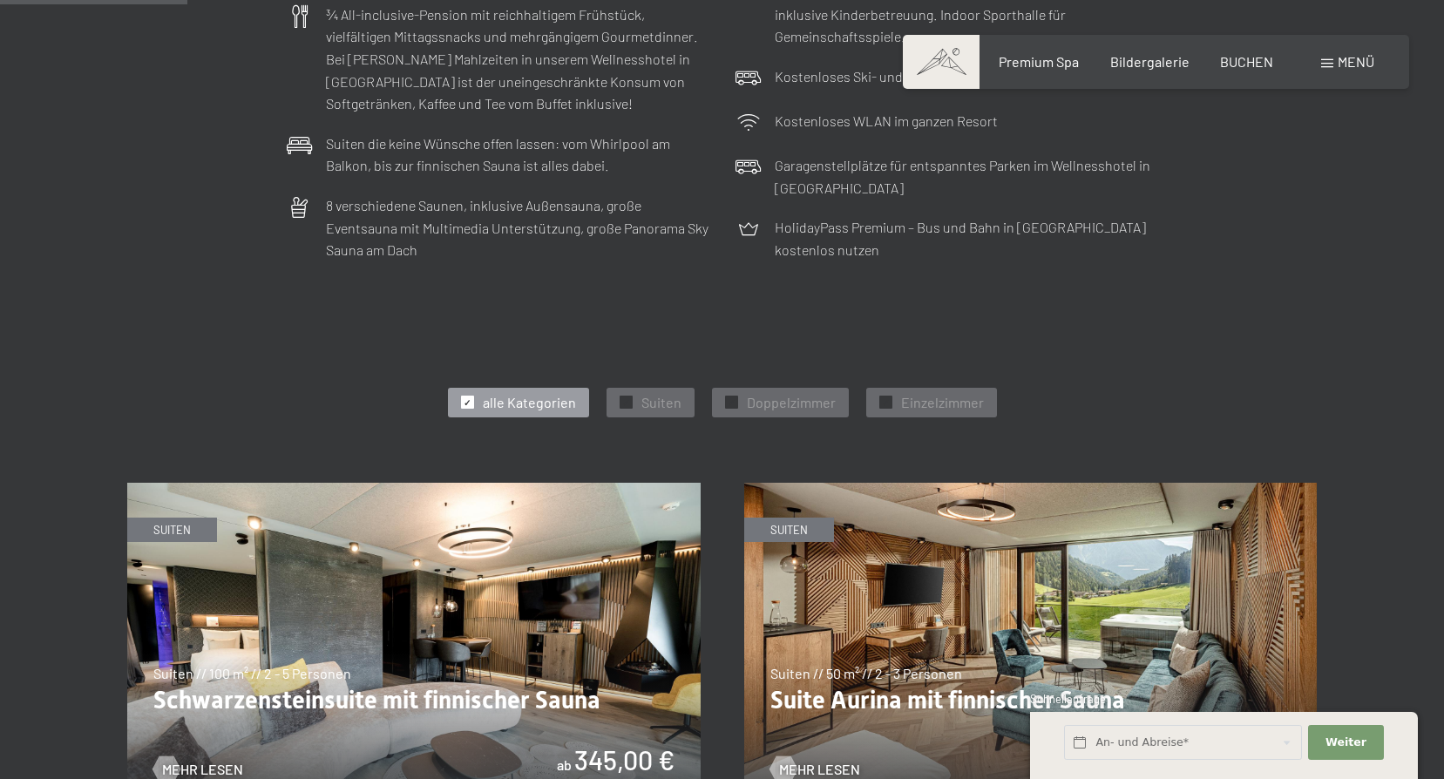
scroll to position [784, 0]
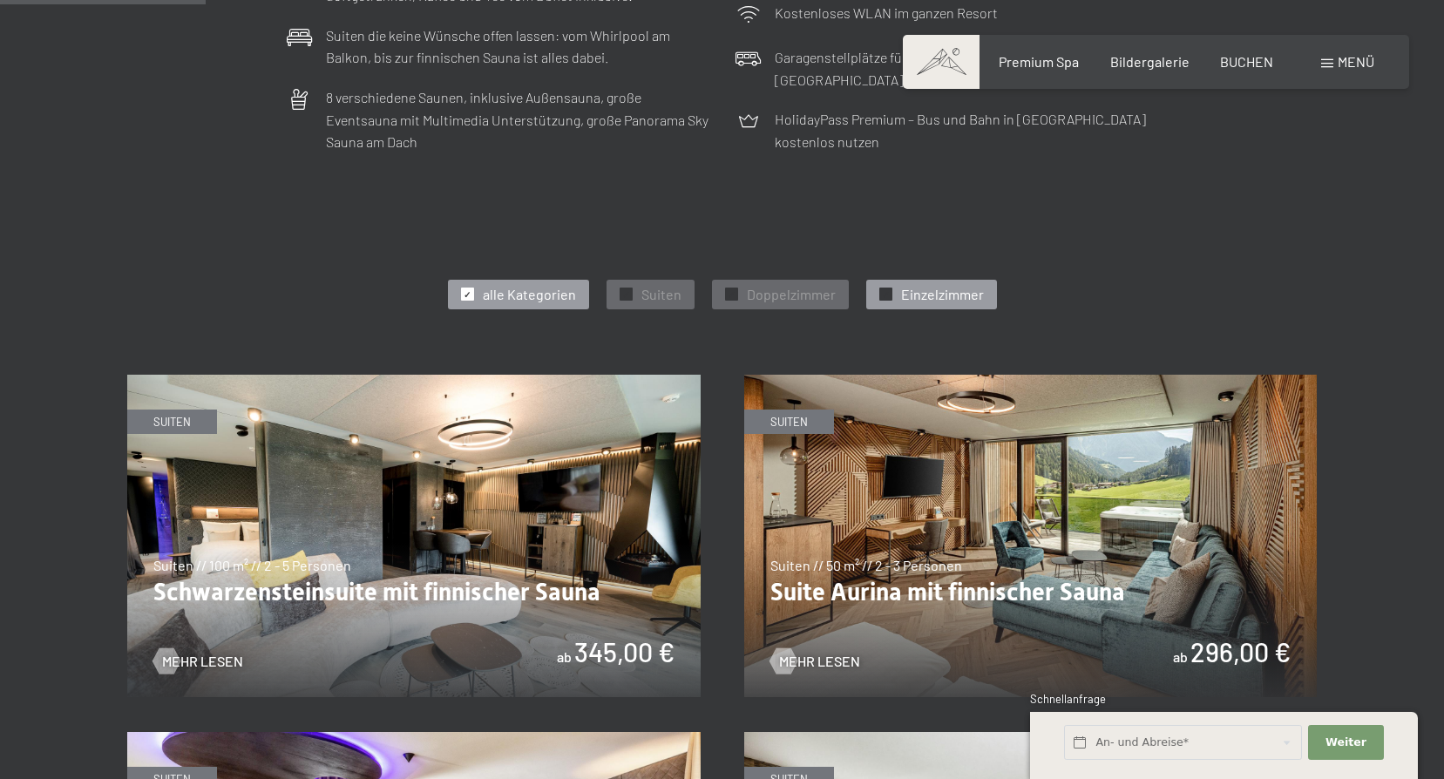
click at [913, 295] on span "Einzelzimmer" at bounding box center [942, 294] width 83 height 19
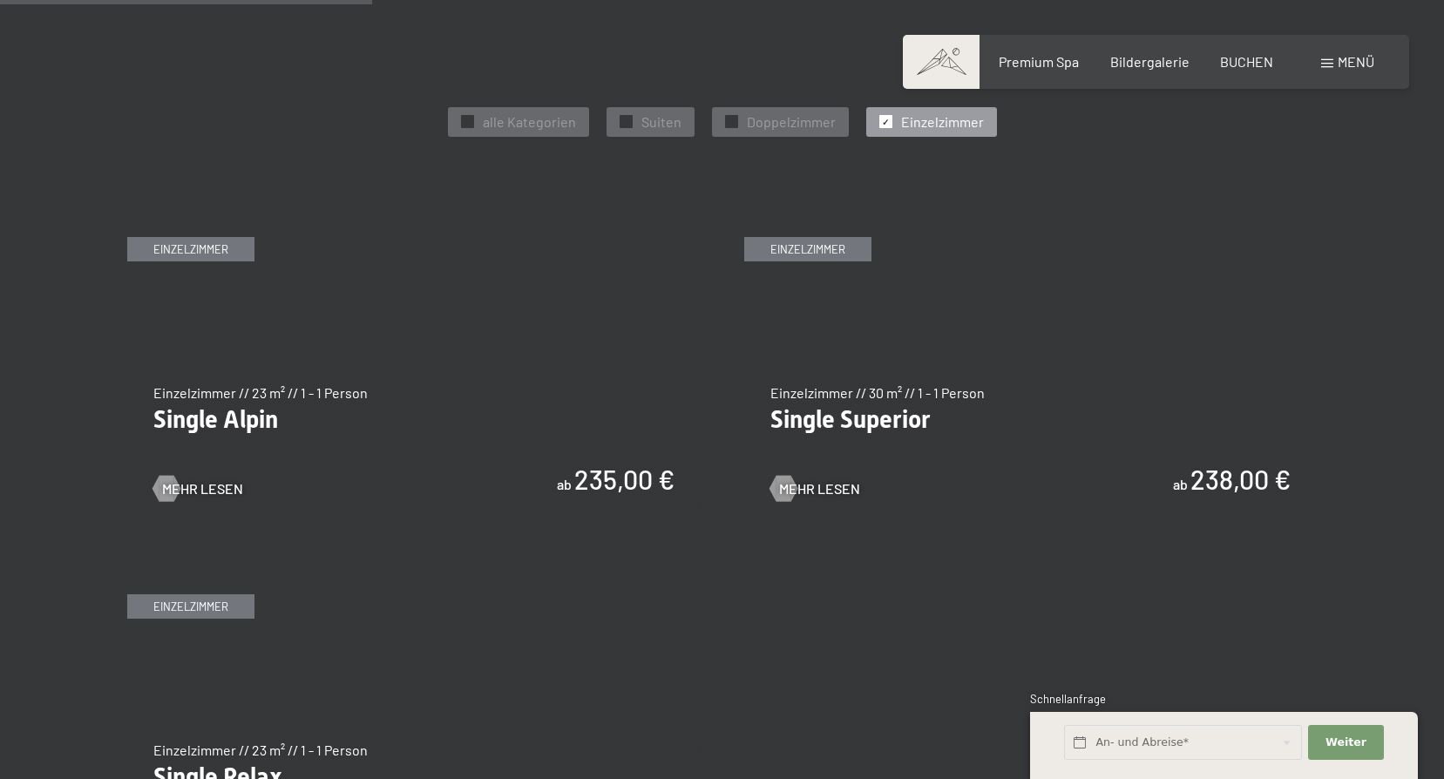
scroll to position [959, 0]
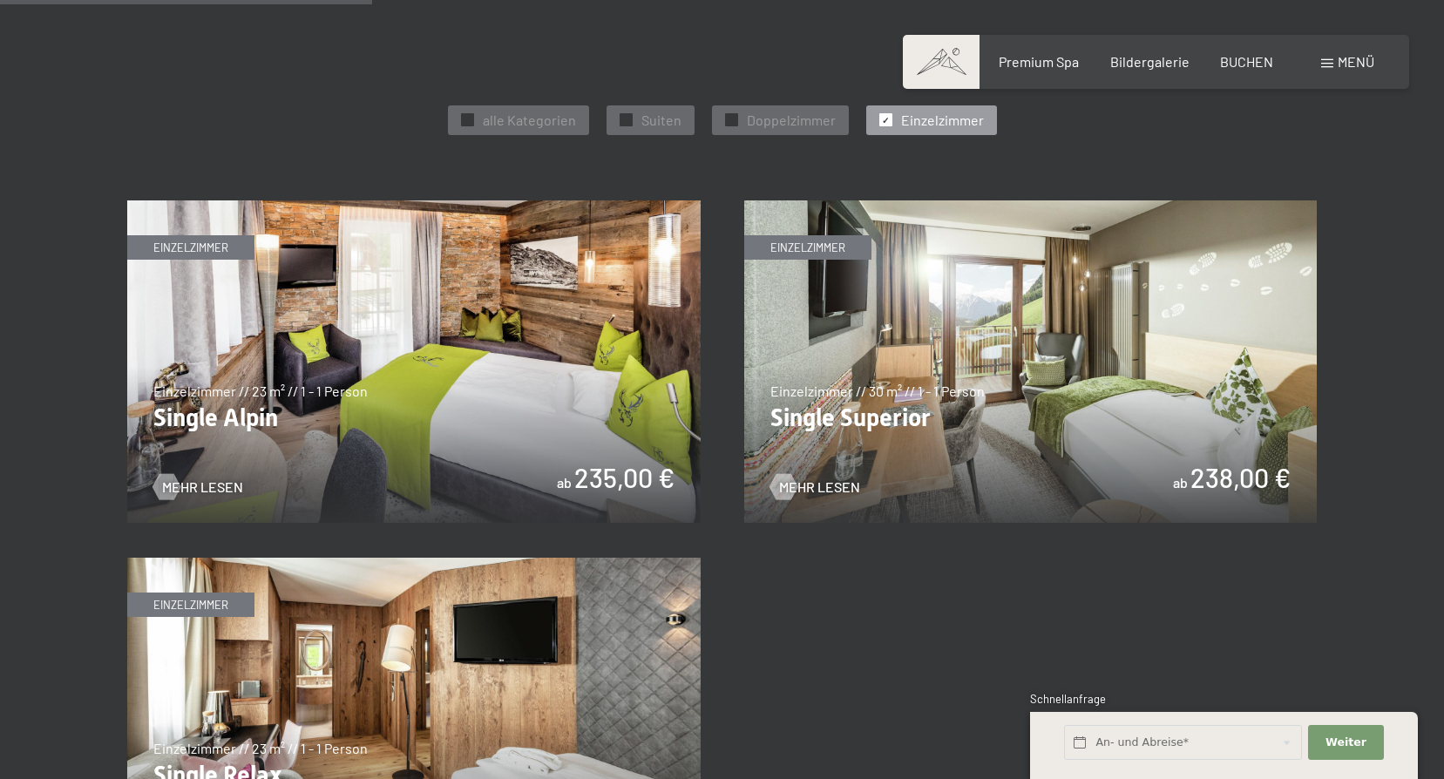
click at [619, 425] on img at bounding box center [413, 361] width 573 height 322
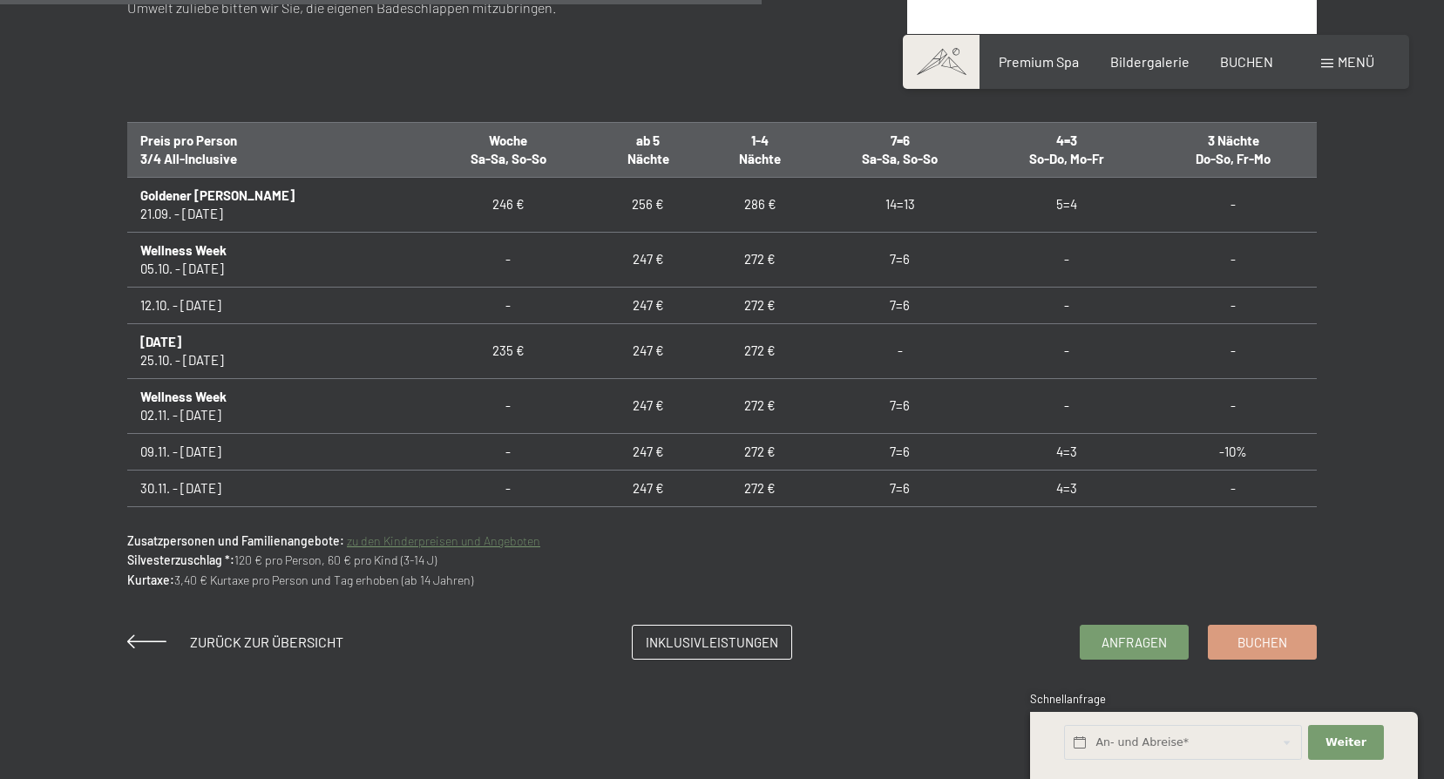
scroll to position [959, 0]
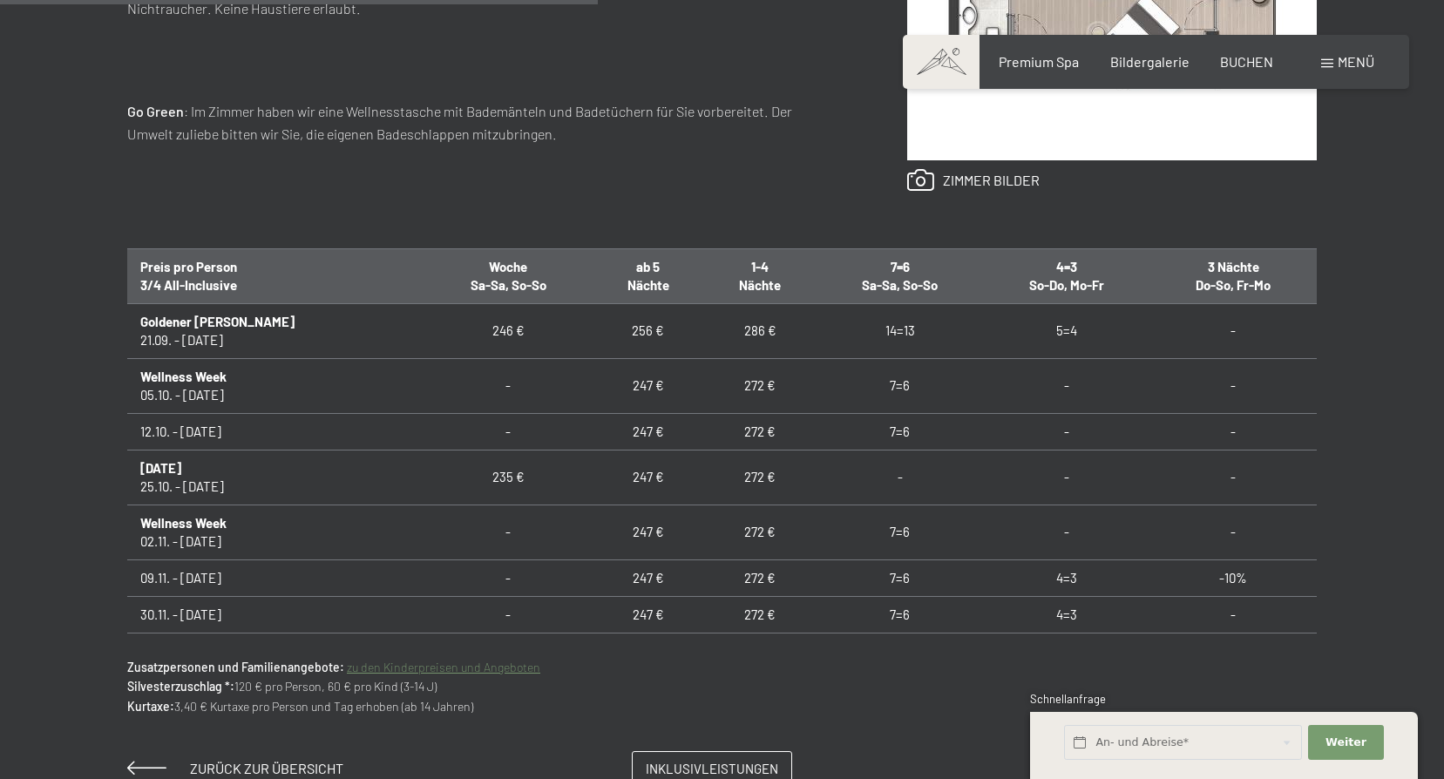
click at [619, 461] on td "247 €" at bounding box center [648, 477] width 112 height 55
click at [627, 475] on td "247 €" at bounding box center [648, 477] width 112 height 55
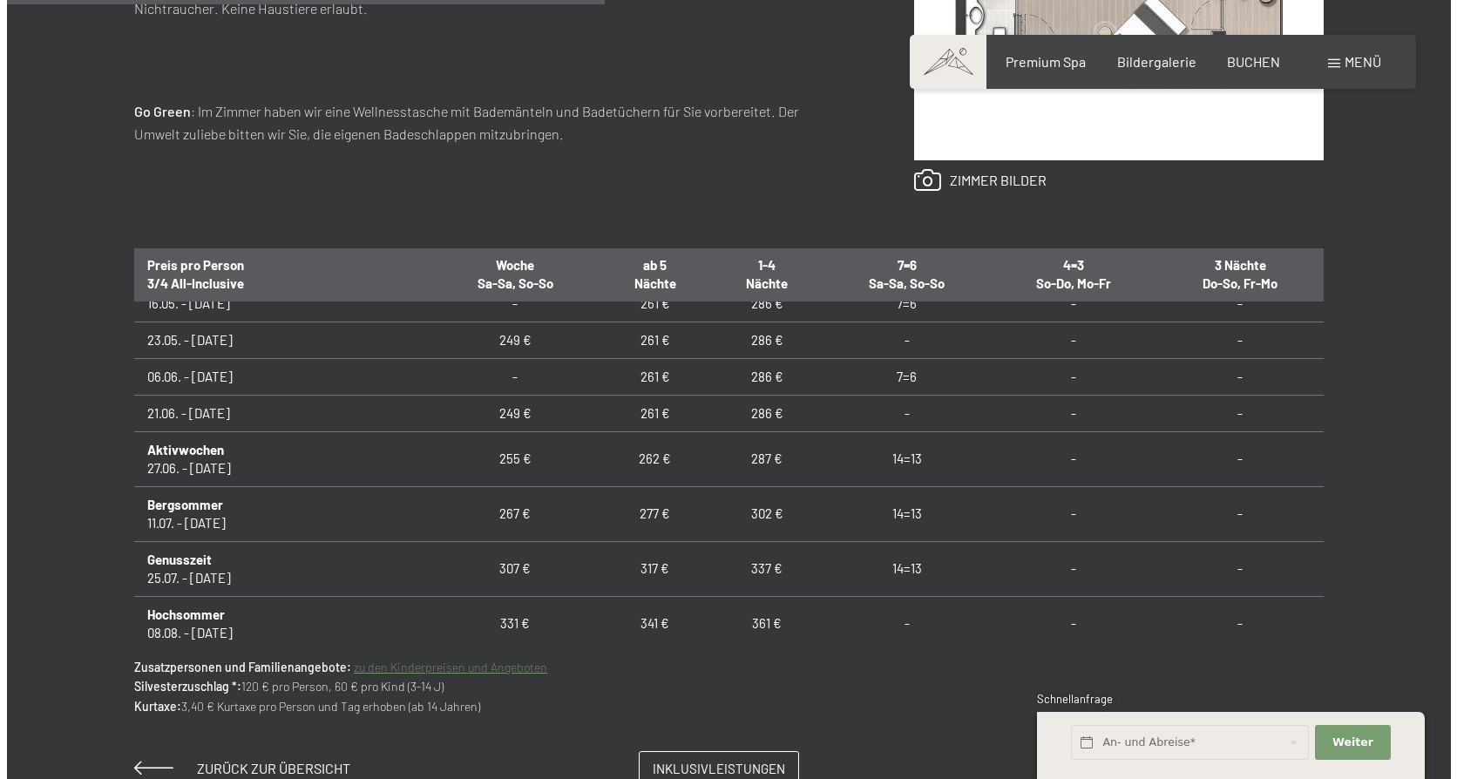
scroll to position [871, 0]
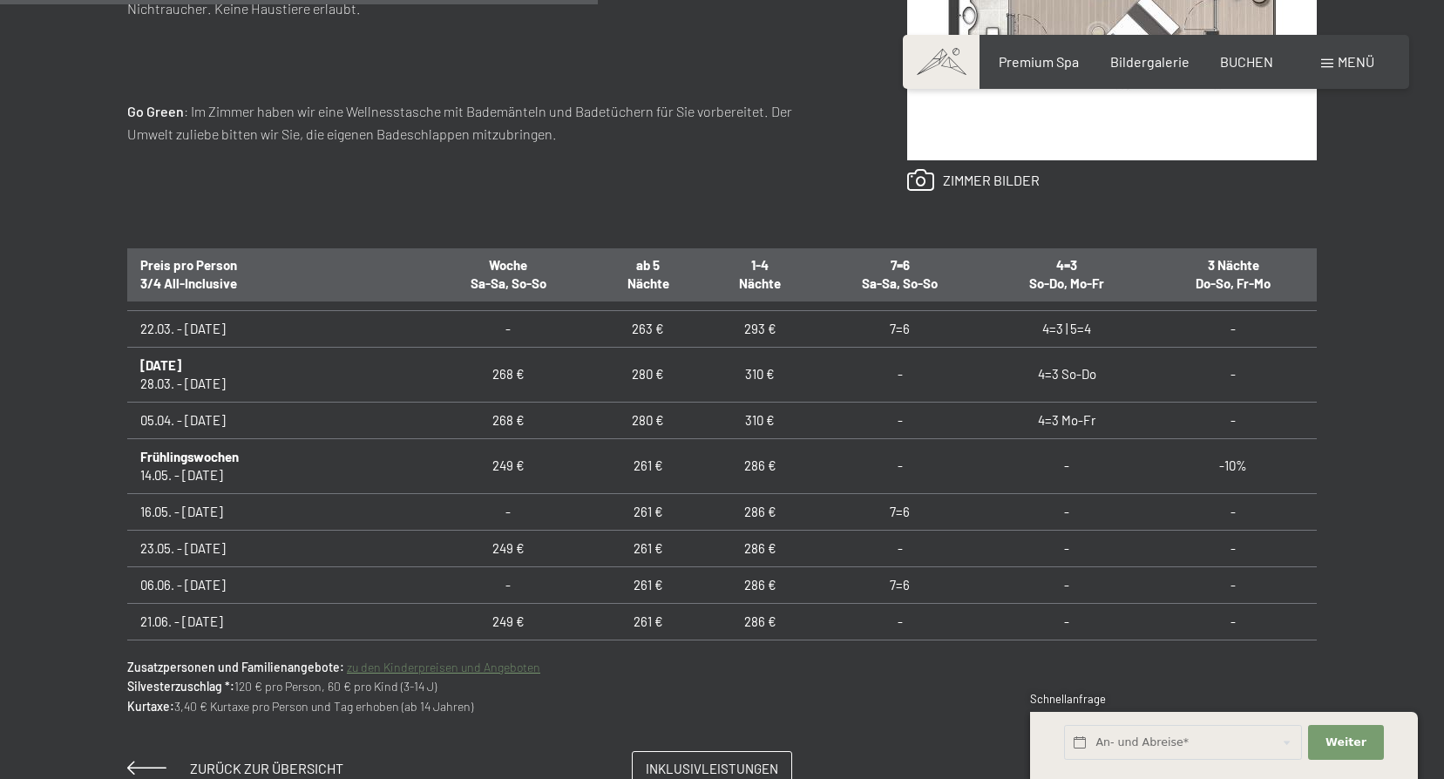
click at [1363, 62] on span "Menü" at bounding box center [1356, 61] width 37 height 17
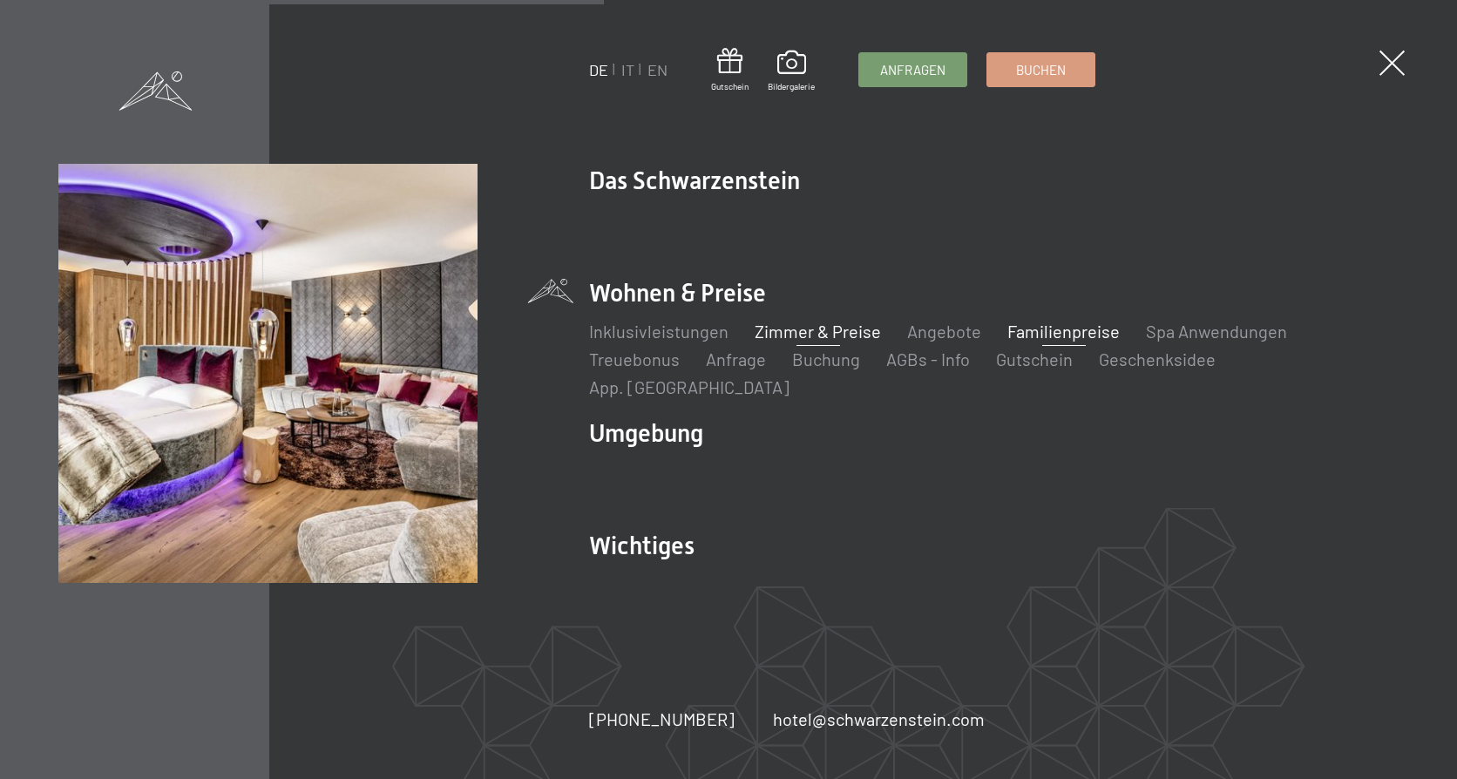
click at [1040, 342] on link "Familienpreise" at bounding box center [1063, 331] width 112 height 21
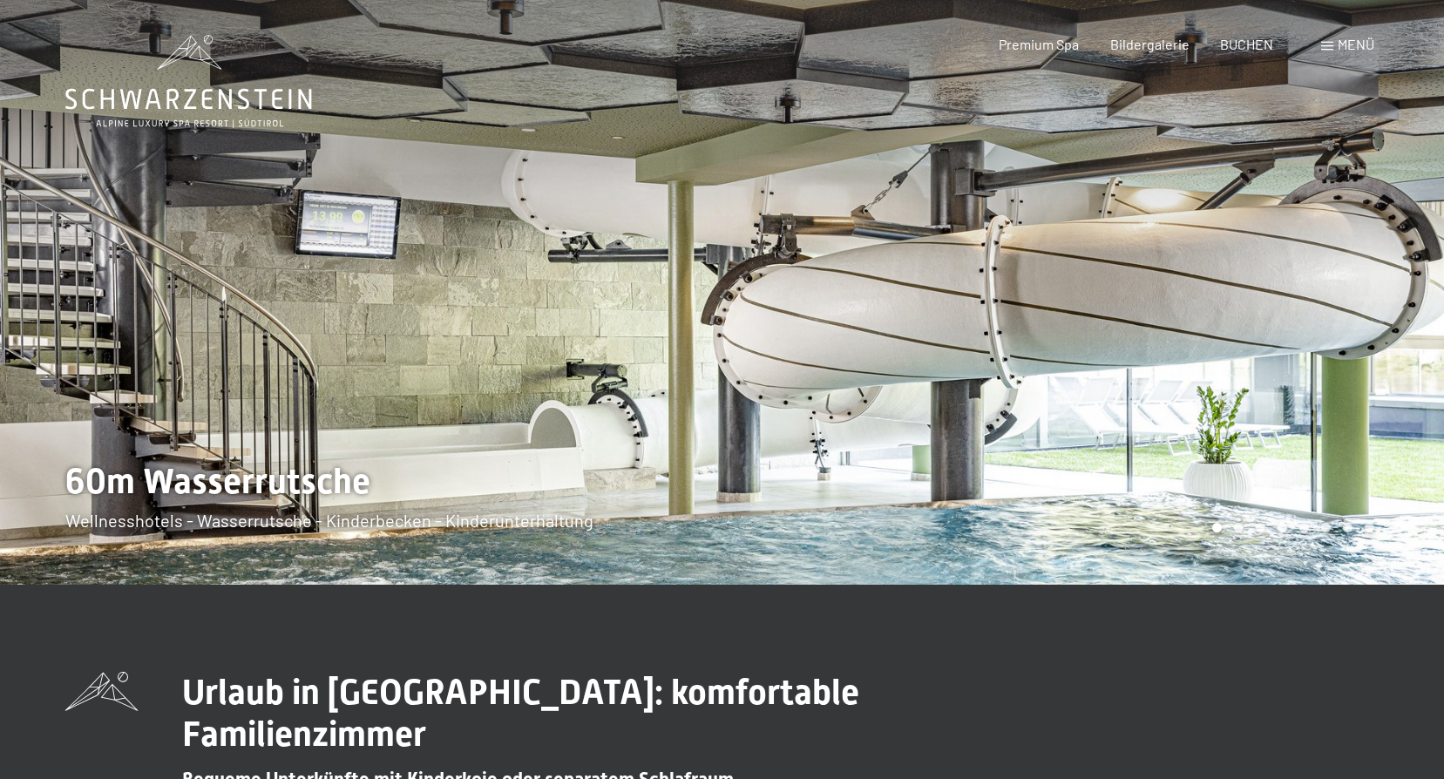
click at [1328, 41] on div "Menü" at bounding box center [1347, 44] width 53 height 19
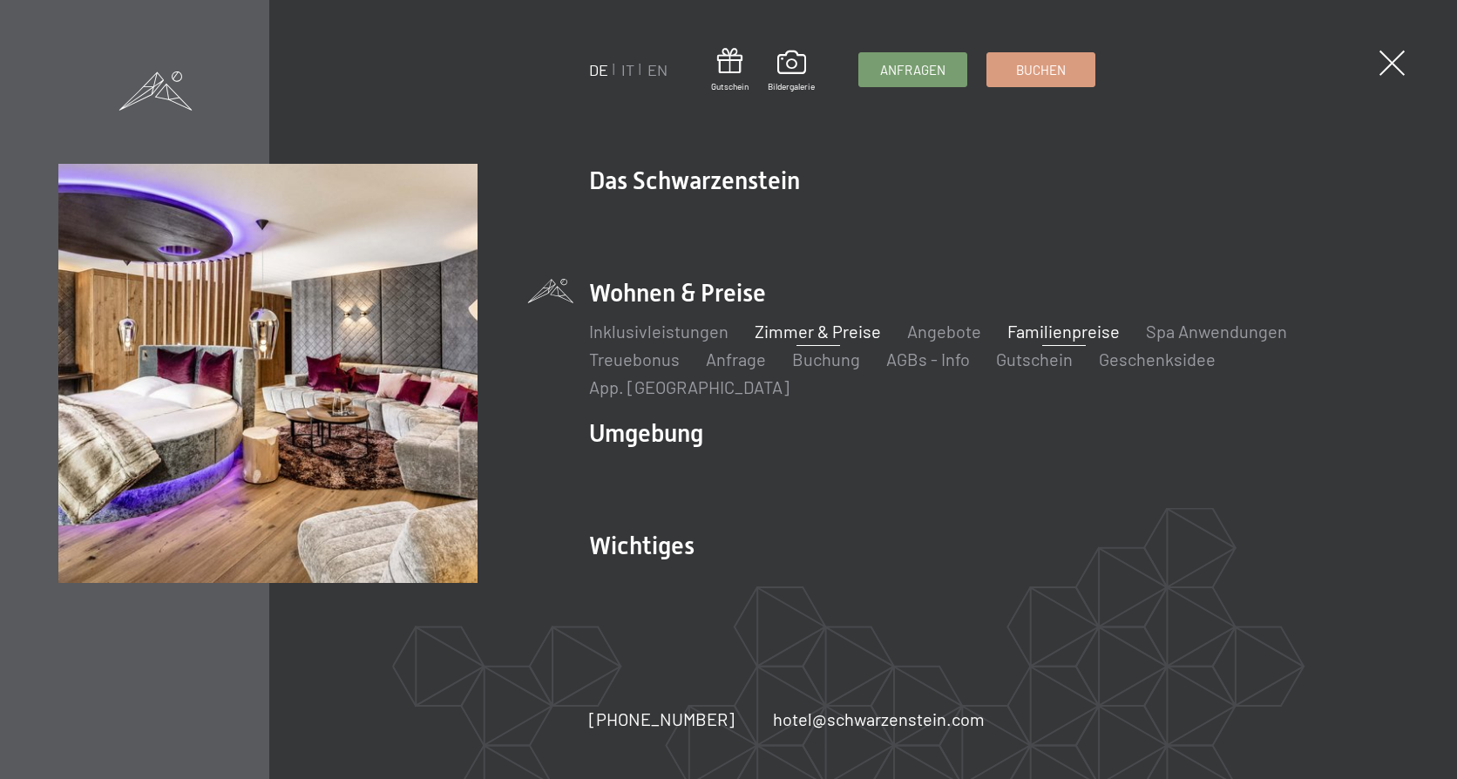
click at [839, 342] on link "Zimmer & Preise" at bounding box center [818, 331] width 126 height 21
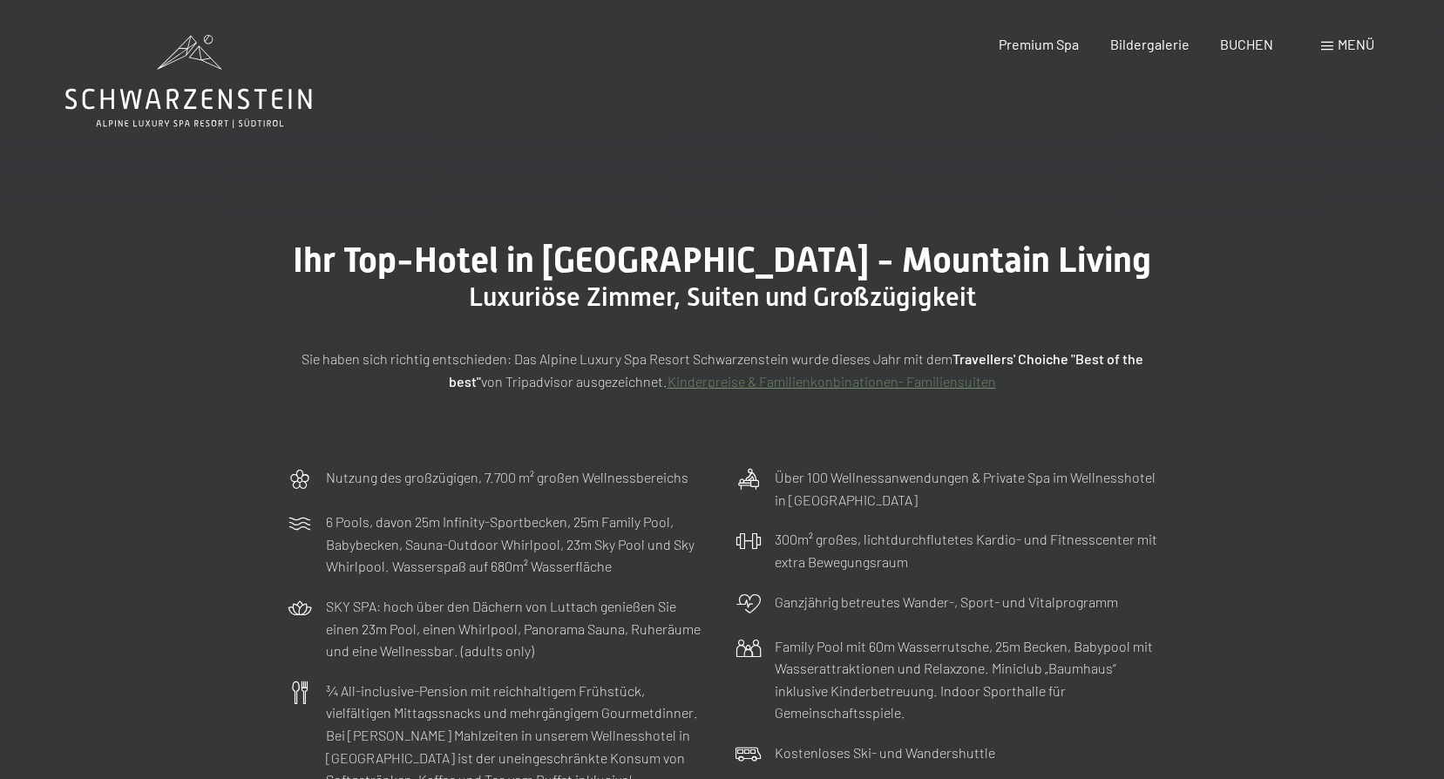
click at [1338, 48] on span "Menü" at bounding box center [1356, 44] width 37 height 17
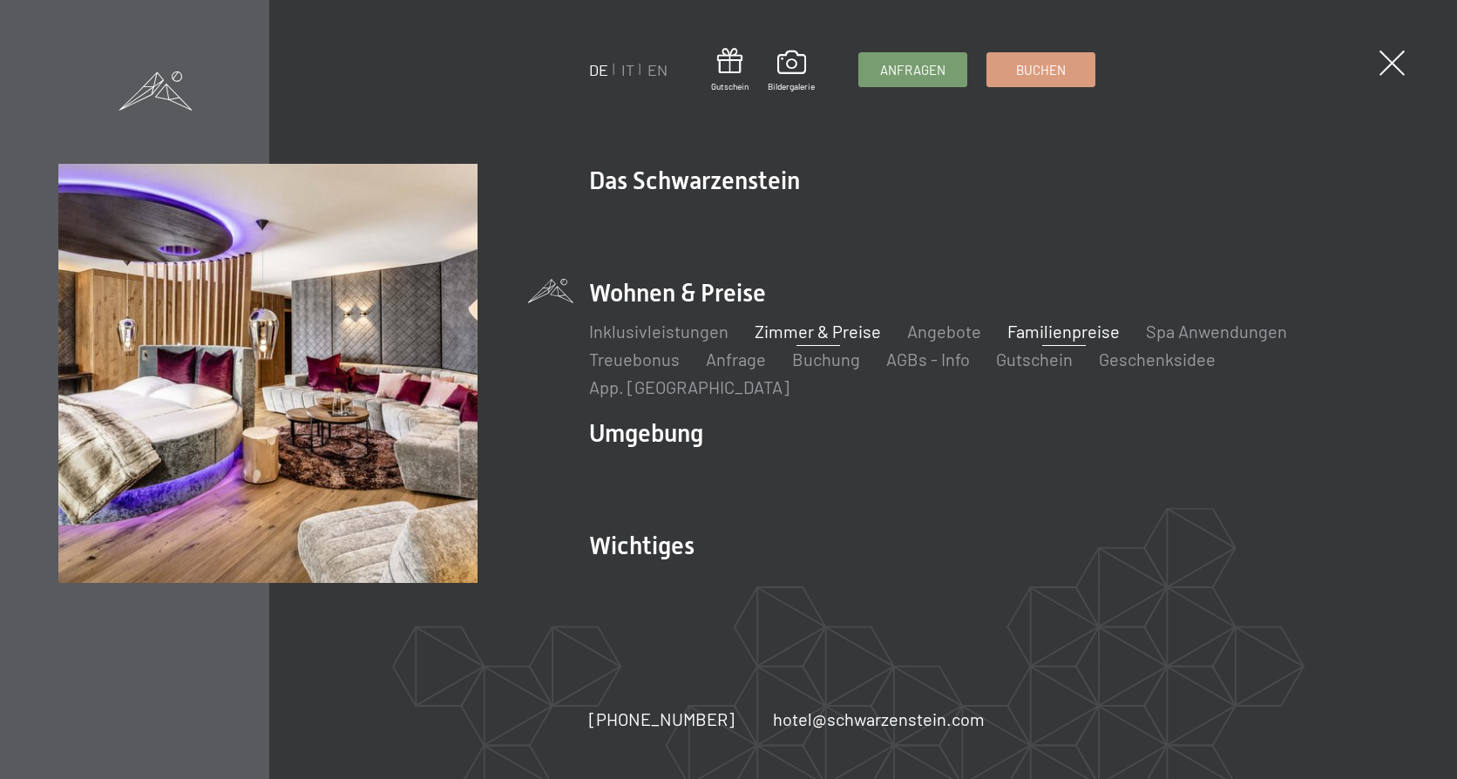
click at [1050, 340] on link "Familienpreise" at bounding box center [1063, 331] width 112 height 21
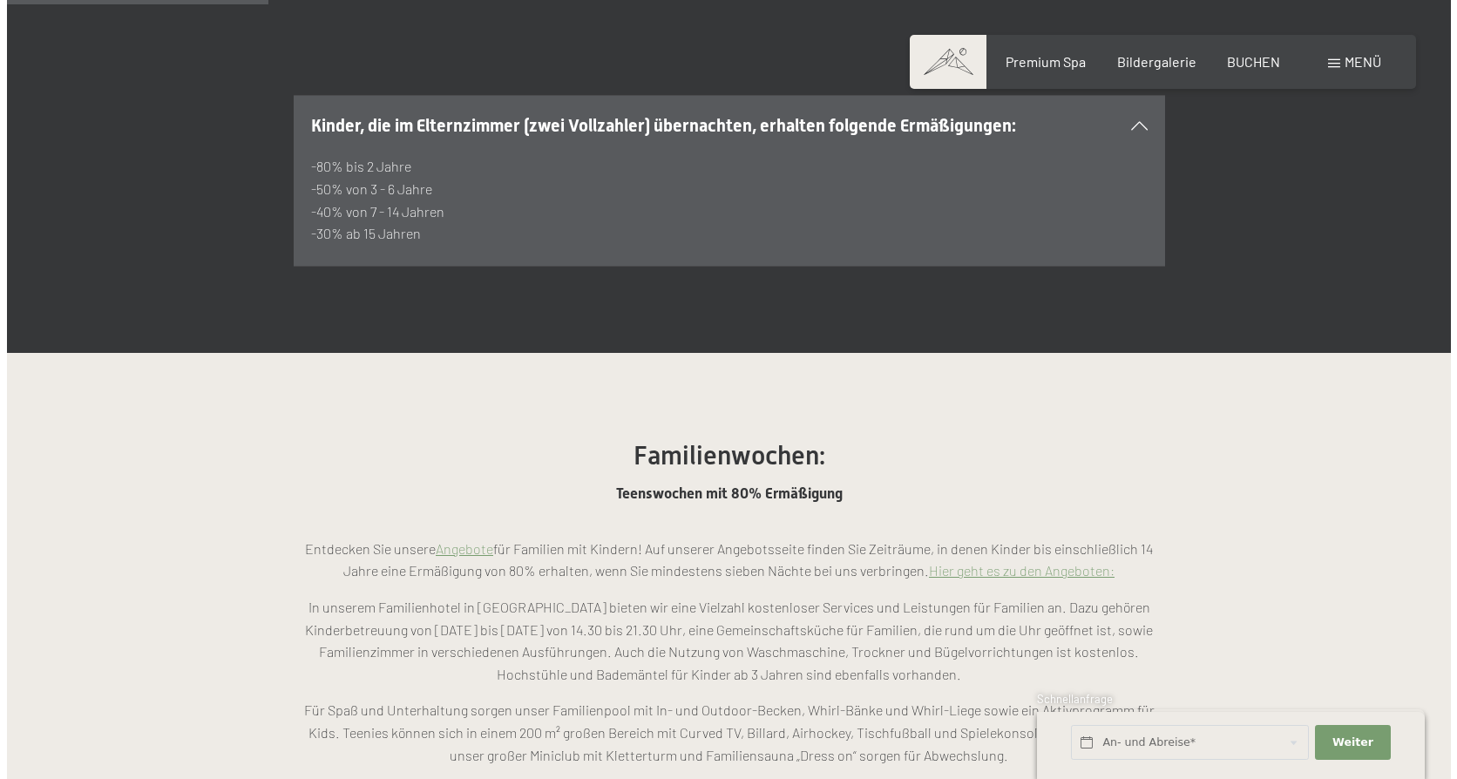
scroll to position [959, 0]
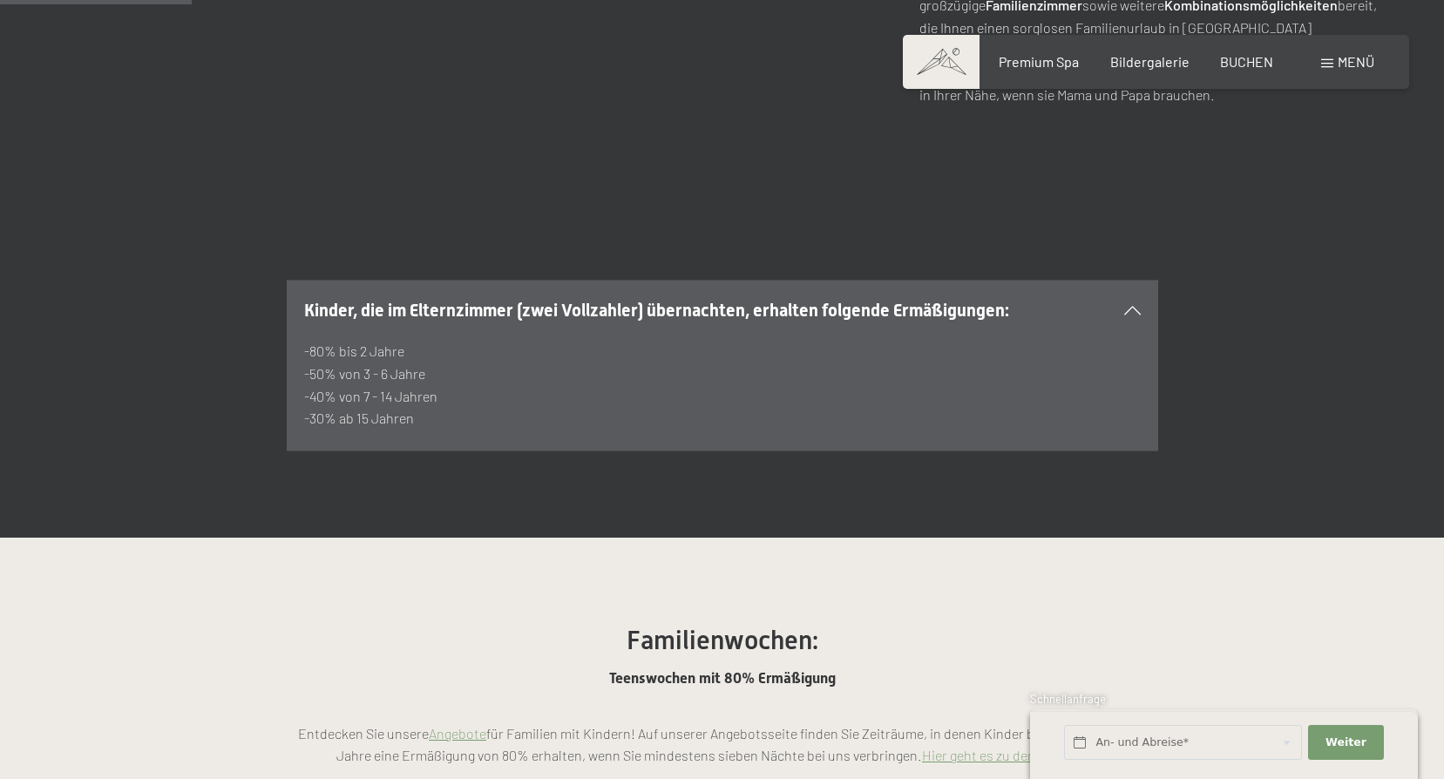
click at [1354, 61] on span "Menü" at bounding box center [1356, 61] width 37 height 17
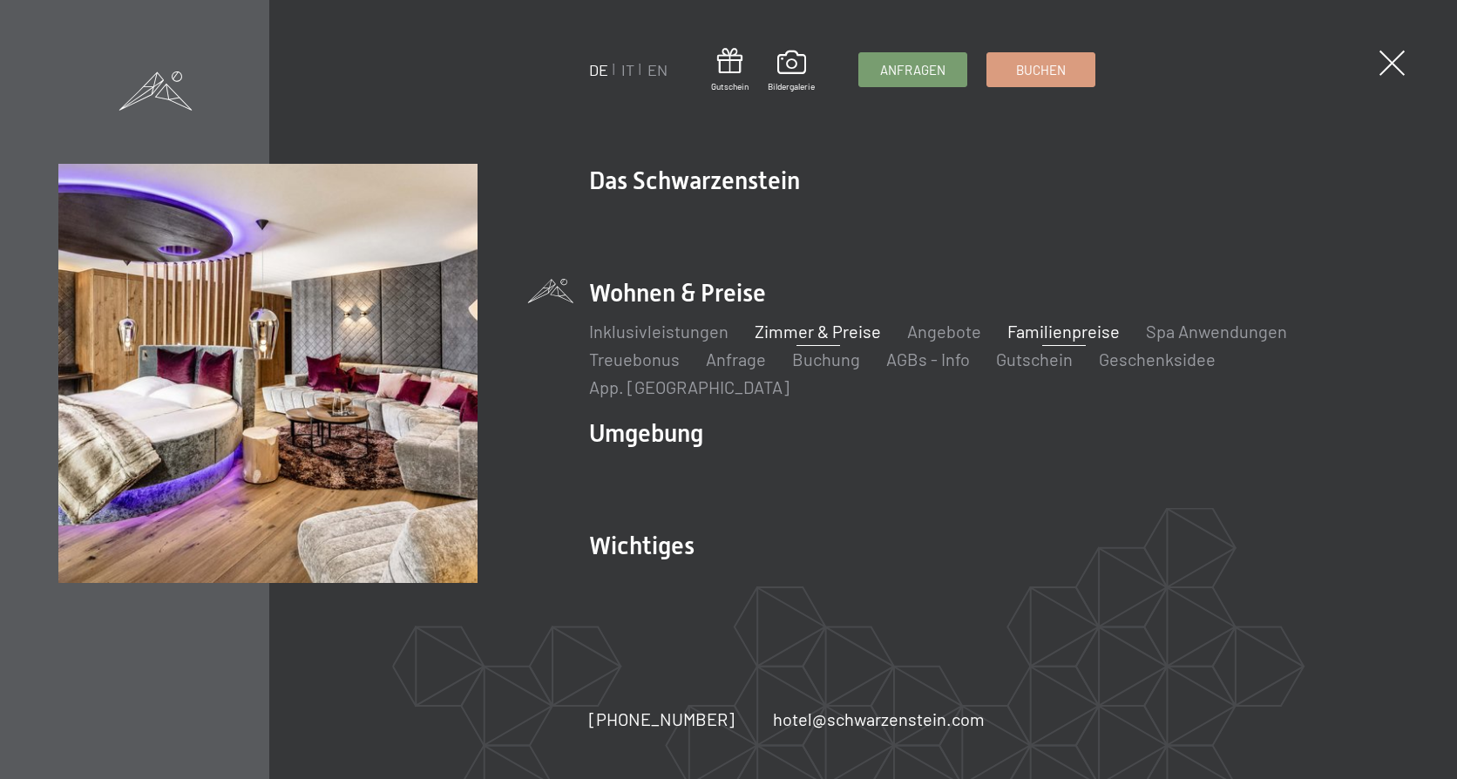
click at [839, 342] on link "Zimmer & Preise" at bounding box center [818, 331] width 126 height 21
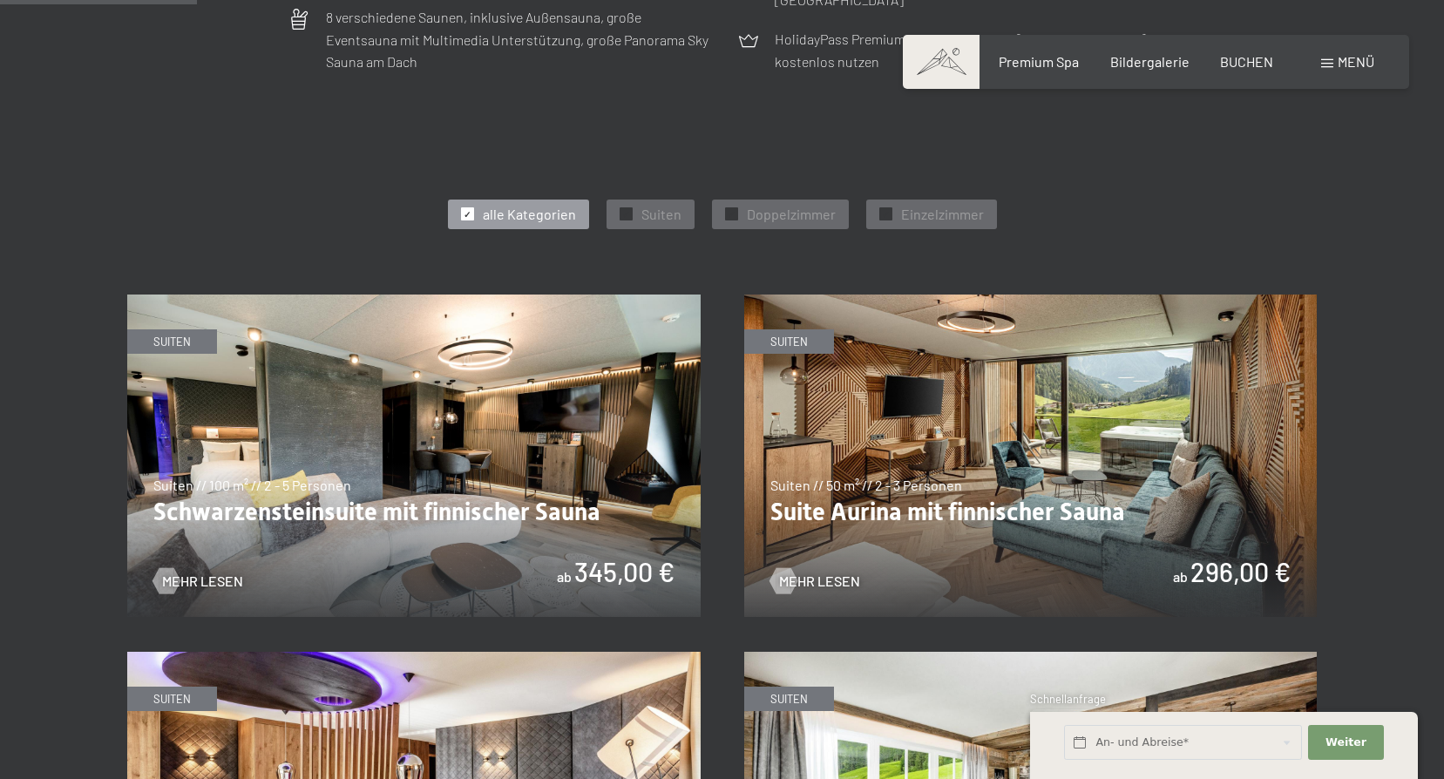
scroll to position [871, 0]
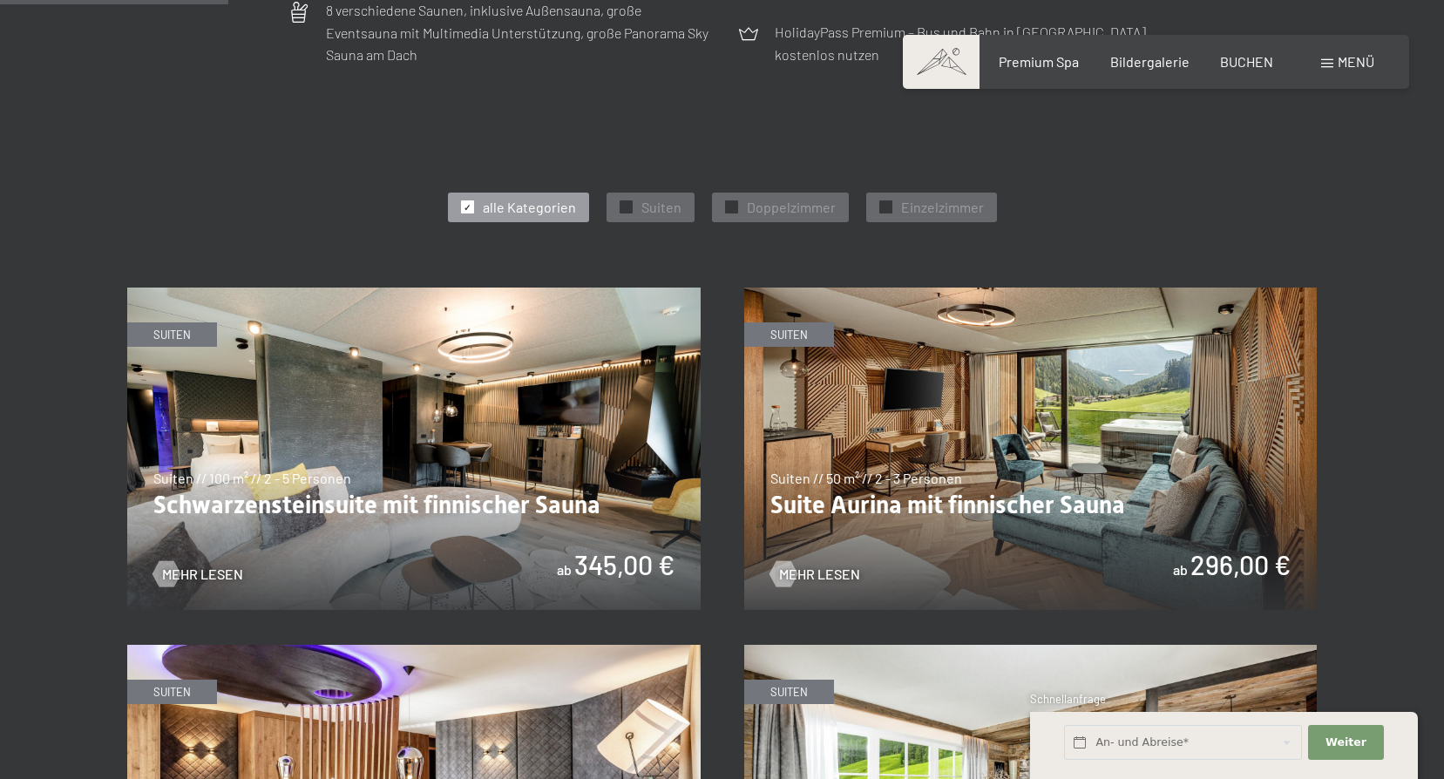
click at [484, 545] on img at bounding box center [413, 449] width 573 height 322
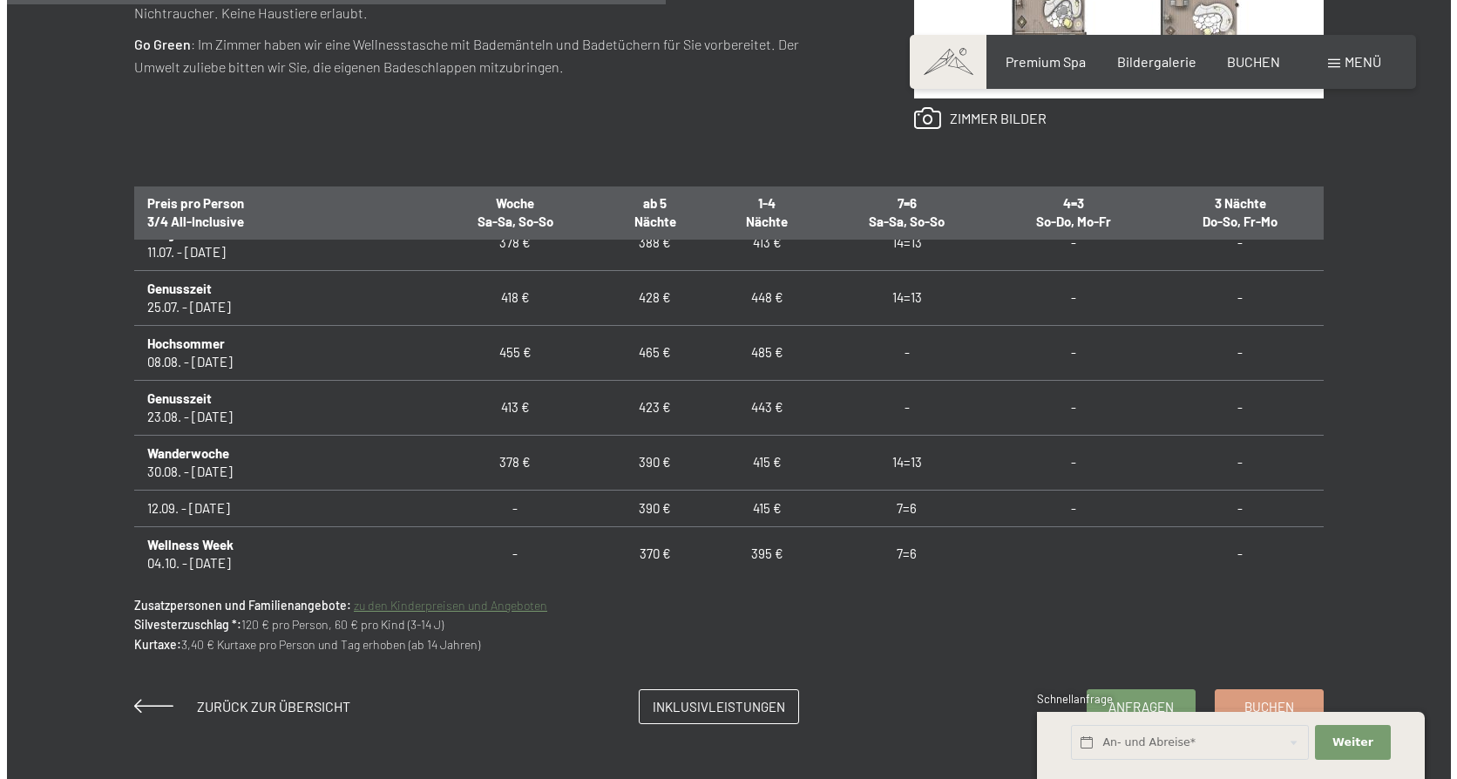
scroll to position [1307, 0]
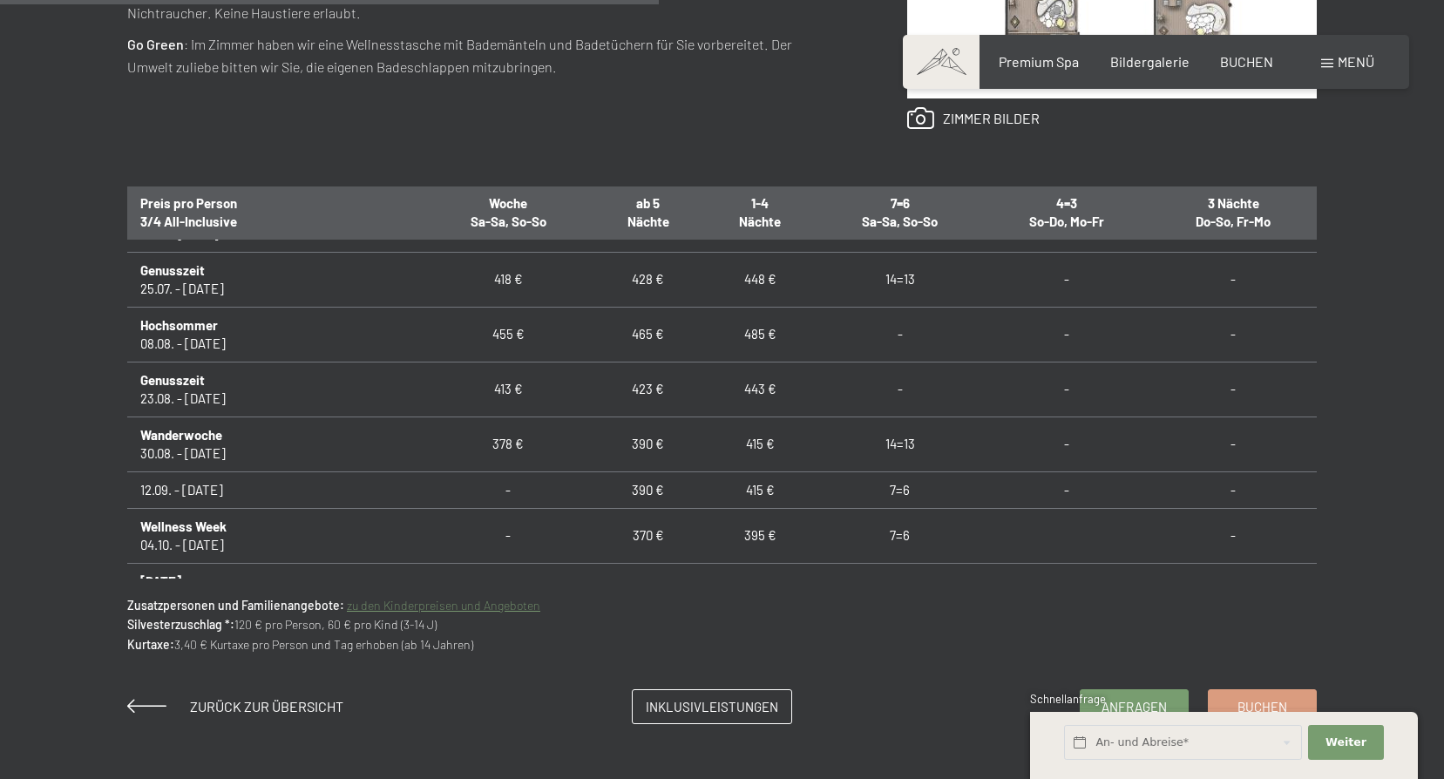
click at [1343, 61] on span "Menü" at bounding box center [1356, 61] width 37 height 17
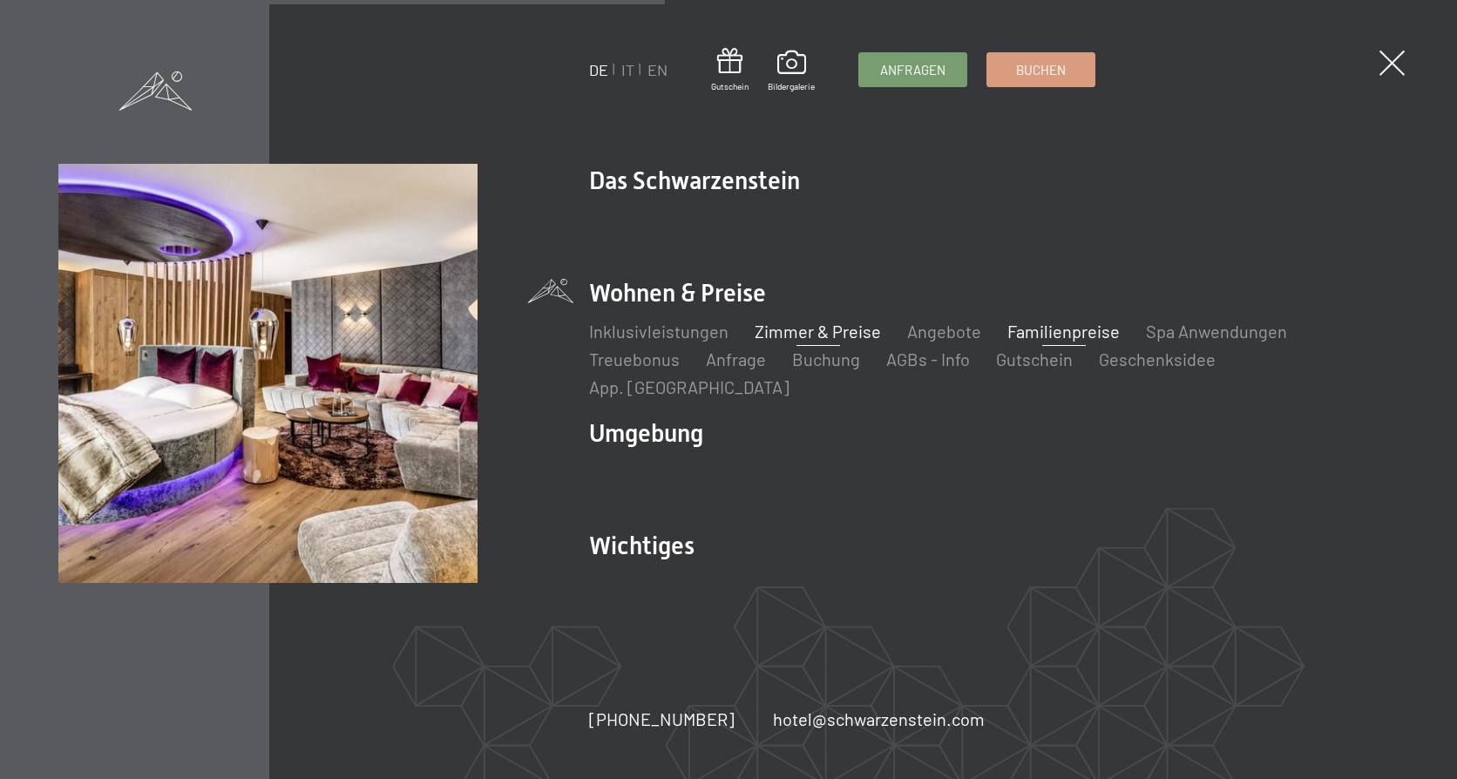
click at [1063, 342] on link "Familienpreise" at bounding box center [1063, 331] width 112 height 21
